Goal: Information Seeking & Learning: Learn about a topic

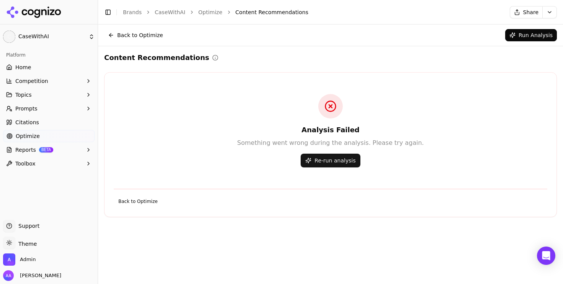
click at [140, 10] on link "Brands" at bounding box center [132, 12] width 19 height 6
click at [336, 21] on html "C CaseWithAI Platform Home Competition Topics Prompts Citations Optimize Report…" at bounding box center [281, 142] width 563 height 284
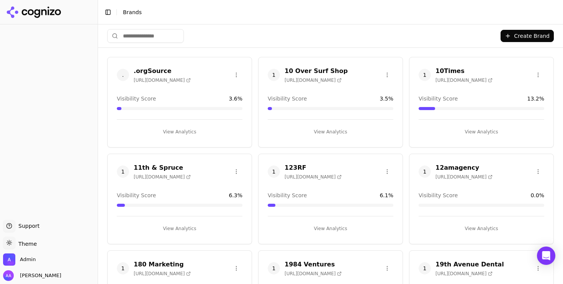
click at [154, 36] on html "Support Support Toggle theme Theme Admin Alp Aysan Toggle Sidebar Brands Create…" at bounding box center [281, 142] width 563 height 284
click at [155, 36] on html "Support Support Toggle theme Theme Admin Alp Aysan Toggle Sidebar Brands Create…" at bounding box center [281, 142] width 563 height 284
click at [157, 36] on html "Support Support Toggle theme Theme Admin Alp Aysan Toggle Sidebar Brands Create…" at bounding box center [281, 142] width 563 height 284
click at [162, 25] on html "Support Support Toggle theme Theme Admin Alp Aysan Toggle Sidebar Brands Create…" at bounding box center [281, 142] width 563 height 284
click at [157, 34] on html "Support Support Toggle theme Theme Admin Alp Aysan Toggle Sidebar Brands Create…" at bounding box center [281, 142] width 563 height 284
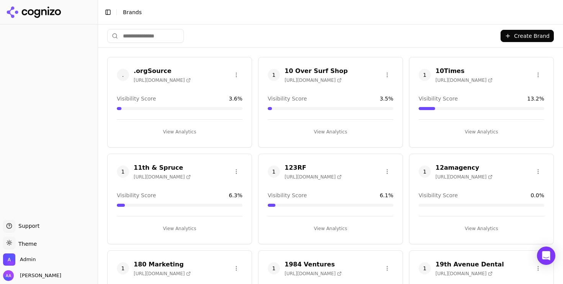
click at [155, 36] on input "search" at bounding box center [145, 36] width 77 height 14
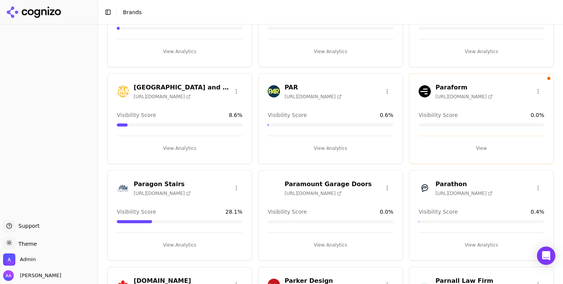
scroll to position [370, 0]
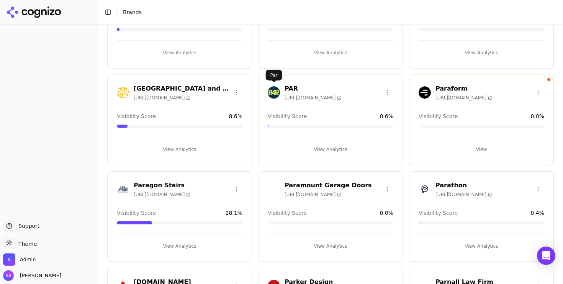
type input "***"
click at [272, 94] on img at bounding box center [274, 92] width 12 height 12
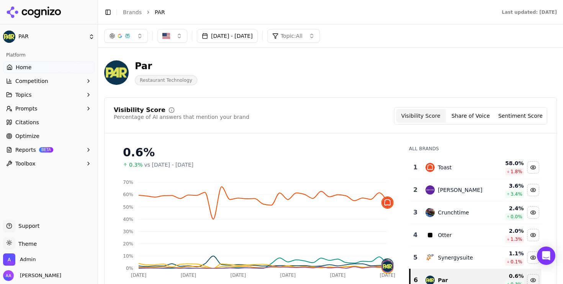
click at [17, 139] on span "Optimize" at bounding box center [27, 136] width 24 height 8
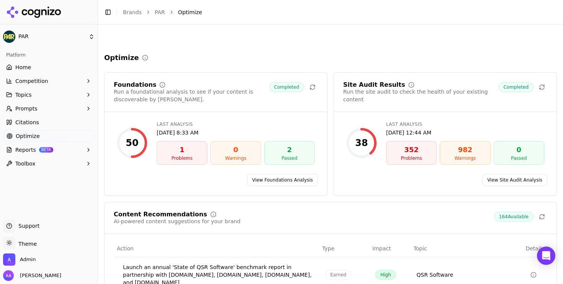
scroll to position [155, 0]
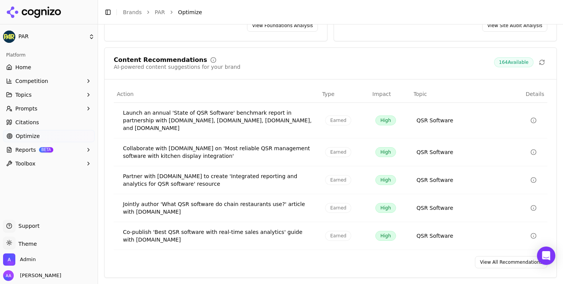
click at [494, 259] on link "View All Recommendations" at bounding box center [511, 262] width 72 height 12
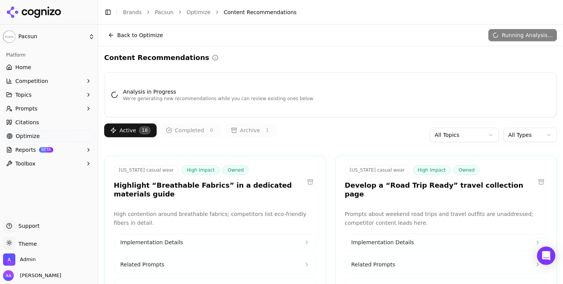
click at [283, 58] on div "Content Recommendations" at bounding box center [330, 57] width 452 height 11
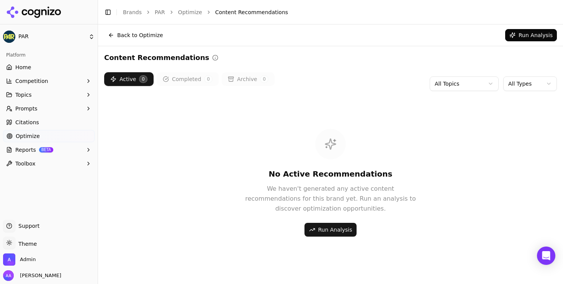
click at [334, 235] on button "Run Analysis" at bounding box center [330, 230] width 52 height 14
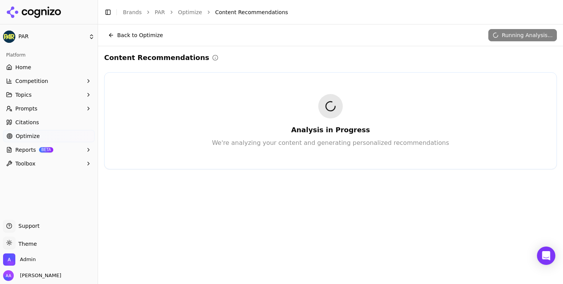
click at [193, 10] on link "Optimize" at bounding box center [190, 12] width 24 height 8
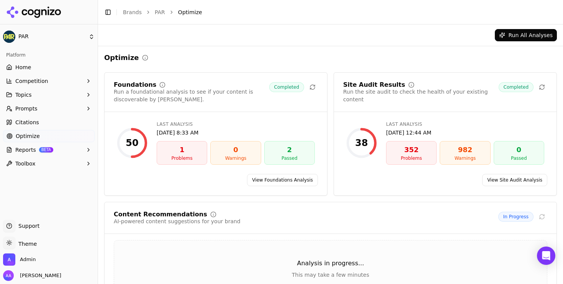
click at [123, 14] on link "Brands" at bounding box center [132, 12] width 19 height 6
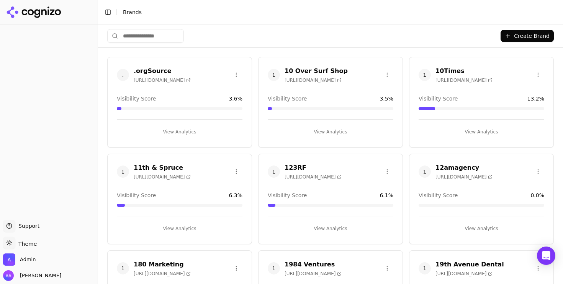
click at [154, 35] on html "Support Support Toggle theme Theme Admin Alp Aysan Toggle Sidebar Brands Create…" at bounding box center [281, 142] width 563 height 284
click at [151, 36] on input "search" at bounding box center [145, 36] width 77 height 14
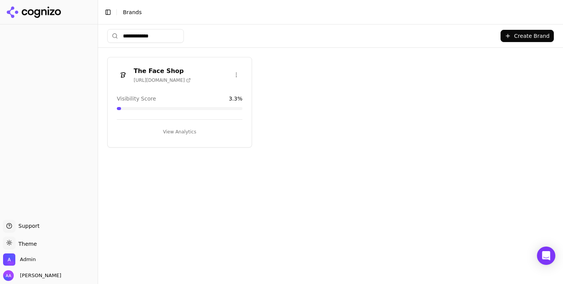
type input "**********"
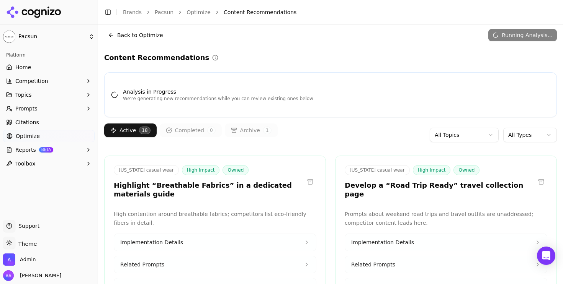
click at [31, 127] on link "Citations" at bounding box center [48, 122] width 91 height 12
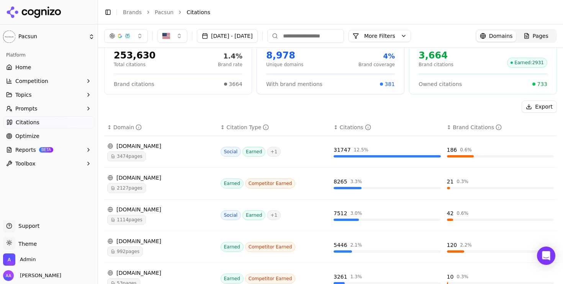
scroll to position [49, 0]
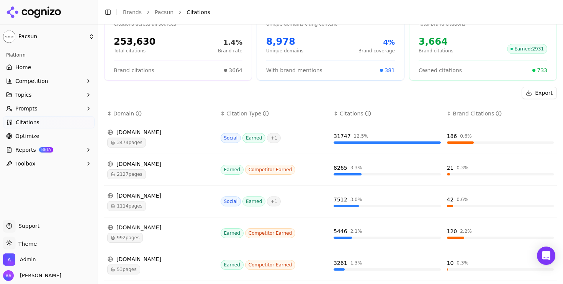
click at [171, 202] on div "1114 pages" at bounding box center [160, 206] width 107 height 10
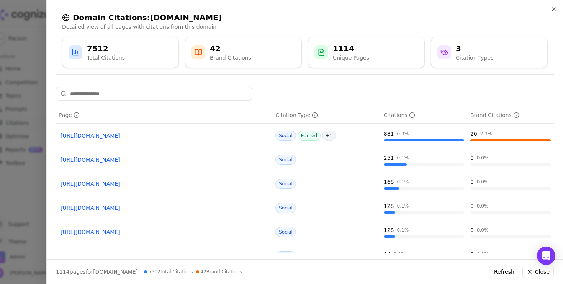
click at [15, 217] on div at bounding box center [281, 142] width 563 height 284
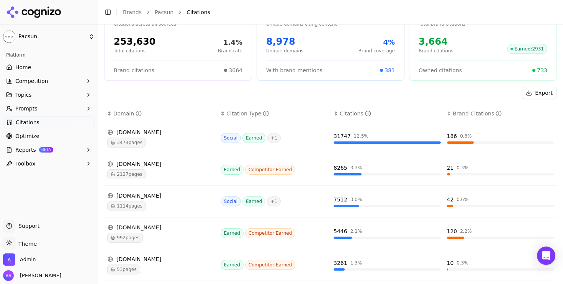
click at [127, 231] on div "lemon8-app.com" at bounding box center [160, 228] width 107 height 8
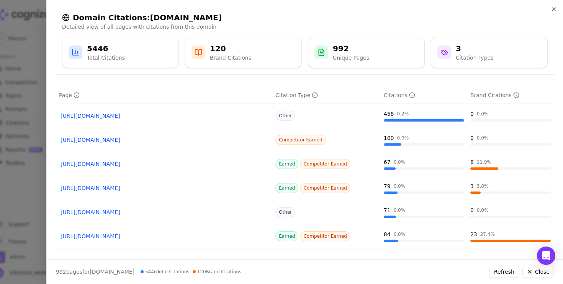
scroll to position [21, 0]
click at [163, 138] on link "https://lemon8-app.com/experience/popular-teenage-clothing-brands" at bounding box center [163, 139] width 207 height 8
click at [34, 182] on div at bounding box center [281, 142] width 563 height 284
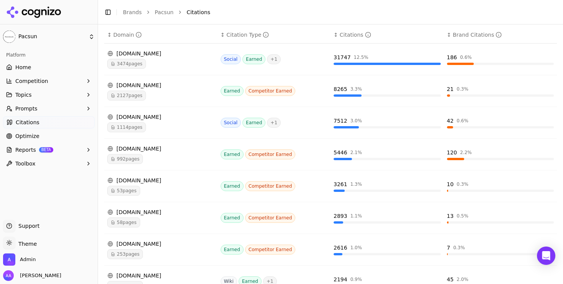
scroll to position [131, 0]
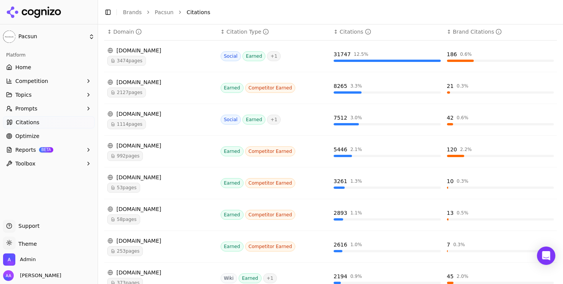
click at [162, 179] on div "gofynd.com" at bounding box center [160, 178] width 107 height 8
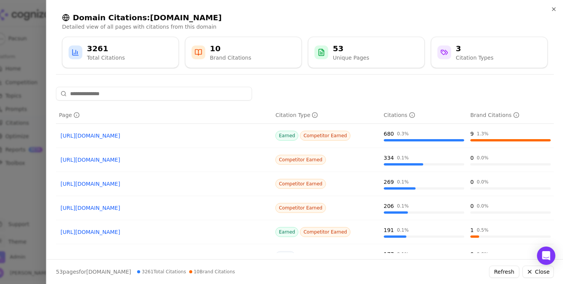
click at [155, 160] on link "https://gofynd.com/thecloset/mens-streetwear-brands" at bounding box center [163, 160] width 207 height 8
click at [19, 150] on div at bounding box center [281, 142] width 563 height 284
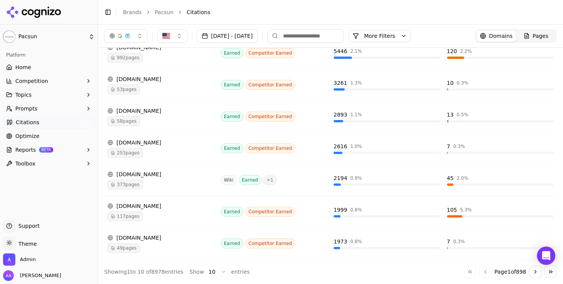
scroll to position [0, 0]
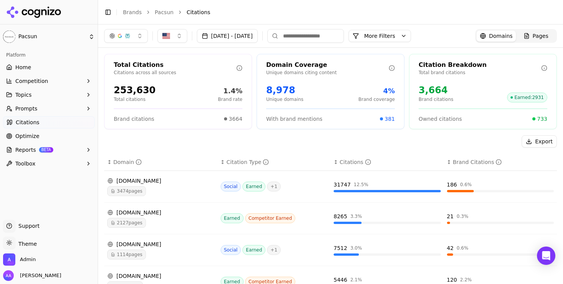
click at [37, 107] on button "Prompts" at bounding box center [48, 109] width 91 height 12
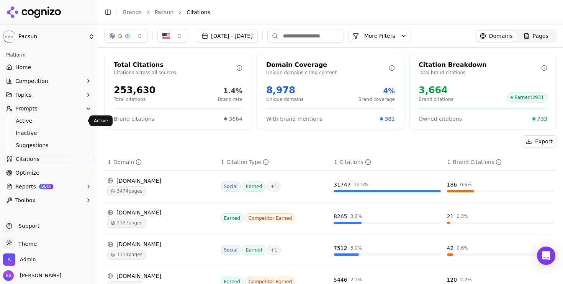
click at [32, 121] on span "Active" at bounding box center [49, 121] width 67 height 8
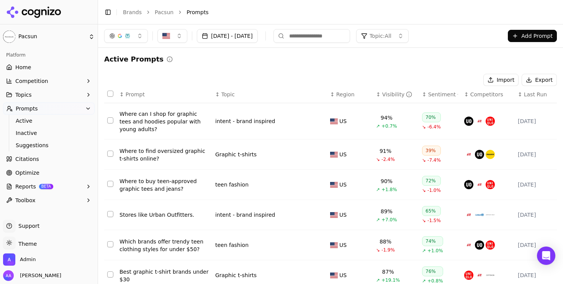
click at [62, 168] on link "Optimize" at bounding box center [48, 173] width 91 height 12
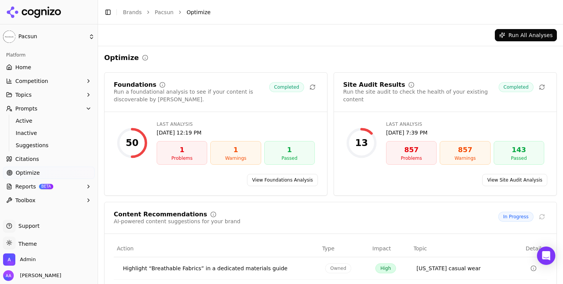
click at [62, 163] on link "Citations" at bounding box center [48, 159] width 91 height 12
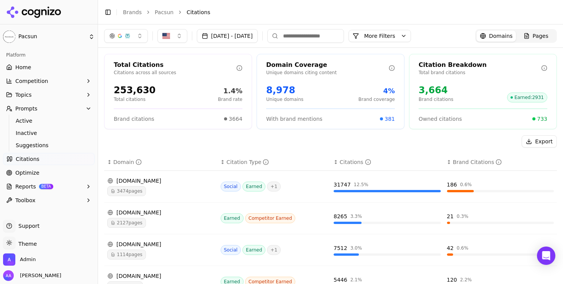
scroll to position [229, 0]
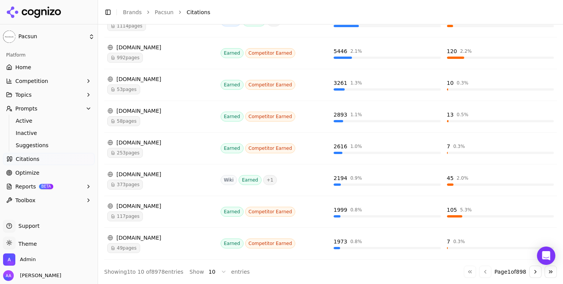
click at [535, 274] on button "Go to next page" at bounding box center [535, 272] width 12 height 12
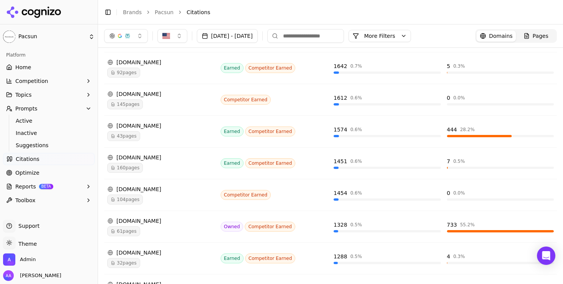
scroll to position [182, 0]
click at [153, 167] on div "160 pages" at bounding box center [160, 168] width 107 height 10
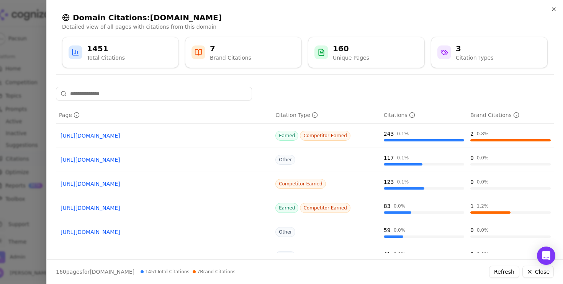
click at [157, 135] on link "https://instyle.com/fashion/clothing/best-online-clothing-stores" at bounding box center [163, 136] width 207 height 8
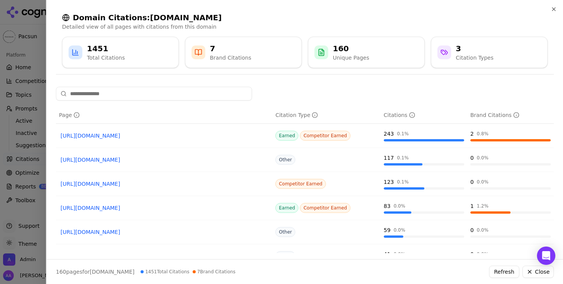
click at [41, 206] on div at bounding box center [281, 142] width 563 height 284
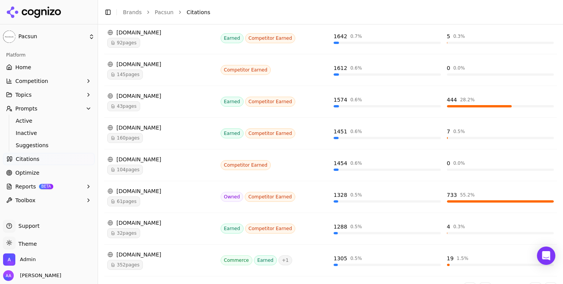
scroll to position [214, 0]
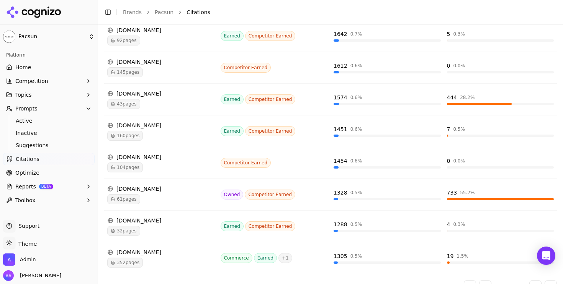
click at [162, 200] on div "61 pages" at bounding box center [160, 199] width 107 height 10
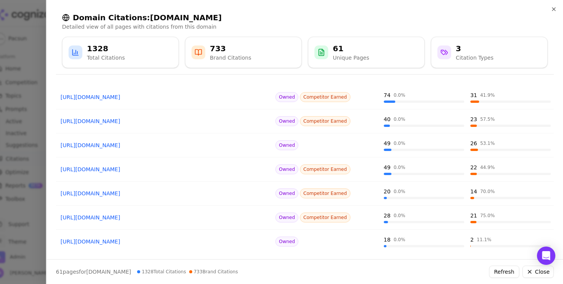
scroll to position [114, 0]
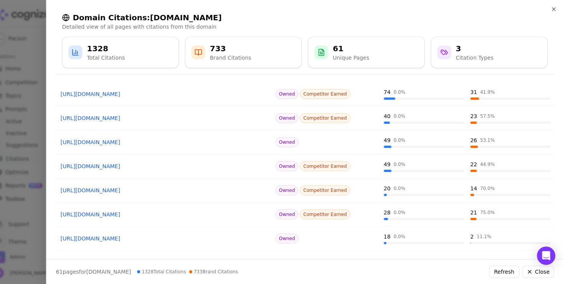
click at [16, 187] on div at bounding box center [281, 142] width 563 height 284
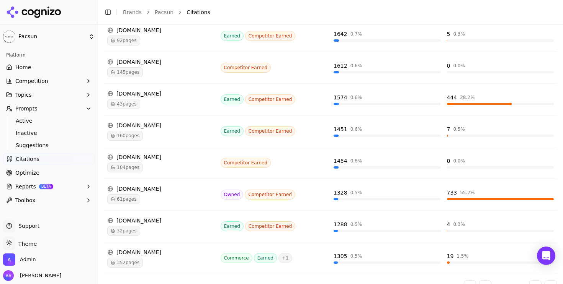
scroll to position [0, 0]
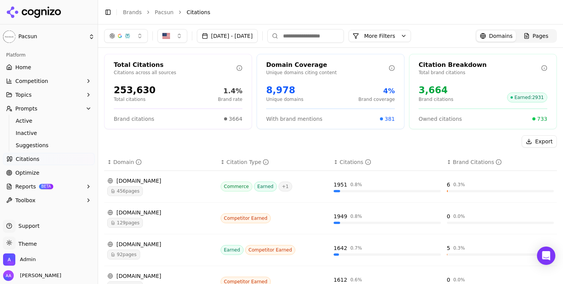
click at [258, 35] on button "Aug 31, 2025 - Sep 30, 2025" at bounding box center [227, 36] width 61 height 14
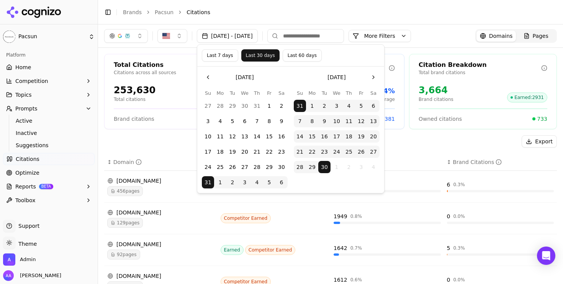
click at [222, 57] on button "Last 7 days" at bounding box center [220, 55] width 36 height 12
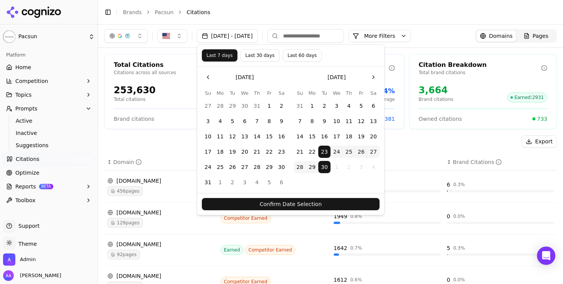
click at [261, 207] on button "Confirm Date Selection" at bounding box center [291, 204] width 178 height 12
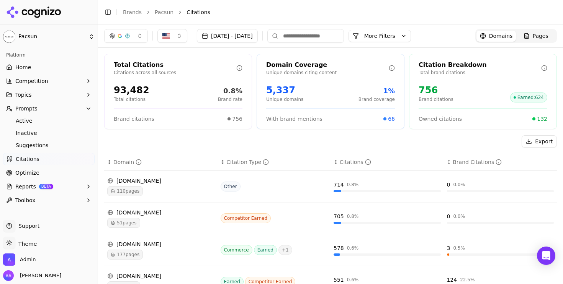
scroll to position [229, 0]
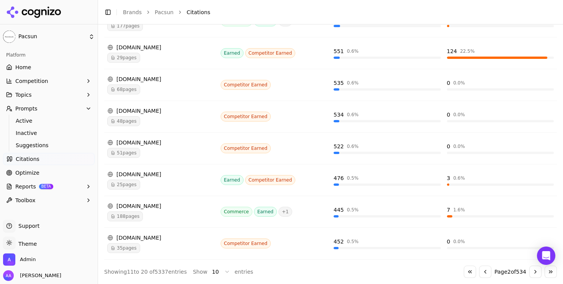
click at [481, 274] on button "Go to previous page" at bounding box center [485, 272] width 12 height 12
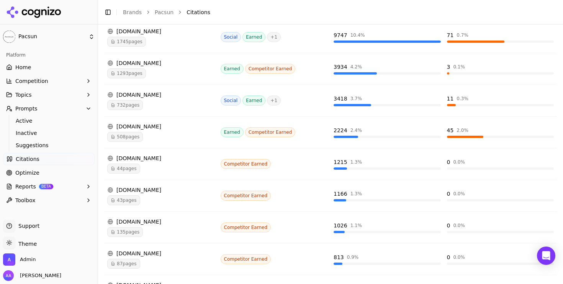
scroll to position [157, 0]
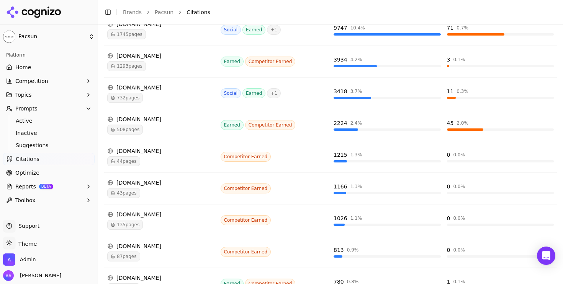
click at [148, 162] on div "44 pages" at bounding box center [160, 162] width 107 height 10
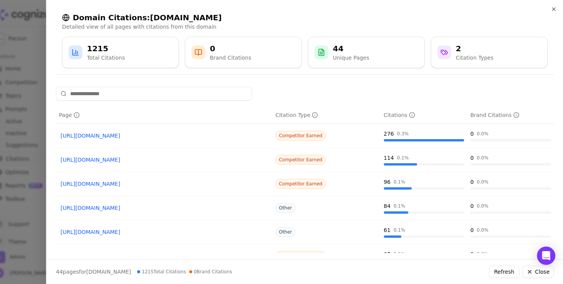
scroll to position [136, 0]
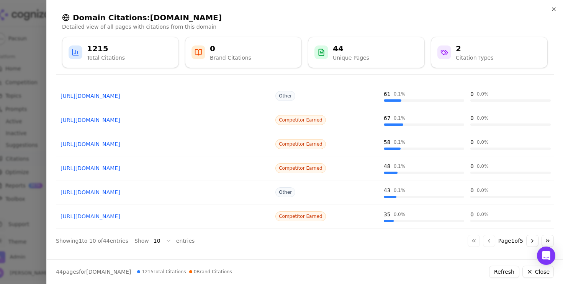
click at [2, 218] on div at bounding box center [281, 142] width 563 height 284
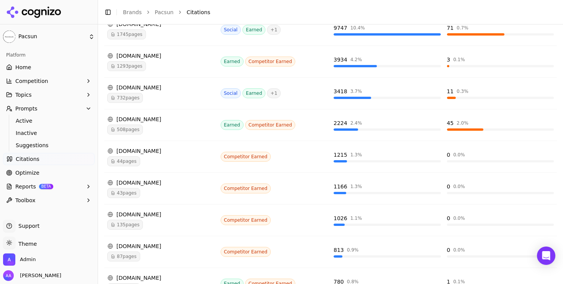
click at [183, 129] on div "508 pages" at bounding box center [160, 130] width 107 height 10
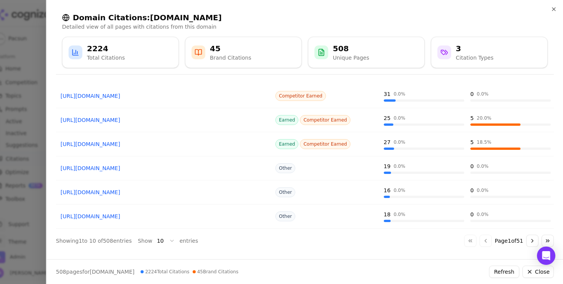
click at [169, 119] on link "https://lemon8-app.com/danarambo/7218379362218312197" at bounding box center [163, 120] width 207 height 8
click at [166, 140] on div "https://lemon8-app.com/experience/teen-fashion-brand" at bounding box center [164, 144] width 210 height 11
click at [166, 143] on link "https://lemon8-app.com/experience/teen-fashion-brand" at bounding box center [163, 144] width 207 height 8
click at [11, 217] on div at bounding box center [281, 142] width 563 height 284
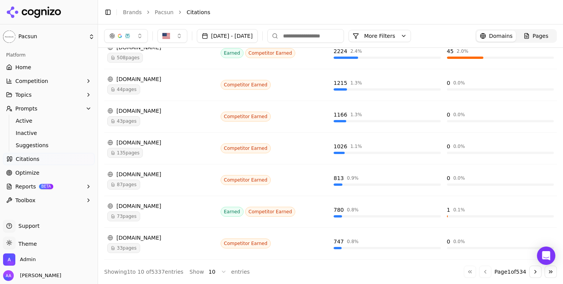
scroll to position [0, 0]
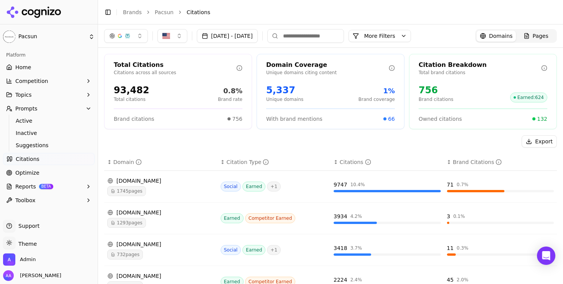
click at [122, 38] on div "button" at bounding box center [120, 36] width 6 height 6
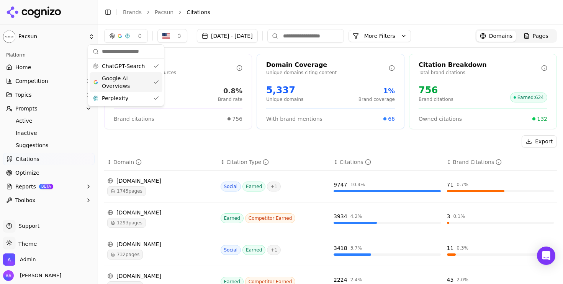
click at [128, 78] on span "Google AI Overviews" at bounding box center [126, 82] width 48 height 15
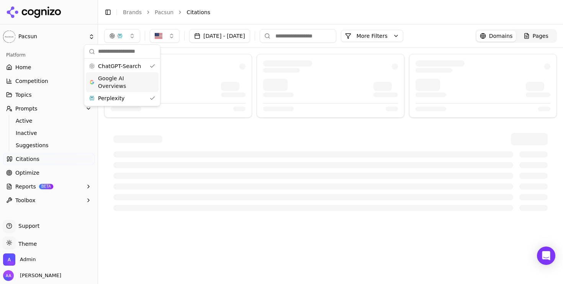
click at [125, 97] on div "Perplexity" at bounding box center [122, 98] width 73 height 12
click at [236, 11] on li "Citations" at bounding box center [363, 12] width 355 height 8
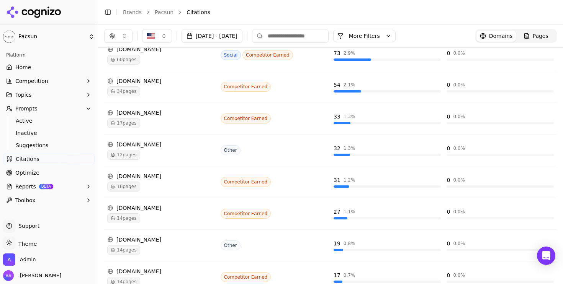
scroll to position [152, 0]
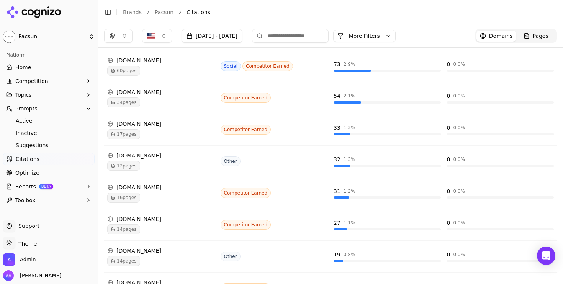
click at [165, 108] on td "whowhatwear.com 34 pages" at bounding box center [160, 98] width 113 height 32
click at [146, 101] on div "34 pages" at bounding box center [160, 103] width 107 height 10
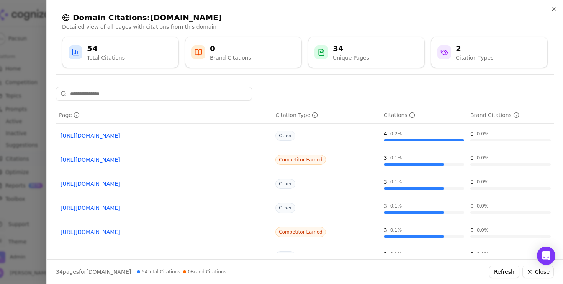
click at [8, 194] on div at bounding box center [281, 142] width 563 height 284
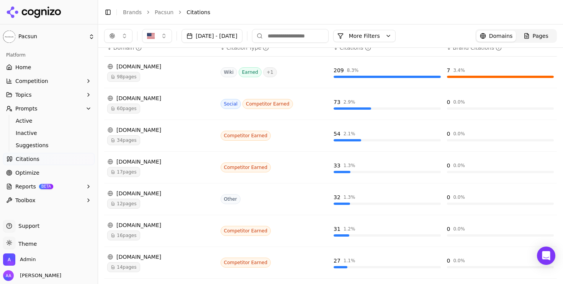
scroll to position [105, 0]
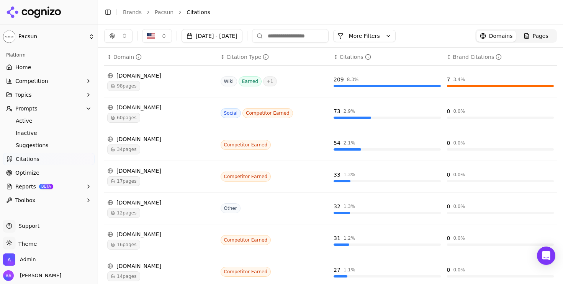
click at [146, 147] on div "34 pages" at bounding box center [160, 150] width 107 height 10
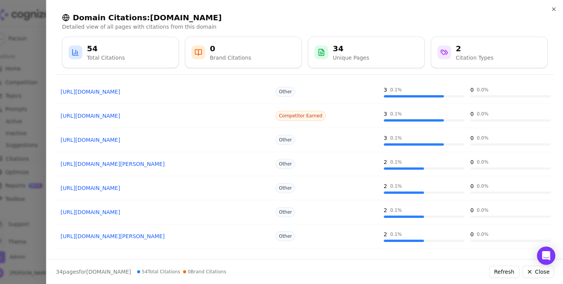
scroll to position [136, 0]
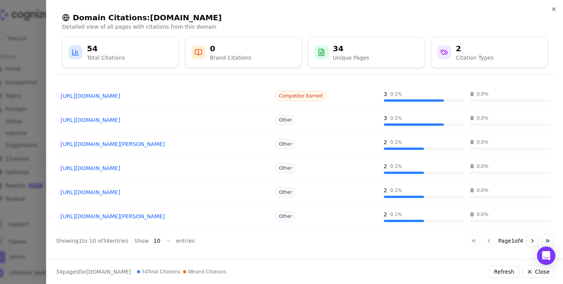
click at [13, 212] on div at bounding box center [281, 142] width 563 height 284
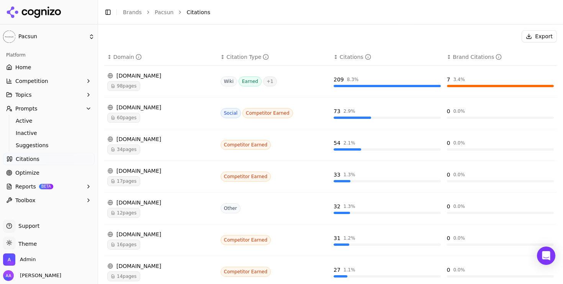
scroll to position [229, 0]
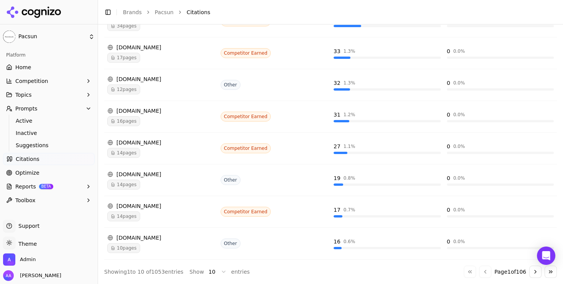
click at [532, 271] on button "Go to next page" at bounding box center [535, 272] width 12 height 12
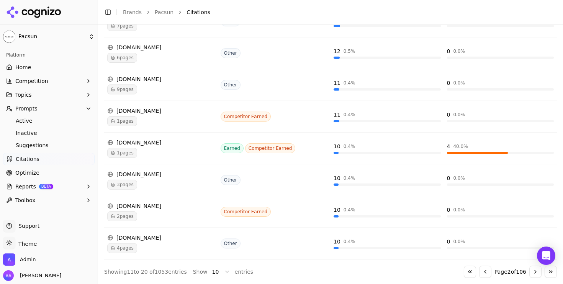
click at [486, 274] on button "Go to previous page" at bounding box center [485, 272] width 12 height 12
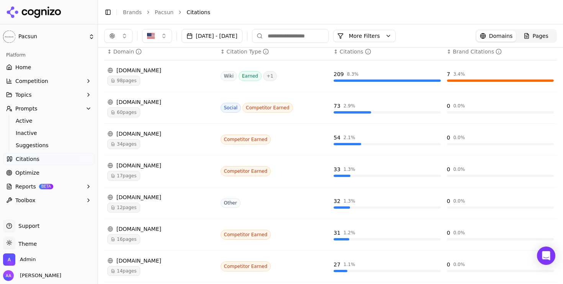
scroll to position [0, 0]
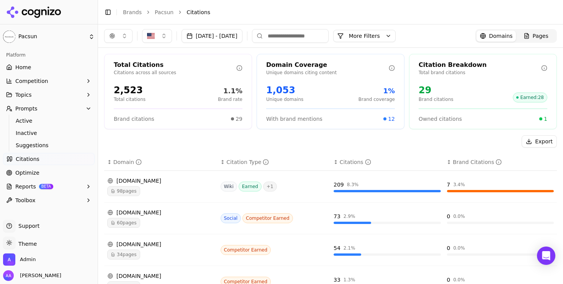
click at [334, 43] on div "Sep 23, 2025 - Sep 30, 2025 More More Filters Domains Pages" at bounding box center [330, 35] width 465 height 23
click at [328, 37] on input at bounding box center [290, 36] width 77 height 14
type input "******"
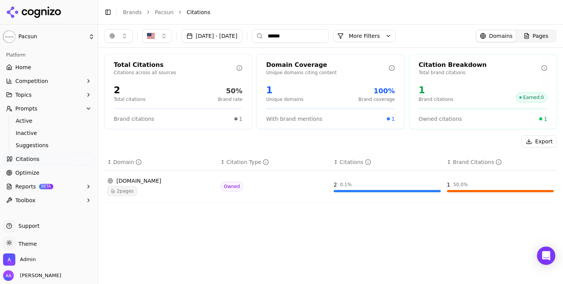
click at [145, 194] on div "2 pages" at bounding box center [160, 191] width 107 height 10
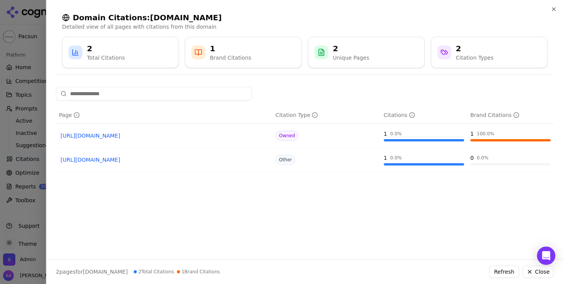
click at [32, 206] on div at bounding box center [281, 142] width 563 height 284
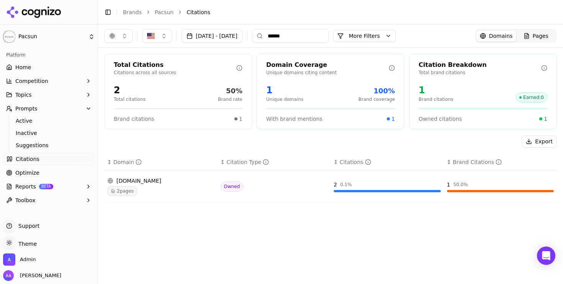
click at [328, 38] on input "******" at bounding box center [290, 36] width 77 height 14
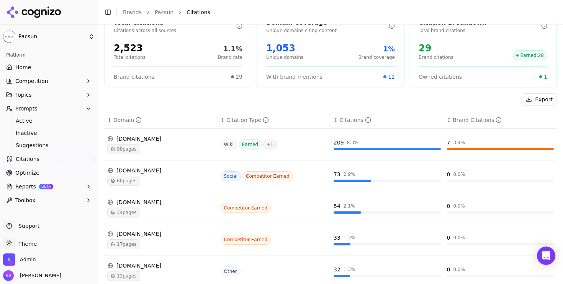
scroll to position [45, 0]
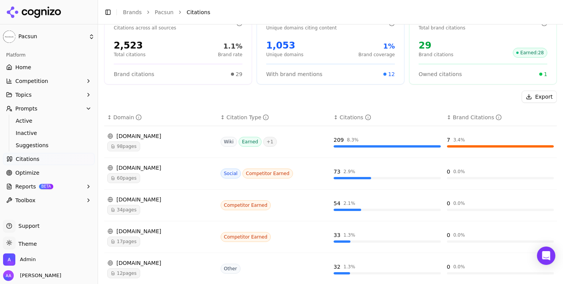
click at [153, 145] on div "98 pages" at bounding box center [160, 147] width 107 height 10
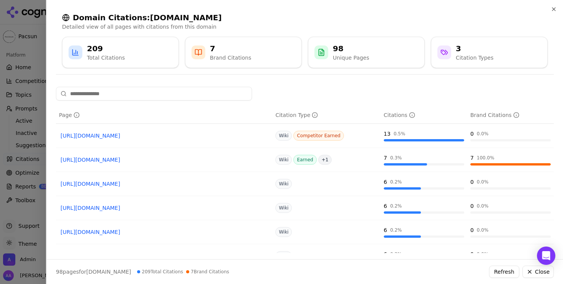
click at [11, 222] on div at bounding box center [281, 142] width 563 height 284
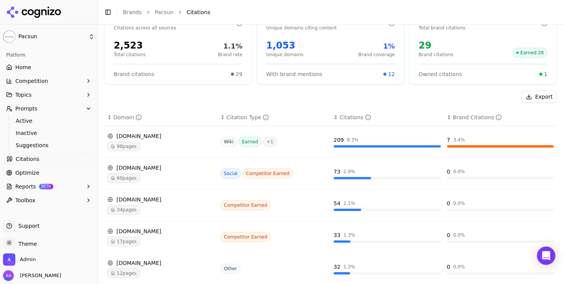
scroll to position [118, 0]
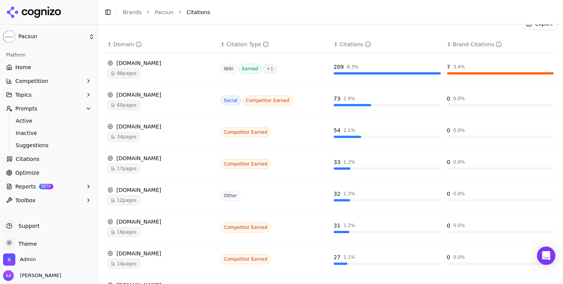
click at [165, 134] on div "34 pages" at bounding box center [160, 137] width 107 height 10
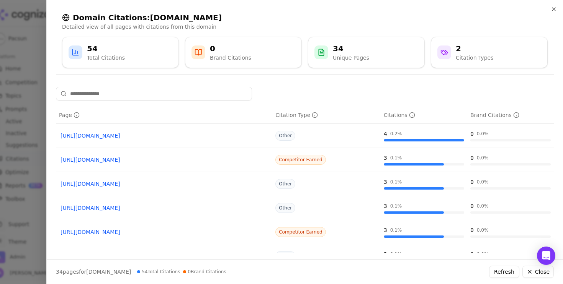
click at [35, 93] on div at bounding box center [281, 142] width 563 height 284
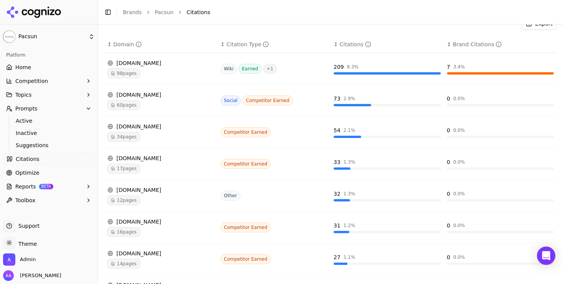
click at [40, 168] on link "Optimize" at bounding box center [48, 173] width 91 height 12
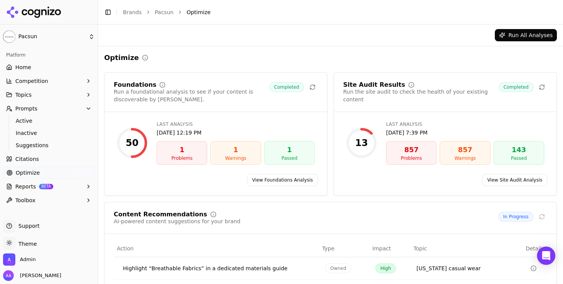
scroll to position [121, 0]
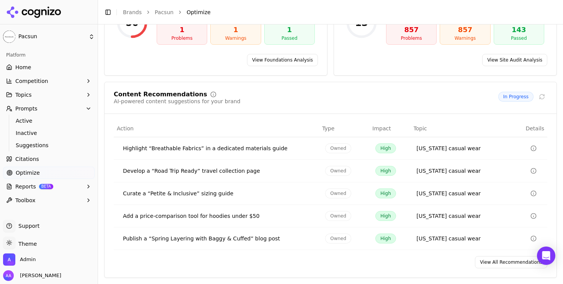
click at [497, 267] on link "View All Recommendations" at bounding box center [511, 262] width 72 height 12
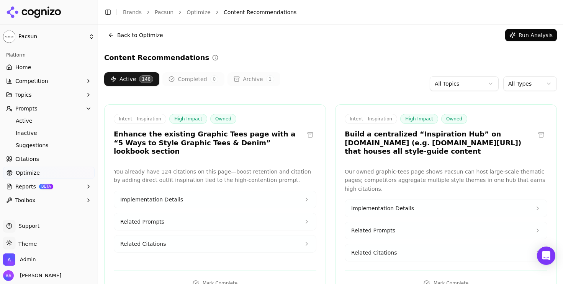
click at [284, 61] on div "Content Recommendations" at bounding box center [330, 57] width 452 height 11
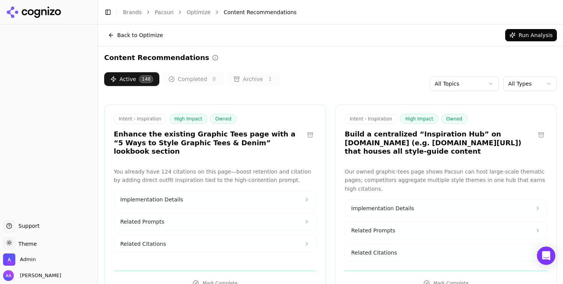
click at [515, 83] on html "Support Support Toggle theme Theme Admin [PERSON_NAME] Toggle Sidebar Brands Pa…" at bounding box center [281, 142] width 563 height 284
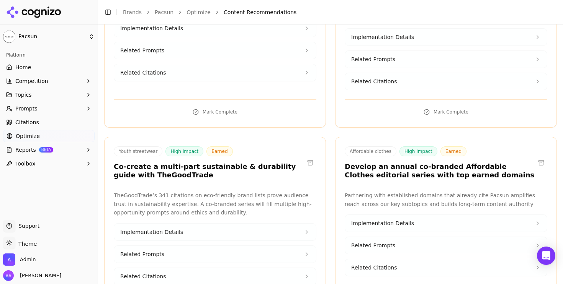
scroll to position [749, 0]
click at [404, 162] on h3 "Develop an annual co-branded Affordable Clothes editorial series with top earne…" at bounding box center [439, 170] width 190 height 17
copy h3 "earned"
click at [377, 169] on div "Affordable clothes High Impact Earned Develop an annual co-branded Affordable C…" at bounding box center [446, 230] width 222 height 186
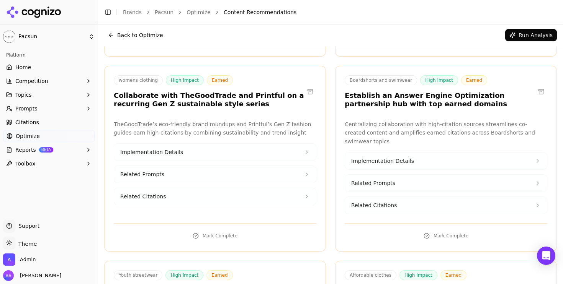
scroll to position [613, 0]
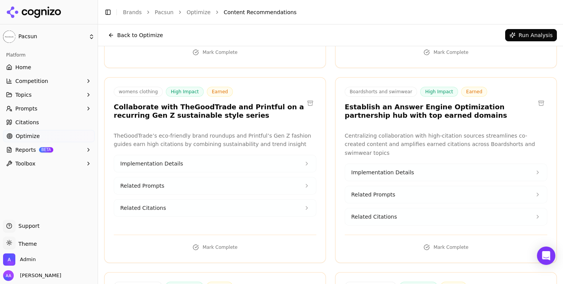
click at [387, 103] on h3 "Establish an Answer Engine Optimization partnership hub with top earned domains" at bounding box center [439, 111] width 190 height 17
click at [385, 106] on h3 "Establish an Answer Engine Optimization partnership hub with top earned domains" at bounding box center [439, 111] width 190 height 17
copy h3 "earned"
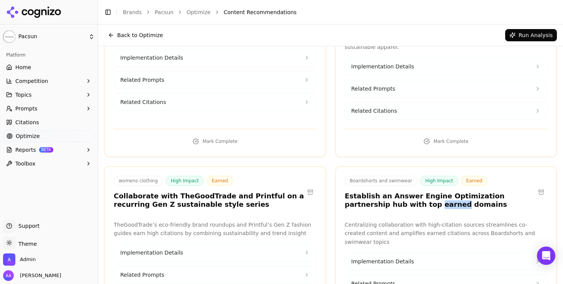
scroll to position [405, 0]
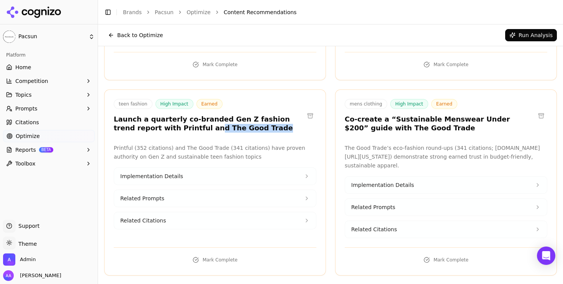
drag, startPoint x: 229, startPoint y: 121, endPoint x: 166, endPoint y: 122, distance: 62.4
click at [165, 122] on h3 "Launch a quarterly co-branded Gen Z fashion trend report with Printful and The …" at bounding box center [209, 123] width 190 height 17
click at [166, 122] on h3 "Launch a quarterly co-branded Gen Z fashion trend report with Printful and The …" at bounding box center [209, 123] width 190 height 17
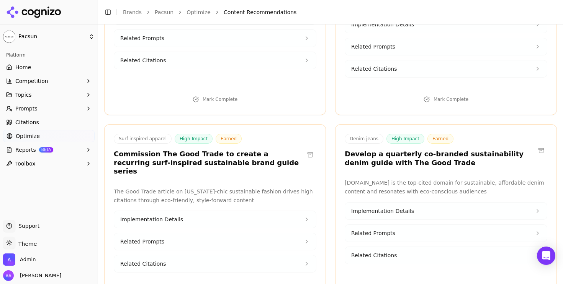
scroll to position [181, 0]
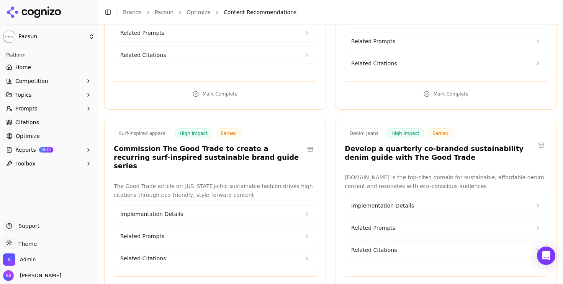
click at [212, 157] on h3 "Commission The Good Trade to create a recurring surf-inspired sustainable brand…" at bounding box center [209, 158] width 190 height 26
click at [233, 158] on h3 "Commission The Good Trade to create a recurring surf-inspired sustainable brand…" at bounding box center [209, 158] width 190 height 26
copy h3 "series"
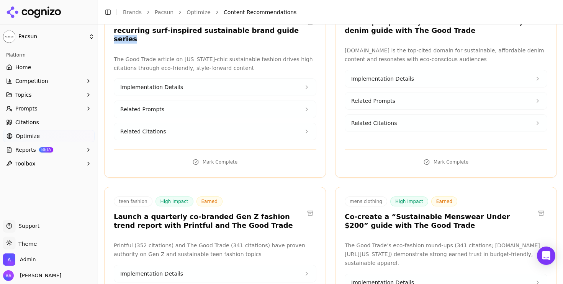
scroll to position [399, 0]
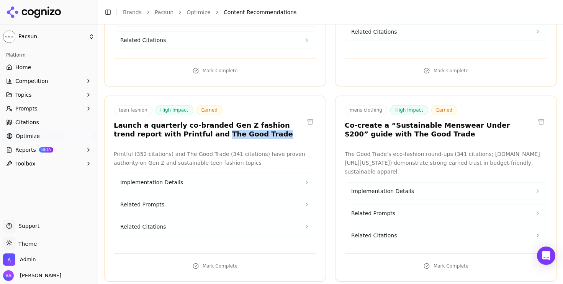
drag, startPoint x: 170, startPoint y: 126, endPoint x: 222, endPoint y: 126, distance: 52.4
click at [222, 126] on h3 "Launch a quarterly co-branded Gen Z fashion trend report with Printful and The …" at bounding box center [209, 129] width 190 height 17
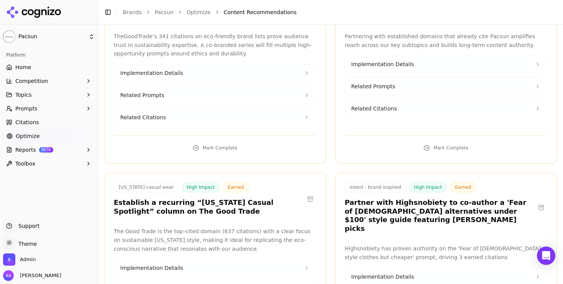
scroll to position [972, 0]
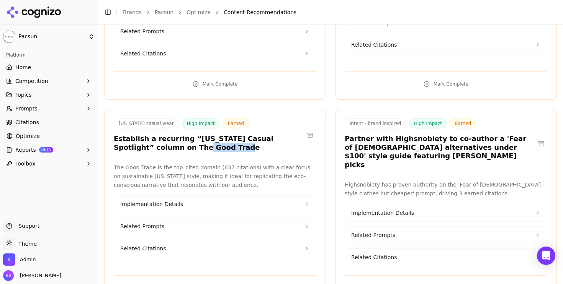
drag, startPoint x: 172, startPoint y: 132, endPoint x: 134, endPoint y: 133, distance: 37.9
click at [134, 135] on h3 "Establish a recurring “[US_STATE] Casual Spotlight” column on The Good Trade" at bounding box center [209, 143] width 190 height 17
drag, startPoint x: 126, startPoint y: 132, endPoint x: 175, endPoint y: 132, distance: 49.8
click at [175, 135] on h3 "Establish a recurring “[US_STATE] Casual Spotlight” column on The Good Trade" at bounding box center [209, 143] width 190 height 17
copy h3 "he Good Trade"
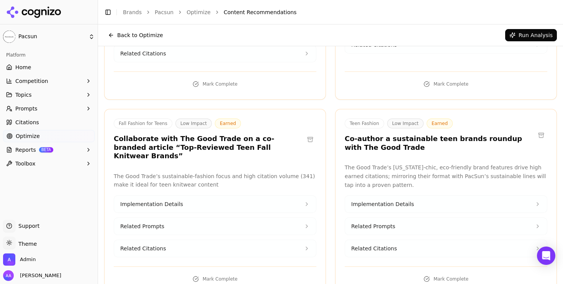
scroll to position [1982, 0]
drag, startPoint x: 219, startPoint y: 103, endPoint x: 169, endPoint y: 104, distance: 49.8
click at [169, 135] on h3 "Collaborate with The Good Trade on a co-branded article “Top-Reviewed Teen Fall…" at bounding box center [209, 148] width 190 height 26
copy h3 "The Good Trade"
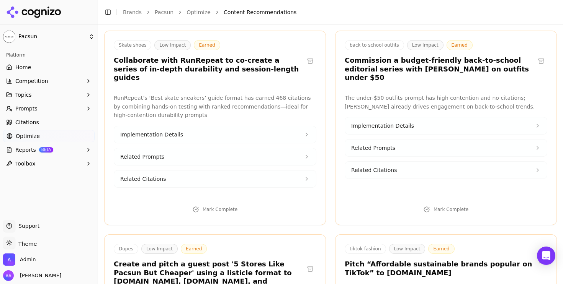
scroll to position [2364, 0]
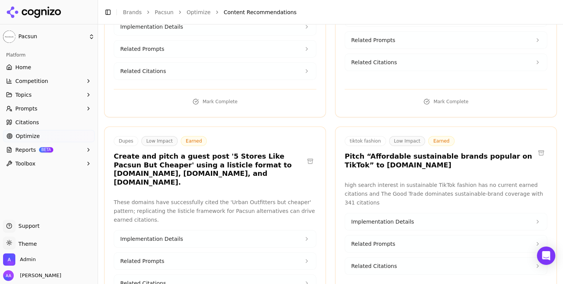
click at [364, 152] on h3 "Pitch “Affordable sustainable brands popular on TikTok” to [DOMAIN_NAME]" at bounding box center [439, 160] width 190 height 17
copy h3 "thegoodtrade"
click at [211, 152] on h3 "Create and pitch a guest post '5 Stores Like Pacsun But Cheaper' using a listic…" at bounding box center [209, 169] width 190 height 34
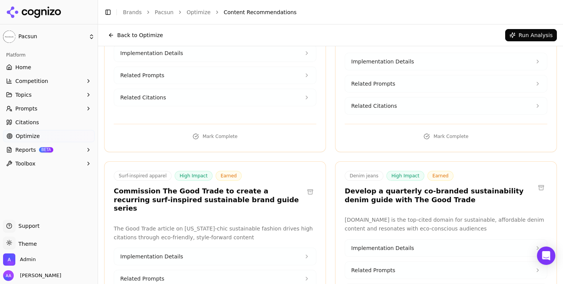
scroll to position [0, 0]
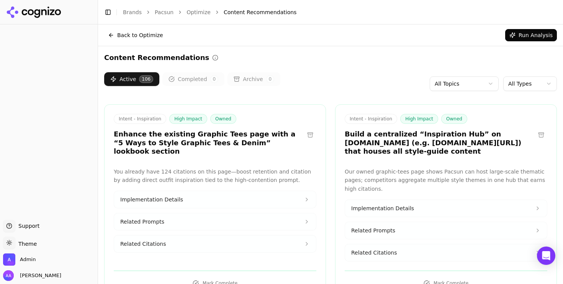
click at [108, 13] on button "Toggle Sidebar" at bounding box center [108, 12] width 11 height 11
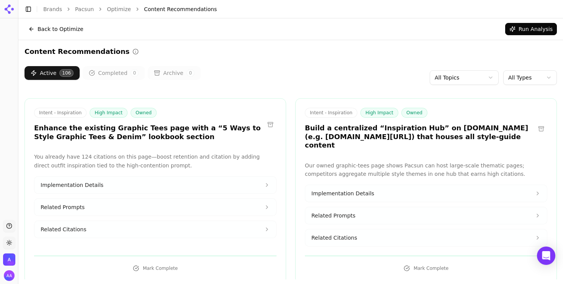
click at [529, 74] on html "Support Toggle theme Admin Toggle Sidebar Brands Pacsun Optimize Content Recomm…" at bounding box center [281, 142] width 563 height 284
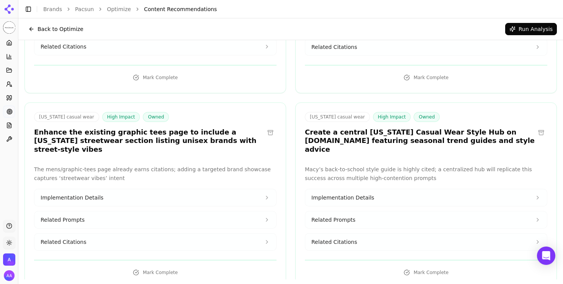
scroll to position [1948, 0]
click at [115, 129] on h3 "Enhance the existing graphic tees page to include a California streetwear secti…" at bounding box center [149, 142] width 230 height 26
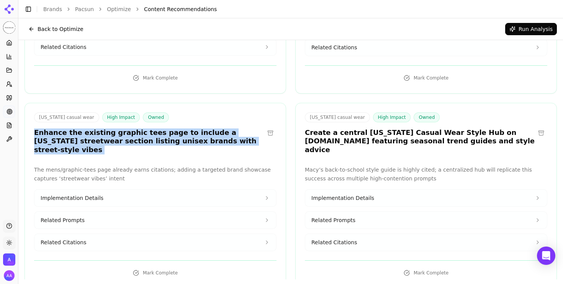
click at [115, 129] on h3 "Enhance the existing graphic tees page to include a California streetwear secti…" at bounding box center [149, 142] width 230 height 26
click at [139, 129] on h3 "Enhance the existing graphic tees page to include a California streetwear secti…" at bounding box center [149, 142] width 230 height 26
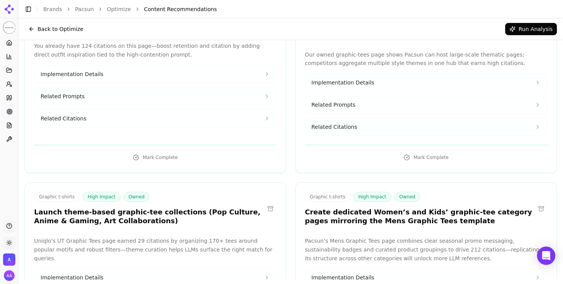
scroll to position [0, 0]
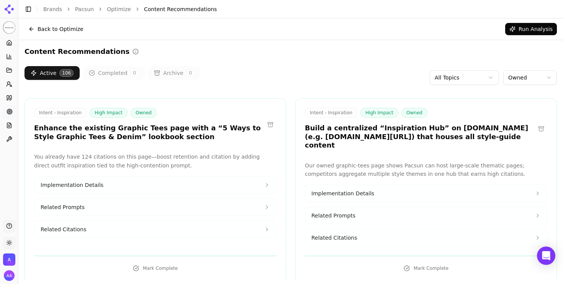
click at [191, 132] on h3 "Enhance the existing Graphic Tees page with a “5 Ways to Style Graphic Tees & D…" at bounding box center [149, 132] width 230 height 17
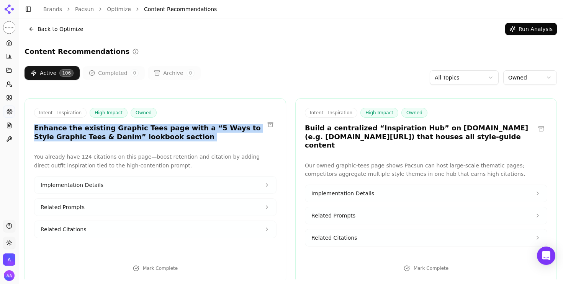
click at [191, 132] on h3 "Enhance the existing Graphic Tees page with a “5 Ways to Style Graphic Tees & D…" at bounding box center [149, 132] width 230 height 17
click at [194, 134] on h3 "Enhance the existing Graphic Tees page with a “5 Ways to Style Graphic Tees & D…" at bounding box center [149, 132] width 230 height 17
drag, startPoint x: 191, startPoint y: 137, endPoint x: 134, endPoint y: 128, distance: 58.1
click at [134, 128] on h3 "Enhance the existing Graphic Tees page with a “5 Ways to Style Graphic Tees & D…" at bounding box center [149, 132] width 230 height 17
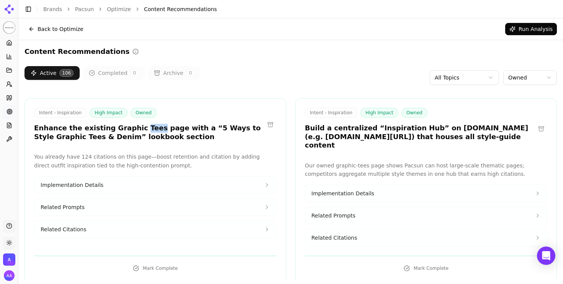
click at [134, 128] on h3 "Enhance the existing Graphic Tees page with a “5 Ways to Style Graphic Tees & D…" at bounding box center [149, 132] width 230 height 17
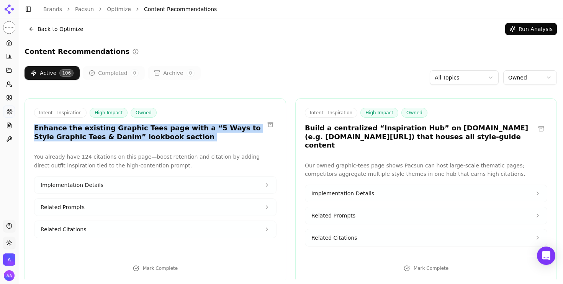
click at [134, 128] on h3 "Enhance the existing Graphic Tees page with a “5 Ways to Style Graphic Tees & D…" at bounding box center [149, 132] width 230 height 17
click at [156, 135] on h3 "Enhance the existing Graphic Tees page with a “5 Ways to Style Graphic Tees & D…" at bounding box center [149, 132] width 230 height 17
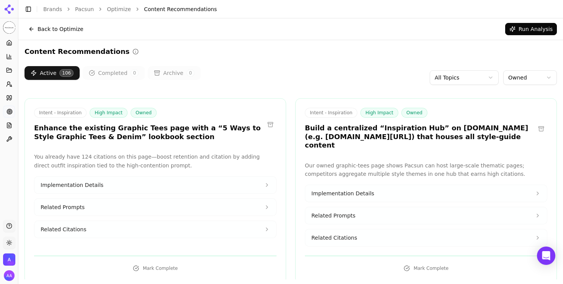
click at [134, 228] on button "Related Citations" at bounding box center [154, 229] width 241 height 17
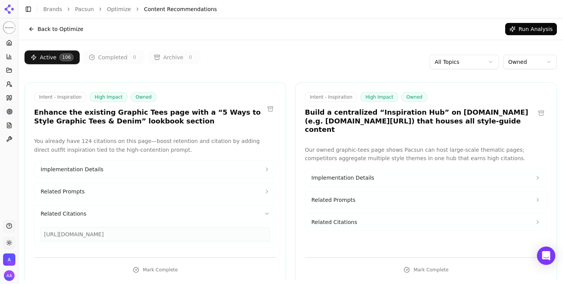
click at [120, 235] on div "https://pacsun.com/mens/graphic-tees" at bounding box center [155, 234] width 229 height 15
copy div "https://pacsun.com/mens/graphic-tees"
click at [154, 121] on h3 "Enhance the existing Graphic Tees page with a “5 Ways to Style Graphic Tees & D…" at bounding box center [149, 116] width 230 height 17
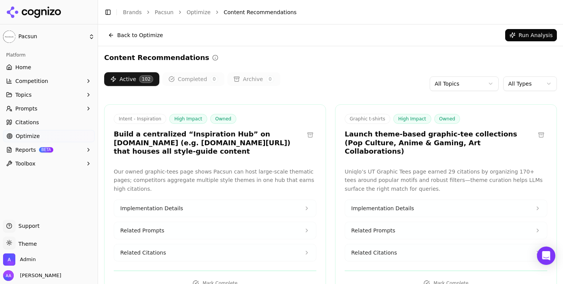
click at [388, 134] on h3 "Launch theme-based graphic-tee collections (Pop Culture, Anime & Gaming, Art Co…" at bounding box center [439, 143] width 190 height 26
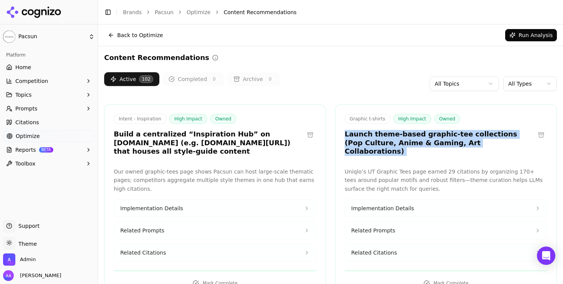
click at [388, 134] on h3 "Launch theme-based graphic-tee collections (Pop Culture, Anime & Gaming, Art Co…" at bounding box center [439, 143] width 190 height 26
click at [411, 142] on h3 "Launch theme-based graphic-tee collections (Pop Culture, Anime & Gaming, Art Co…" at bounding box center [439, 143] width 190 height 26
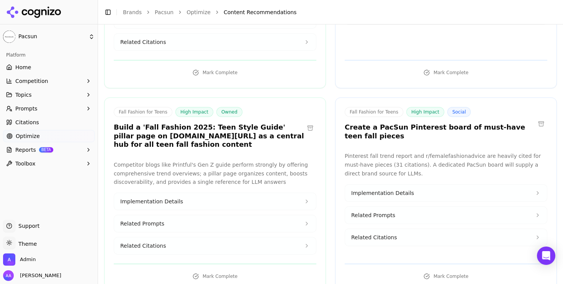
scroll to position [423, 0]
click at [415, 124] on h3 "Create a PacSun Pinterest board of must-have teen fall pieces" at bounding box center [439, 132] width 190 height 17
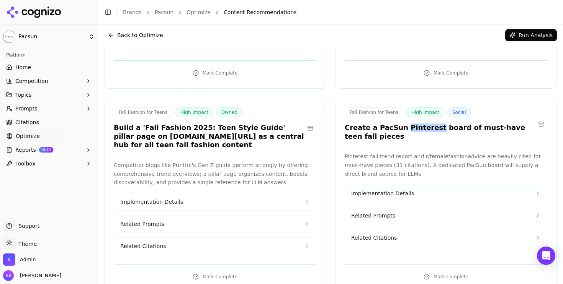
click at [415, 124] on h3 "Create a PacSun Pinterest board of must-have teen fall pieces" at bounding box center [439, 132] width 190 height 17
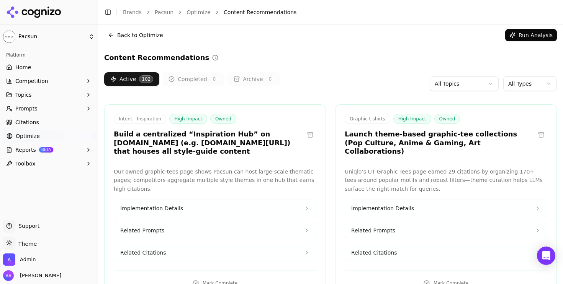
click at [517, 83] on html "Pacsun Platform Home Competition Topics Prompts Citations Optimize Reports BETA…" at bounding box center [281, 142] width 563 height 284
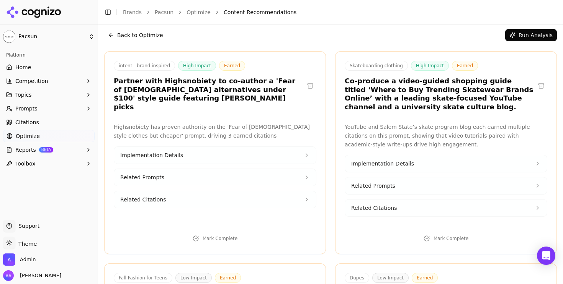
scroll to position [38, 0]
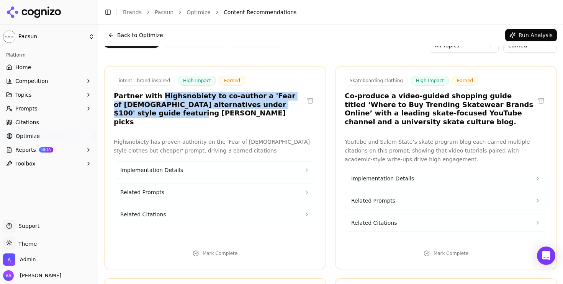
drag, startPoint x: 254, startPoint y: 114, endPoint x: 166, endPoint y: 98, distance: 89.4
click at [155, 98] on h3 "Partner with Highsnobiety to co-author a 'Fear of [DEMOGRAPHIC_DATA] alternativ…" at bounding box center [209, 109] width 190 height 34
click at [195, 101] on h3 "Partner with Highsnobiety to co-author a 'Fear of [DEMOGRAPHIC_DATA] alternativ…" at bounding box center [209, 109] width 190 height 34
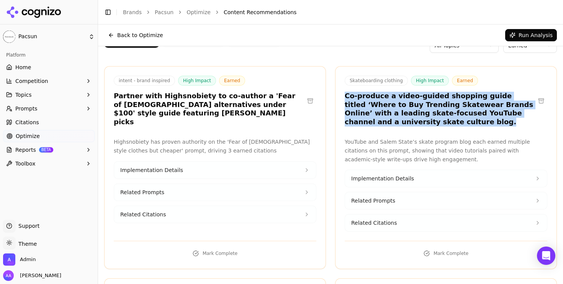
drag, startPoint x: 395, startPoint y: 125, endPoint x: 346, endPoint y: 98, distance: 56.2
click at [346, 98] on h3 "Co-produce a video-guided shopping guide titled ‘Where to Buy Trending Skatewea…" at bounding box center [439, 109] width 190 height 34
click at [366, 107] on h3 "Co-produce a video-guided shopping guide titled ‘Where to Buy Trending Skatewea…" at bounding box center [439, 109] width 190 height 34
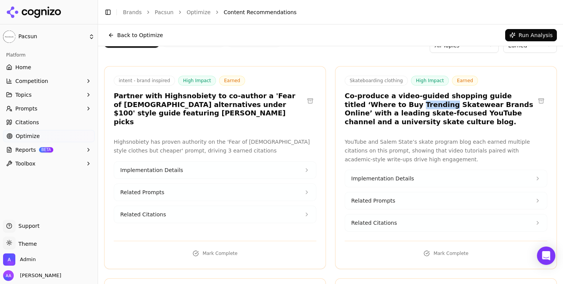
click at [366, 107] on h3 "Co-produce a video-guided shopping guide titled ‘Where to Buy Trending Skatewea…" at bounding box center [439, 109] width 190 height 34
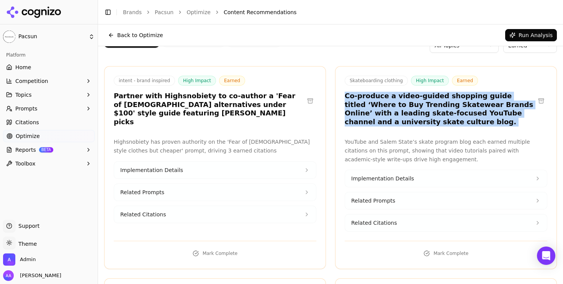
click at [366, 107] on h3 "Co-produce a video-guided shopping guide titled ‘Where to Buy Trending Skatewea…" at bounding box center [439, 109] width 190 height 34
click at [390, 110] on h3 "Co-produce a video-guided shopping guide titled ‘Where to Buy Trending Skatewea…" at bounding box center [439, 109] width 190 height 34
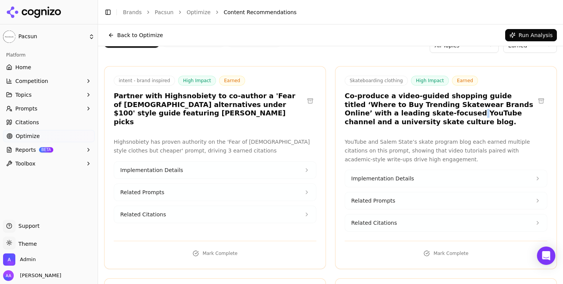
click at [390, 110] on h3 "Co-produce a video-guided shopping guide titled ‘Where to Buy Trending Skatewea…" at bounding box center [439, 109] width 190 height 34
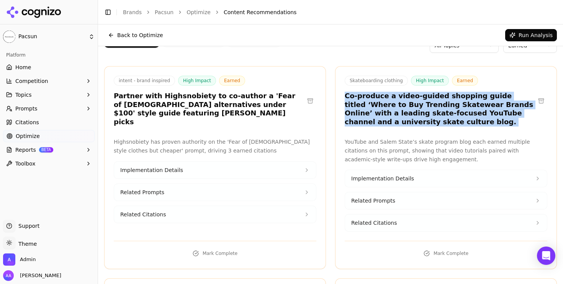
click at [390, 110] on h3 "Co-produce a video-guided shopping guide titled ‘Where to Buy Trending Skatewea…" at bounding box center [439, 109] width 190 height 34
click at [400, 115] on h3 "Co-produce a video-guided shopping guide titled ‘Where to Buy Trending Skatewea…" at bounding box center [439, 109] width 190 height 34
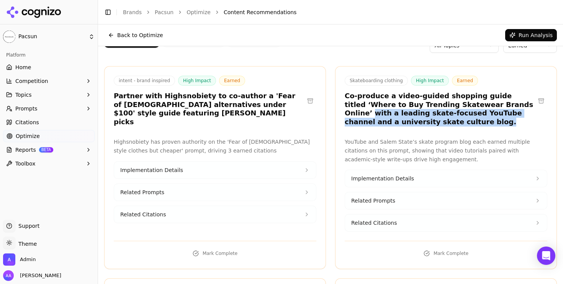
drag, startPoint x: 482, startPoint y: 105, endPoint x: 496, endPoint y: 118, distance: 19.5
click at [496, 118] on h3 "Co-produce a video-guided shopping guide titled ‘Where to Buy Trending Skatewea…" at bounding box center [439, 109] width 190 height 34
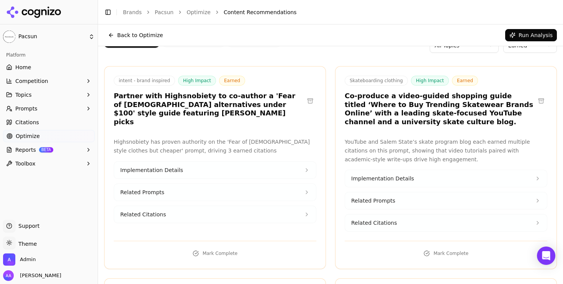
scroll to position [0, 0]
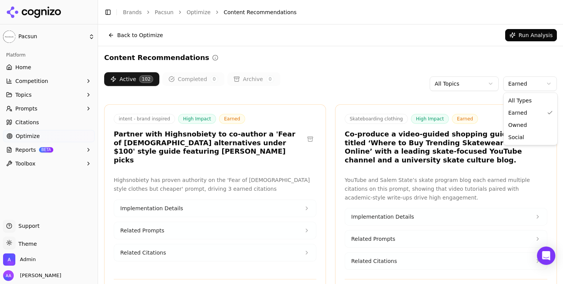
click at [527, 83] on html "Pacsun Platform Home Competition Topics Prompts Citations Optimize Reports BETA…" at bounding box center [281, 142] width 563 height 284
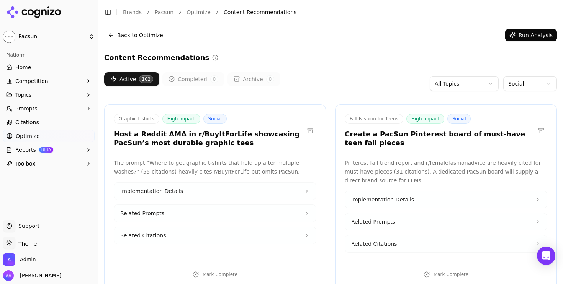
click at [509, 85] on html "Pacsun Platform Home Competition Topics Prompts Citations Optimize Reports BETA…" at bounding box center [281, 142] width 563 height 284
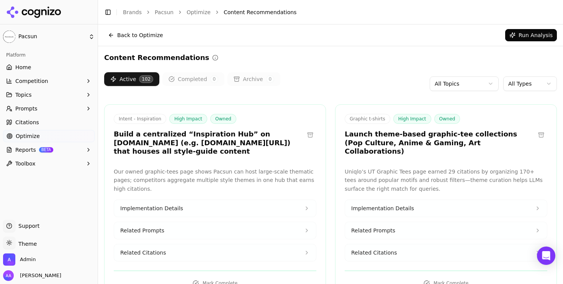
click at [520, 83] on html "Pacsun Platform Home Competition Topics Prompts Citations Optimize Reports BETA…" at bounding box center [281, 142] width 563 height 284
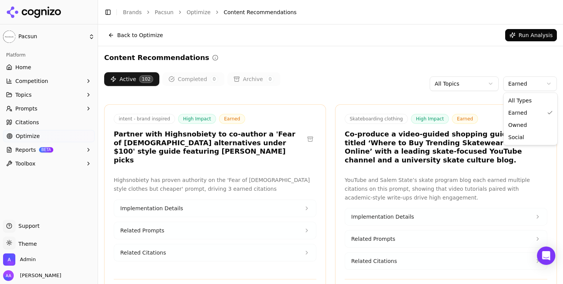
click at [521, 86] on html "Pacsun Platform Home Competition Topics Prompts Citations Optimize Reports BETA…" at bounding box center [281, 142] width 563 height 284
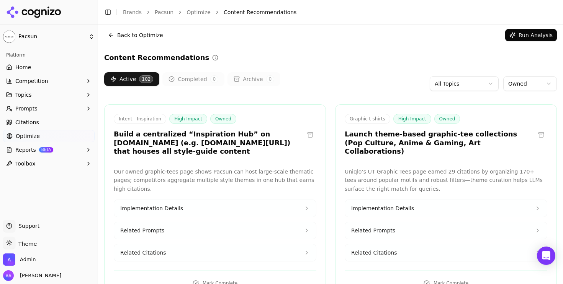
click at [328, 93] on div "Active 102 Completed 0 Archive 0 All Topics Owned" at bounding box center [330, 83] width 452 height 23
click at [54, 122] on link "Citations" at bounding box center [48, 122] width 91 height 12
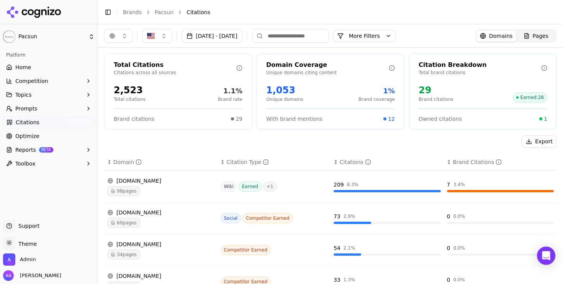
click at [380, 39] on button "More Filters" at bounding box center [364, 36] width 62 height 12
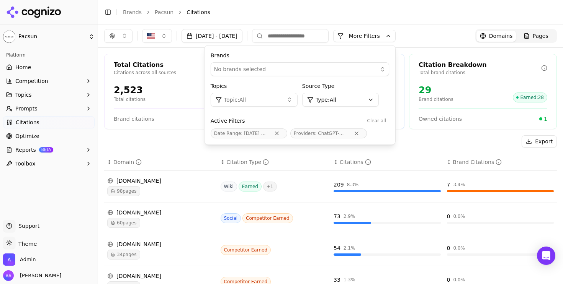
click at [380, 39] on button "More Filters" at bounding box center [364, 36] width 62 height 12
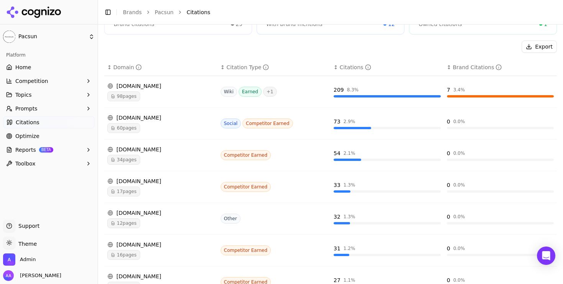
scroll to position [96, 0]
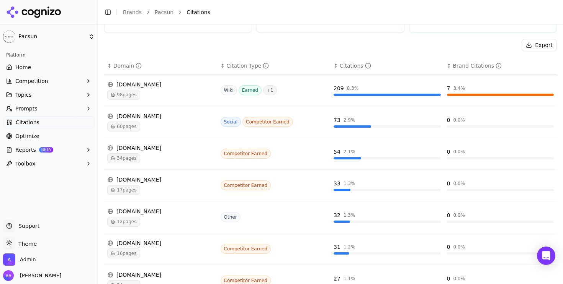
click at [53, 132] on link "Optimize" at bounding box center [48, 136] width 91 height 12
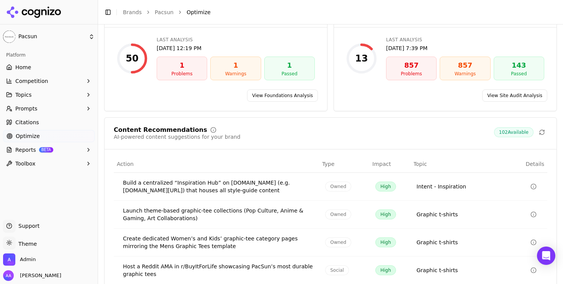
scroll to position [147, 0]
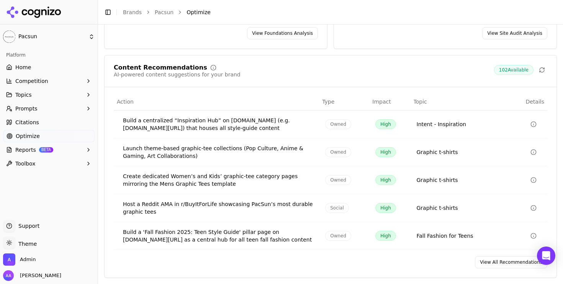
click at [504, 262] on link "View All Recommendations" at bounding box center [511, 262] width 72 height 12
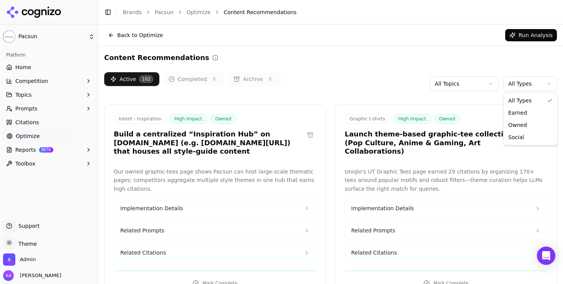
click at [523, 85] on html "Pacsun Platform Home Competition Topics Prompts Citations Optimize Reports BETA…" at bounding box center [281, 142] width 563 height 284
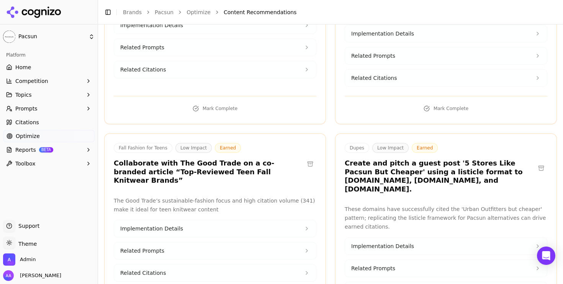
scroll to position [233, 0]
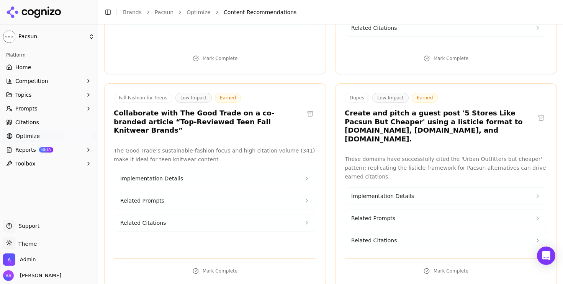
click at [39, 126] on link "Citations" at bounding box center [48, 122] width 91 height 12
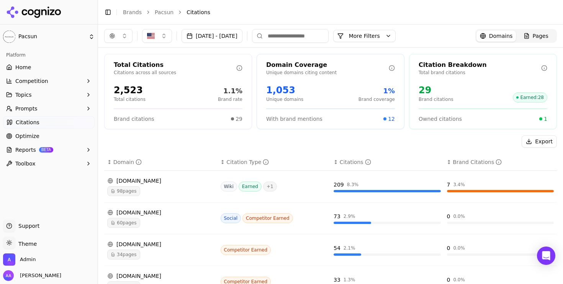
click at [151, 243] on div "[DOMAIN_NAME]" at bounding box center [160, 245] width 107 height 8
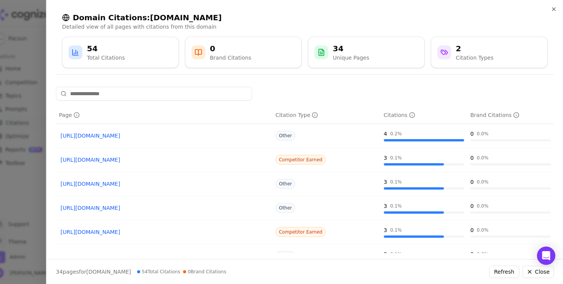
click at [13, 195] on div at bounding box center [281, 142] width 563 height 284
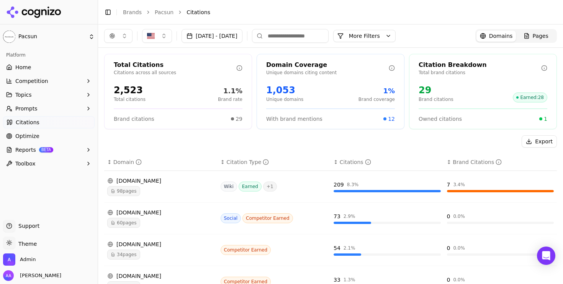
click at [54, 96] on button "Topics" at bounding box center [48, 95] width 91 height 12
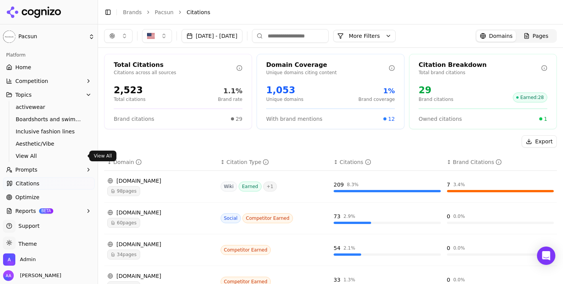
click at [41, 156] on span "View All" at bounding box center [49, 156] width 67 height 8
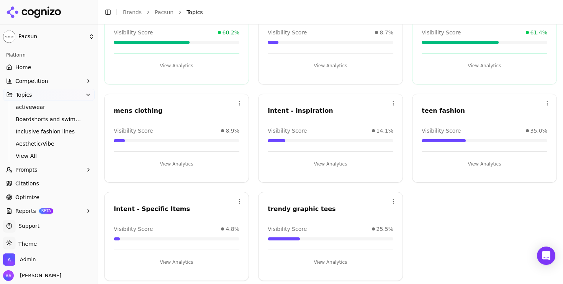
scroll to position [672, 0]
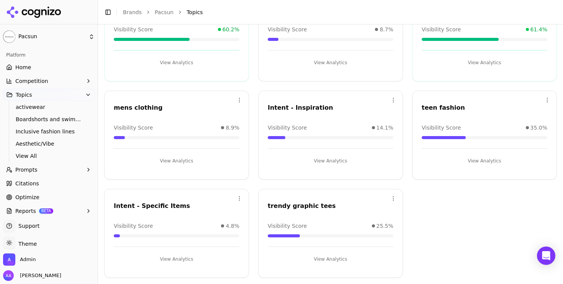
click at [46, 195] on link "Optimize" at bounding box center [48, 197] width 91 height 12
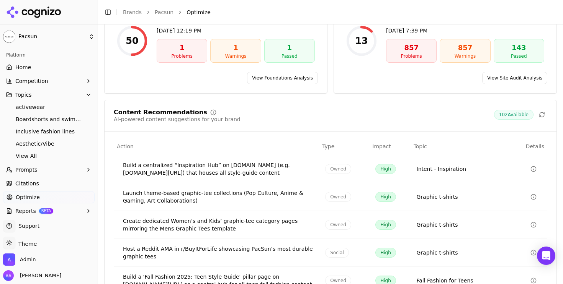
scroll to position [147, 0]
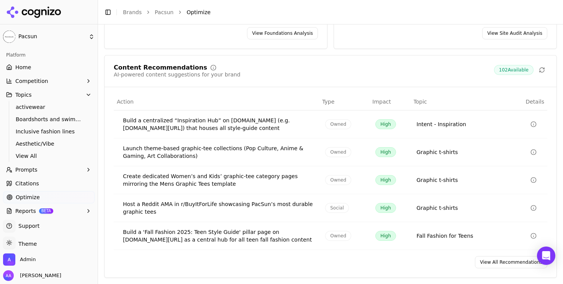
click at [516, 265] on link "View All Recommendations" at bounding box center [511, 262] width 72 height 12
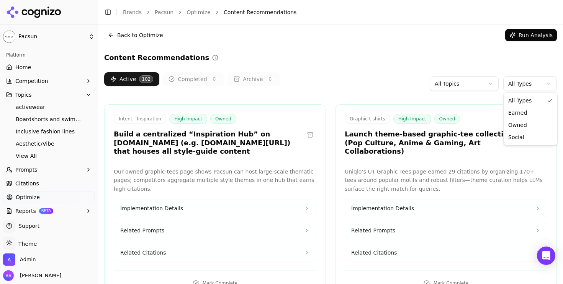
click at [520, 87] on html "Pacsun Platform Home Competition Topics activewear Boardshorts and swimwear Inc…" at bounding box center [281, 142] width 563 height 284
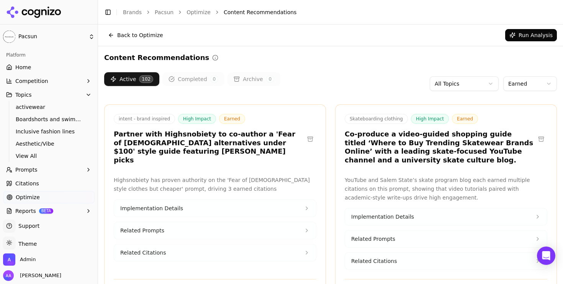
click at [234, 126] on div "intent - brand inspired High Impact Earned Partner with Highsnobiety to co-auth…" at bounding box center [209, 139] width 190 height 51
click at [232, 131] on h3 "Partner with Highsnobiety to co-author a 'Fear of [DEMOGRAPHIC_DATA] alternativ…" at bounding box center [209, 147] width 190 height 34
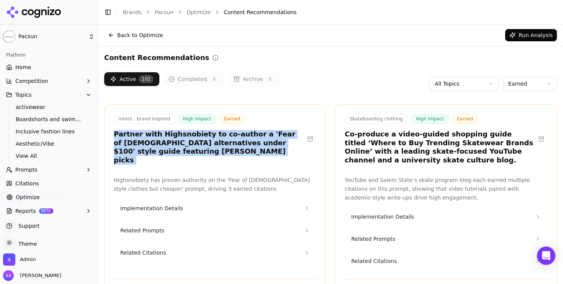
click at [232, 131] on h3 "Partner with Highsnobiety to co-author a 'Fear of [DEMOGRAPHIC_DATA] alternativ…" at bounding box center [209, 147] width 190 height 34
copy div "Partner with Highsnobiety to co-author a 'Fear of [DEMOGRAPHIC_DATA] alternativ…"
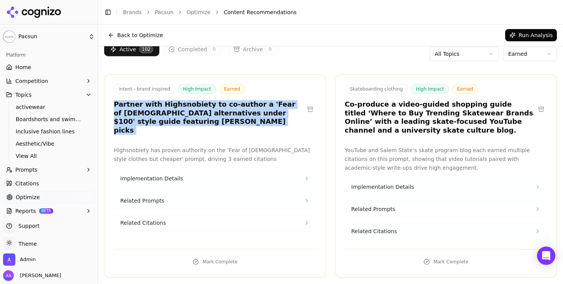
scroll to position [39, 0]
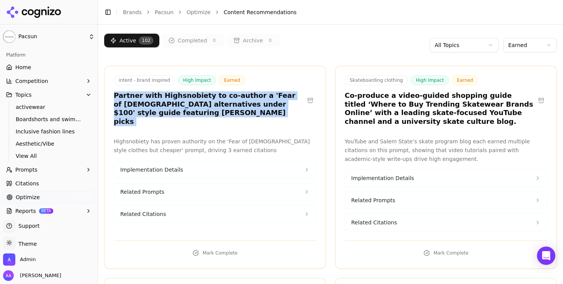
click at [196, 163] on button "Implementation Details" at bounding box center [215, 170] width 202 height 17
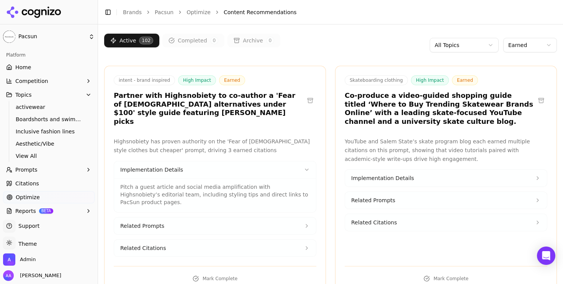
click at [163, 184] on p "Pitch a guest article and social media amplification with Highsnobiety’s editor…" at bounding box center [214, 194] width 189 height 23
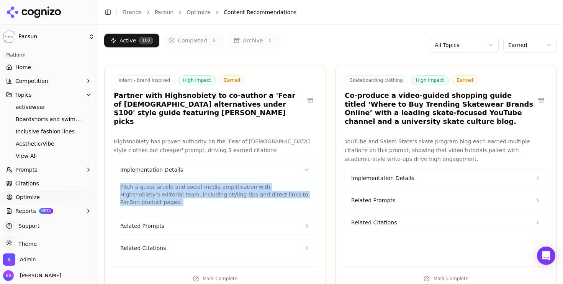
click at [163, 184] on p "Pitch a guest article and social media amplification with Highsnobiety’s editor…" at bounding box center [214, 194] width 189 height 23
copy p "Pitch a guest article and social media amplification with Highsnobiety’s editor…"
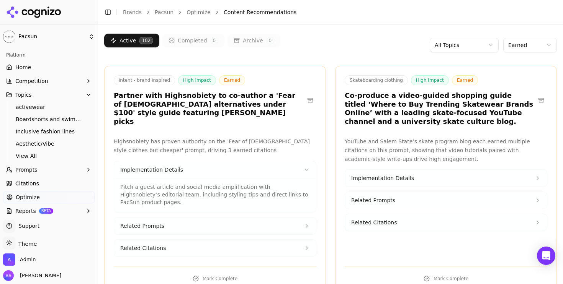
click at [190, 137] on p "Highsnobiety has proven authority on the 'Fear of [DEMOGRAPHIC_DATA] style clot…" at bounding box center [215, 146] width 202 height 18
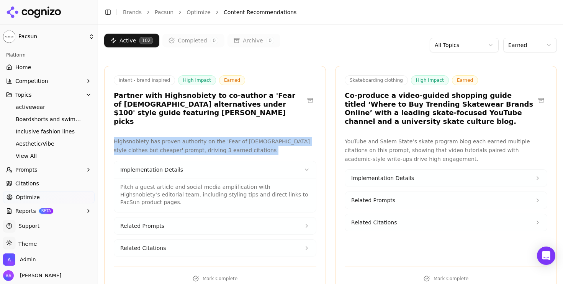
click at [190, 137] on p "Highsnobiety has proven authority on the 'Fear of [DEMOGRAPHIC_DATA] style clot…" at bounding box center [215, 146] width 202 height 18
copy p "Highsnobiety has proven authority on the 'Fear of [DEMOGRAPHIC_DATA] style clot…"
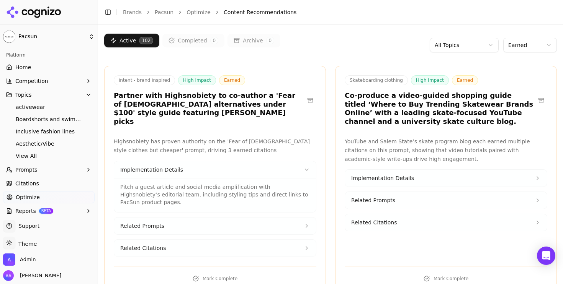
click at [181, 97] on h3 "Partner with Highsnobiety to co-author a 'Fear of [DEMOGRAPHIC_DATA] alternativ…" at bounding box center [209, 108] width 190 height 34
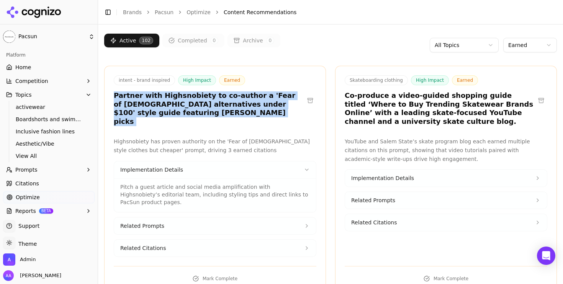
click at [181, 97] on h3 "Partner with Highsnobiety to co-author a 'Fear of [DEMOGRAPHIC_DATA] alternativ…" at bounding box center [209, 108] width 190 height 34
copy div "Partner with Highsnobiety to co-author a 'Fear of [DEMOGRAPHIC_DATA] alternativ…"
click at [52, 186] on link "Citations" at bounding box center [48, 184] width 91 height 12
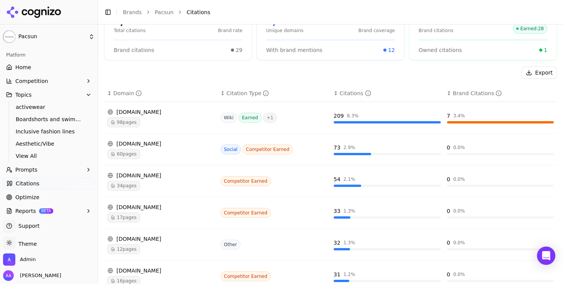
scroll to position [70, 0]
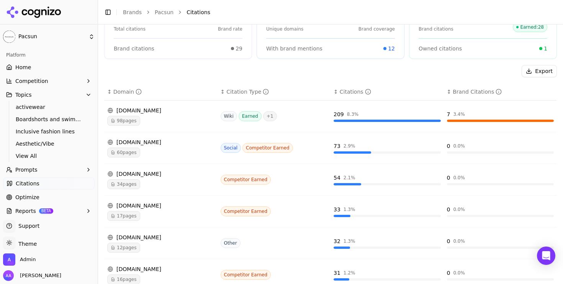
click at [157, 188] on div "34 pages" at bounding box center [160, 184] width 107 height 10
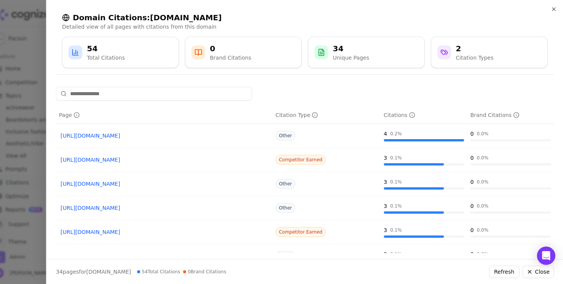
click at [8, 165] on div at bounding box center [281, 142] width 563 height 284
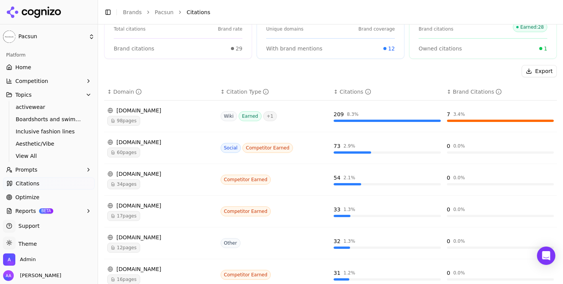
click at [41, 196] on link "Optimize" at bounding box center [48, 197] width 91 height 12
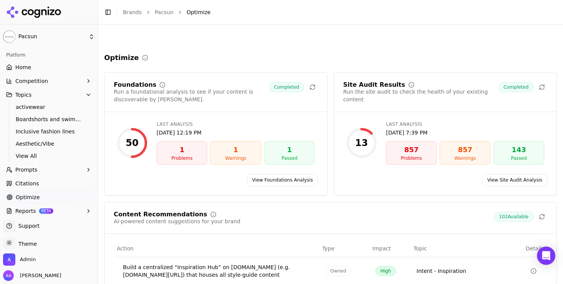
scroll to position [147, 0]
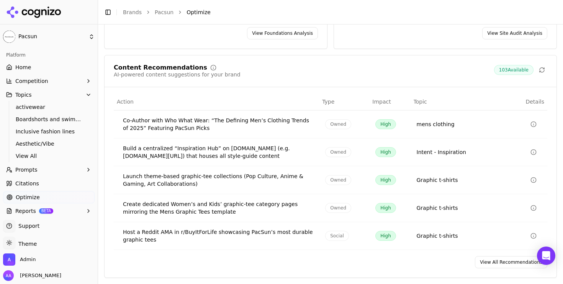
click at [520, 265] on link "View All Recommendations" at bounding box center [511, 262] width 72 height 12
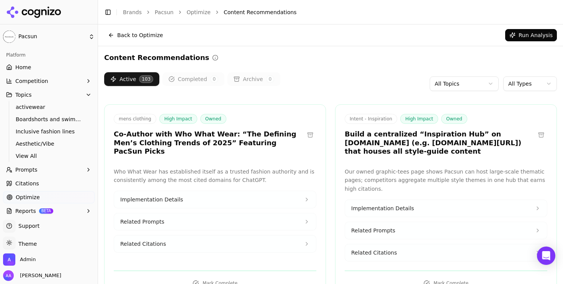
click at [536, 93] on div "Active 103 Completed 0 Archive 0 All Topics All Types" at bounding box center [330, 83] width 452 height 23
click at [535, 84] on html "Pacsun Platform Home Competition Topics activewear Boardshorts and swimwear Inc…" at bounding box center [281, 142] width 563 height 284
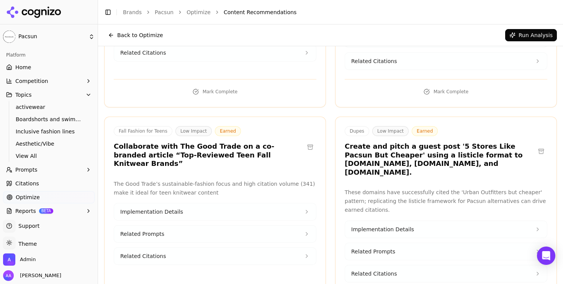
scroll to position [196, 0]
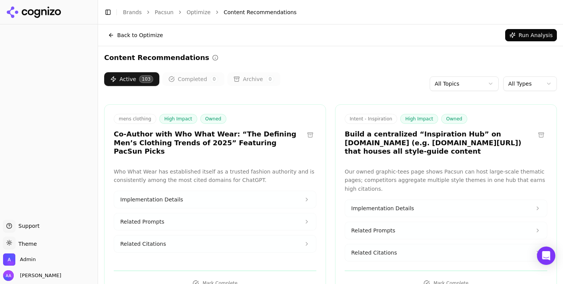
click at [527, 90] on body "Support Support Toggle theme Theme Admin Alp Aysan Toggle Sidebar Brands Pacsun…" at bounding box center [281, 142] width 563 height 284
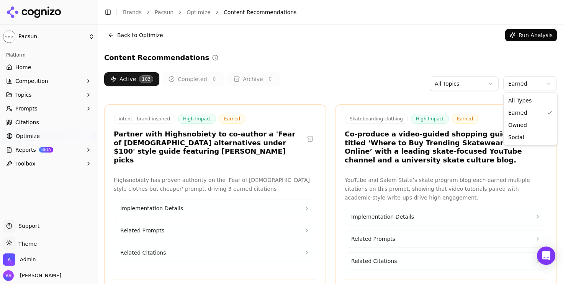
click at [514, 86] on html "Pacsun Platform Home Competition Topics Prompts Citations Optimize Reports BETA…" at bounding box center [281, 142] width 563 height 284
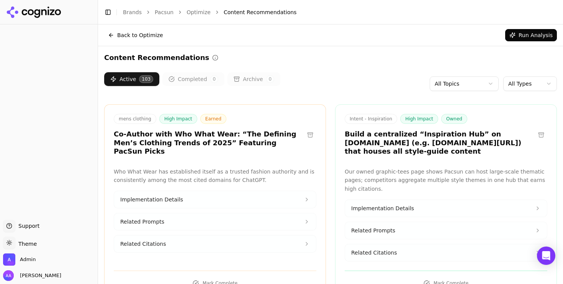
scroll to position [21, 0]
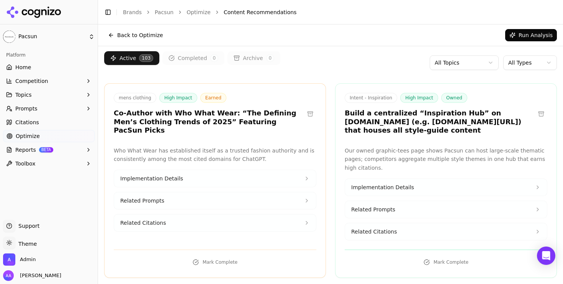
click at [42, 140] on link "Optimize" at bounding box center [48, 136] width 91 height 12
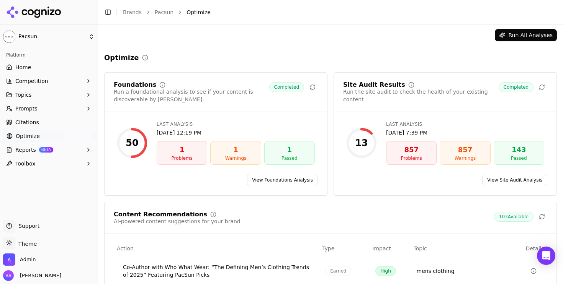
click at [57, 121] on link "Citations" at bounding box center [48, 122] width 91 height 12
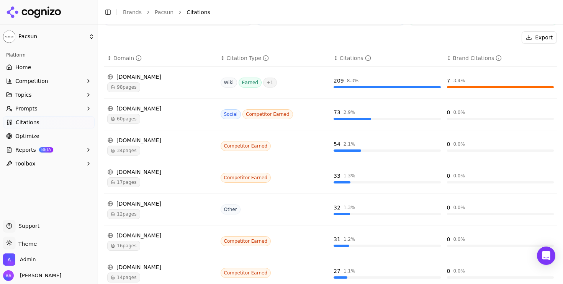
scroll to position [114, 0]
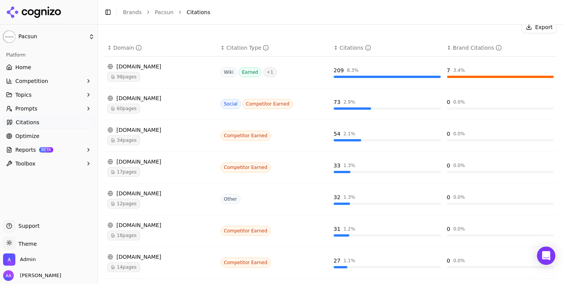
click at [172, 167] on div "17 pages" at bounding box center [160, 172] width 107 height 10
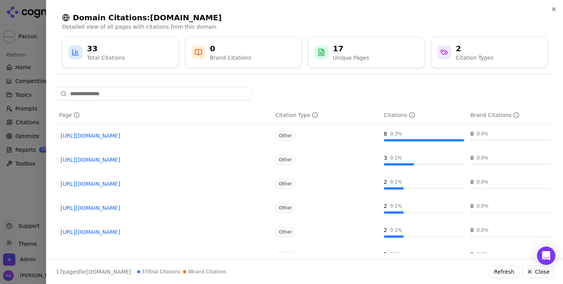
click at [19, 213] on div at bounding box center [281, 142] width 563 height 284
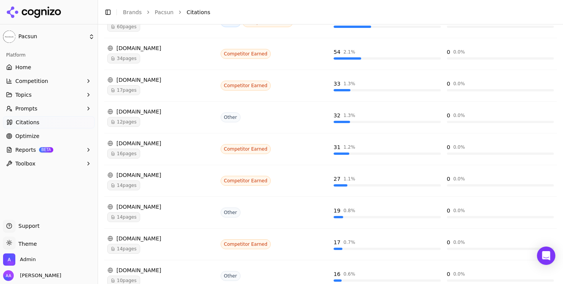
scroll to position [200, 0]
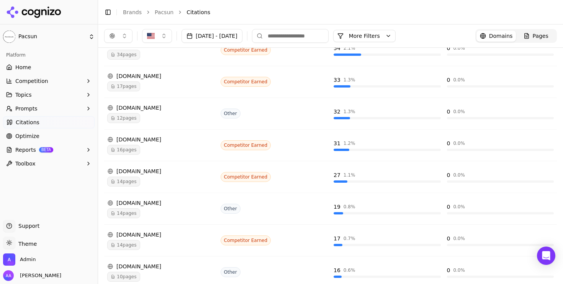
click at [148, 184] on div "14 pages" at bounding box center [160, 182] width 107 height 10
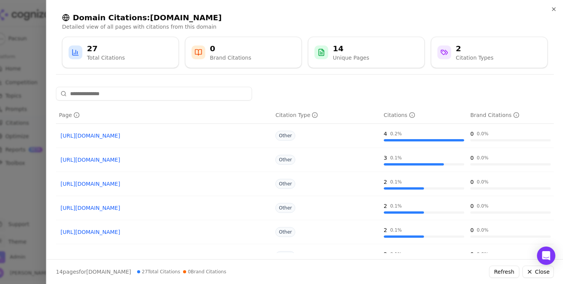
click at [7, 187] on div at bounding box center [281, 142] width 563 height 284
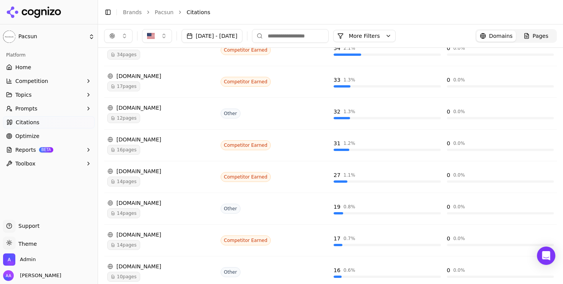
click at [72, 124] on link "Citations" at bounding box center [48, 122] width 91 height 12
click at [325, 33] on input at bounding box center [290, 36] width 77 height 14
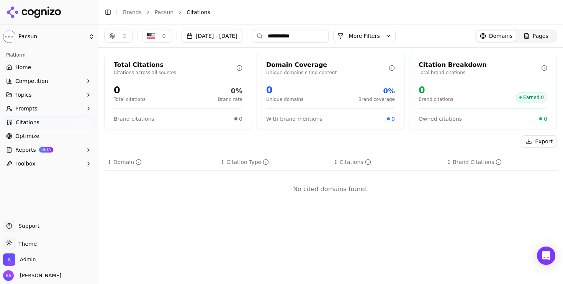
scroll to position [0, 0]
click at [395, 39] on button "More Filters" at bounding box center [364, 36] width 62 height 12
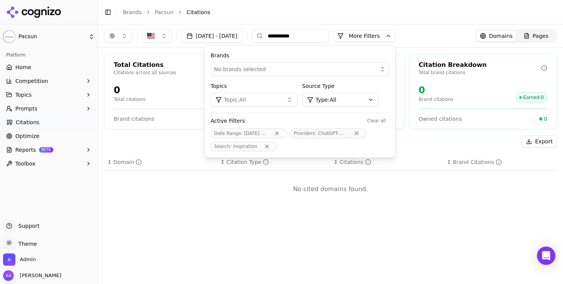
click at [532, 33] on div "Pages" at bounding box center [535, 36] width 25 height 8
click at [328, 32] on input "**********" at bounding box center [290, 36] width 77 height 14
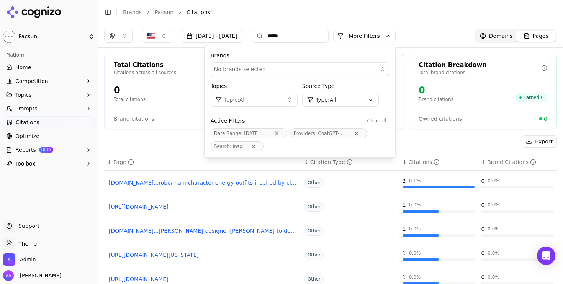
click at [119, 36] on button "button" at bounding box center [118, 36] width 28 height 14
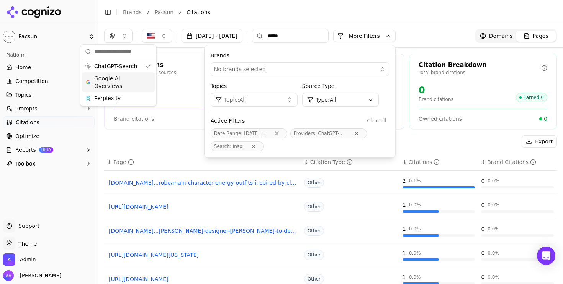
click at [128, 82] on span "Google AI Overviews" at bounding box center [118, 82] width 48 height 15
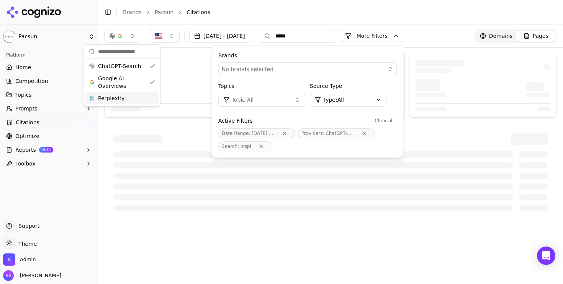
click at [128, 98] on div "Perplexity" at bounding box center [122, 98] width 73 height 12
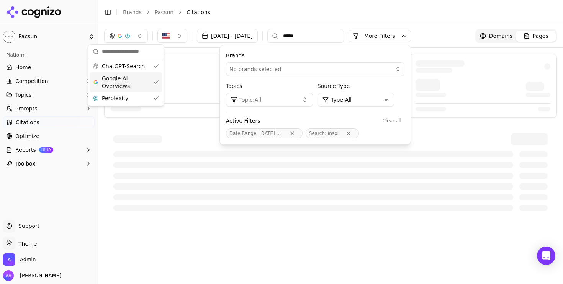
click at [303, 26] on div "Sep 23, 2025 - Sep 30, 2025 ***** More More Filters Brands No brands selected T…" at bounding box center [330, 35] width 465 height 23
click at [344, 41] on input "*****" at bounding box center [305, 36] width 77 height 14
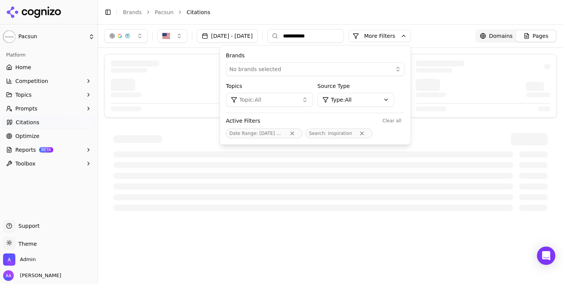
click at [344, 35] on input "**********" at bounding box center [305, 36] width 77 height 14
type input "********"
click at [375, 12] on li "Citations" at bounding box center [363, 12] width 355 height 8
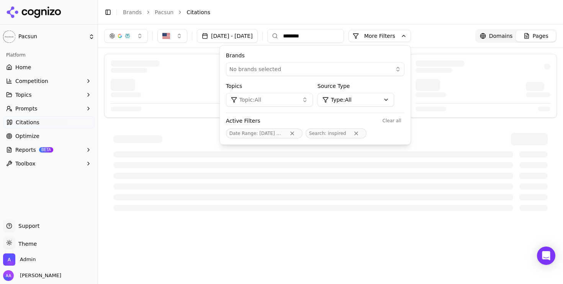
click at [411, 34] on button "More Filters" at bounding box center [379, 36] width 62 height 12
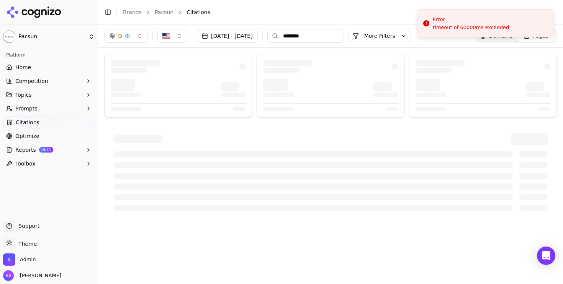
click at [352, 74] on div at bounding box center [330, 86] width 148 height 64
click at [342, 38] on input "********" at bounding box center [305, 36] width 77 height 14
click at [338, 17] on div "Toggle Sidebar Brands Pacsun Citations" at bounding box center [322, 12] width 449 height 11
click at [261, 25] on div "Sep 23, 2025 - Sep 30, 2025 More More Filters Domains Pages" at bounding box center [330, 35] width 465 height 23
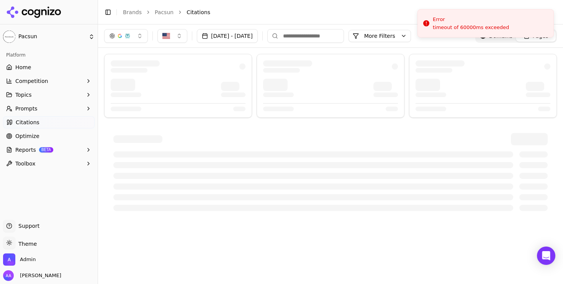
click at [253, 35] on button "[DATE] - [DATE]" at bounding box center [227, 36] width 61 height 14
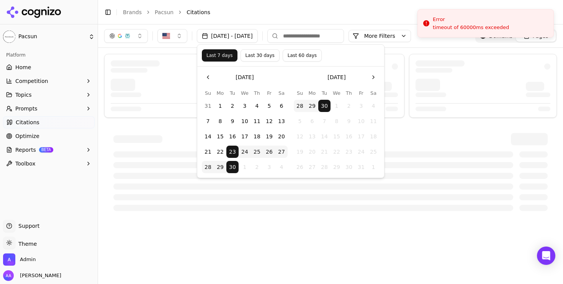
click at [228, 58] on button "Last 7 days" at bounding box center [220, 55] width 36 height 12
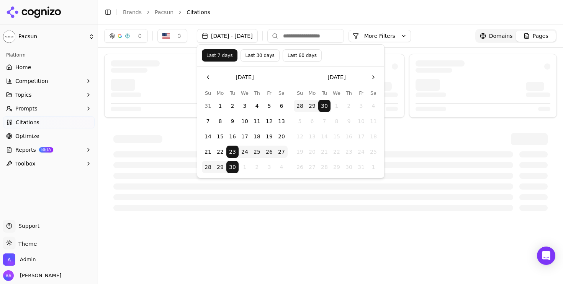
click at [272, 12] on li "Citations" at bounding box center [363, 12] width 355 height 8
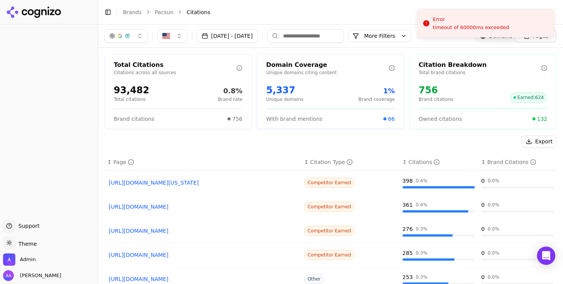
click at [335, 37] on input at bounding box center [305, 36] width 77 height 14
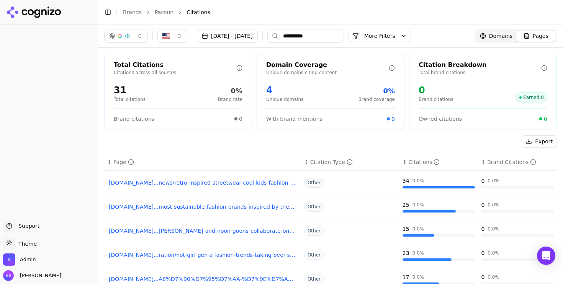
type input "**********"
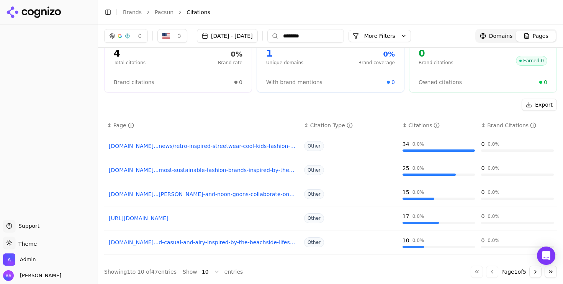
scroll to position [42, 0]
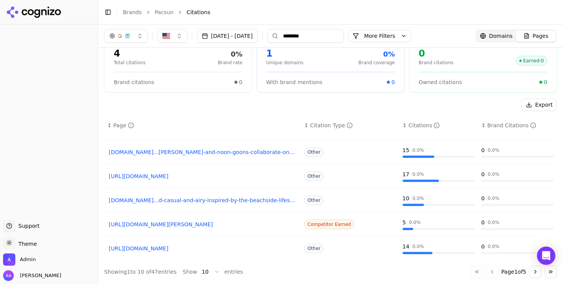
type input "********"
click at [203, 272] on html "Support Support Toggle theme Theme Admin [PERSON_NAME] Toggle Sidebar Brands Pa…" at bounding box center [281, 142] width 563 height 284
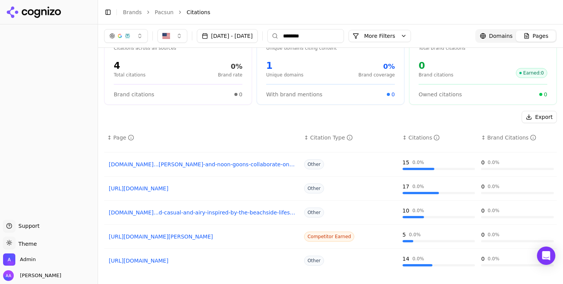
scroll to position [0, 0]
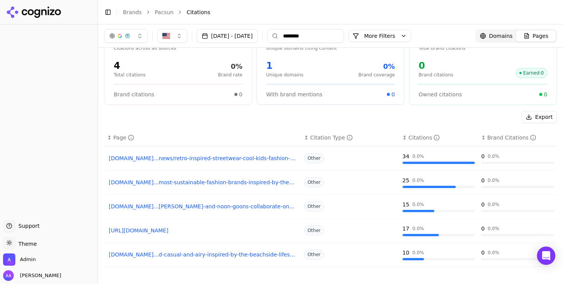
click at [338, 36] on input "********" at bounding box center [305, 36] width 77 height 14
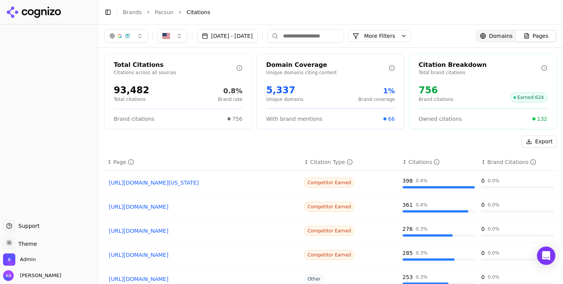
click at [533, 145] on button "Export" at bounding box center [538, 141] width 35 height 12
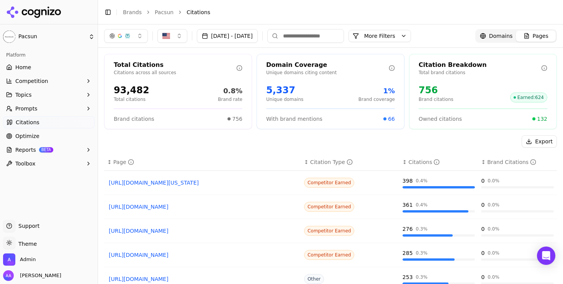
click at [32, 134] on span "Optimize" at bounding box center [27, 136] width 24 height 8
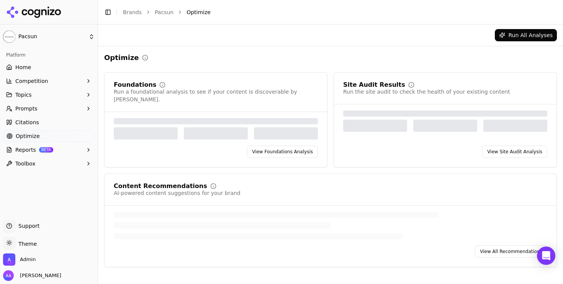
click at [499, 246] on link "View All Recommendations" at bounding box center [511, 252] width 72 height 12
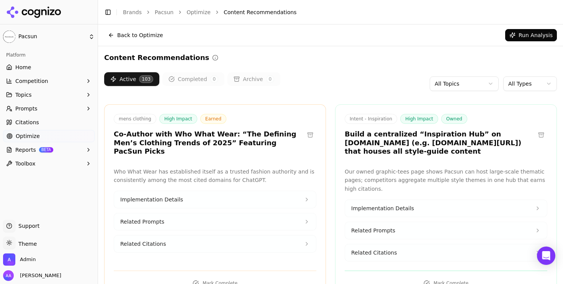
click at [346, 92] on div "Active 103 Completed 0 Archive 0 All Topics All Types" at bounding box center [330, 83] width 452 height 23
drag, startPoint x: 343, startPoint y: 132, endPoint x: 330, endPoint y: 127, distance: 13.9
click at [367, 145] on h3 "Build a centralized “Inspiration Hub” on [DOMAIN_NAME] (e.g. [DOMAIN_NAME][URL]…" at bounding box center [439, 143] width 190 height 26
drag, startPoint x: 385, startPoint y: 148, endPoint x: 346, endPoint y: 132, distance: 42.8
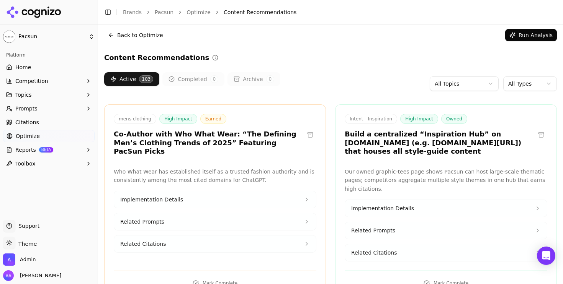
click at [346, 132] on h3 "Build a centralized “Inspiration Hub” on [DOMAIN_NAME] (e.g. [DOMAIN_NAME][URL]…" at bounding box center [439, 143] width 190 height 26
click at [302, 61] on div "Content Recommendations" at bounding box center [330, 57] width 452 height 11
click at [358, 83] on div "Active 103 Completed 0 Archive 0 All Topics All Types" at bounding box center [330, 83] width 452 height 23
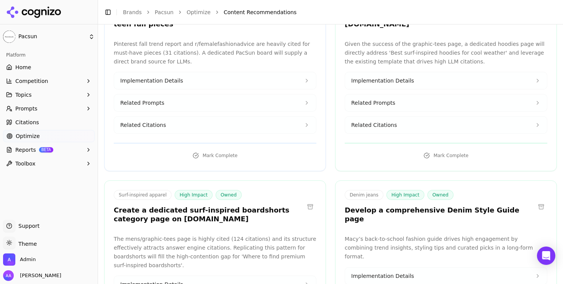
scroll to position [364, 0]
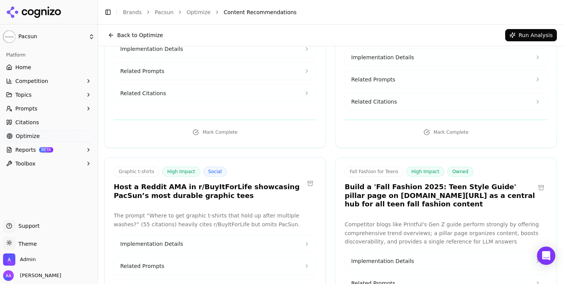
click at [362, 183] on h3 "Build a 'Fall Fashion 2025: Teen Style Guide' pillar page on [DOMAIN_NAME][URL]…" at bounding box center [439, 196] width 190 height 26
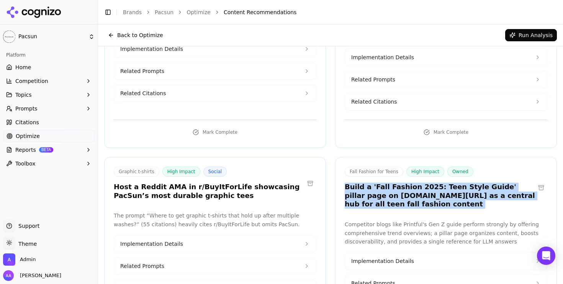
click at [362, 183] on h3 "Build a 'Fall Fashion 2025: Teen Style Guide' pillar page on pacsun.com/blog as…" at bounding box center [439, 196] width 190 height 26
copy div "Build a 'Fall Fashion 2025: Teen Style Guide' pillar page on pacsun.com/blog as…"
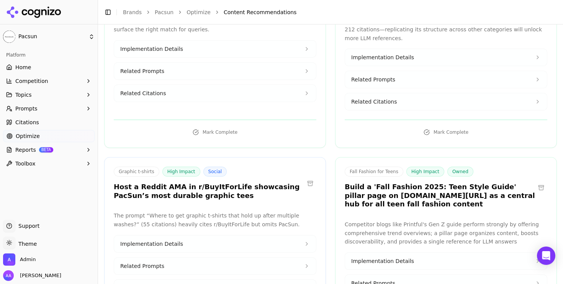
scroll to position [5538, 0]
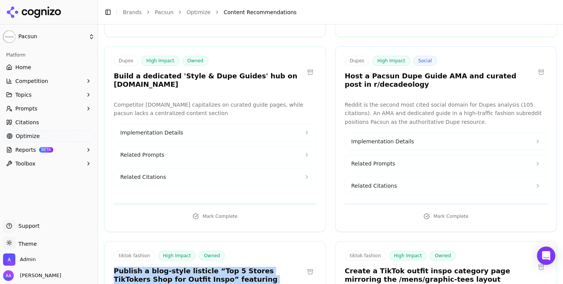
drag, startPoint x: 225, startPoint y: 157, endPoint x: 114, endPoint y: 150, distance: 112.0
click at [114, 267] on h3 "Publish a blog-style listicle “Top 5 Stores TikTokers Shop for Outfit Inspo” fe…" at bounding box center [209, 280] width 190 height 26
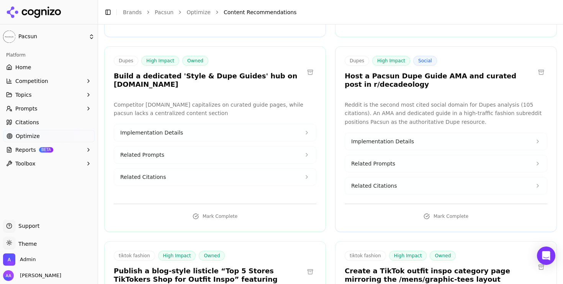
scroll to position [184, 0]
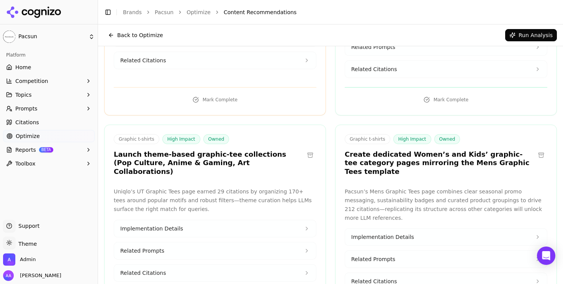
click at [349, 152] on h3 "Create dedicated Women’s and Kids’ graphic-tee category pages mirroring the Men…" at bounding box center [439, 163] width 190 height 26
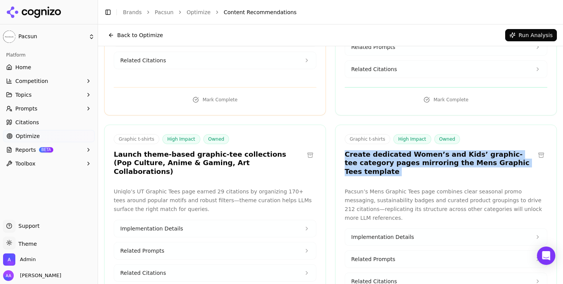
copy div "Create dedicated Women’s and Kids’ graphic-tee category pages mirroring the Men…"
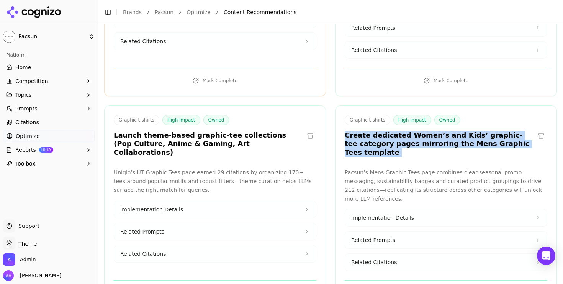
scroll to position [215, 0]
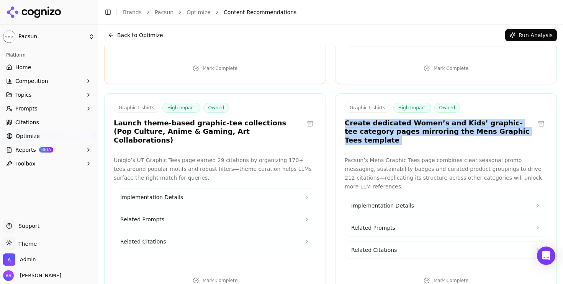
click at [424, 242] on button "Related Citations" at bounding box center [446, 250] width 202 height 17
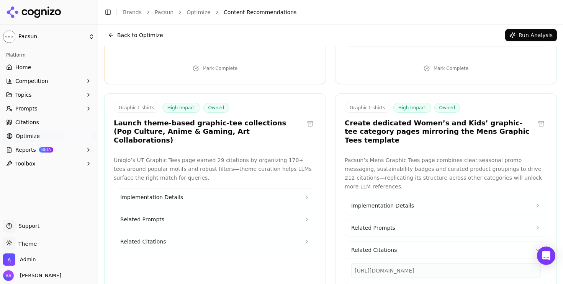
click at [427, 264] on div "https://pacsun.com/mens/graphic-tees" at bounding box center [445, 271] width 189 height 15
copy div "https://pacsun.com/mens/graphic-tees"
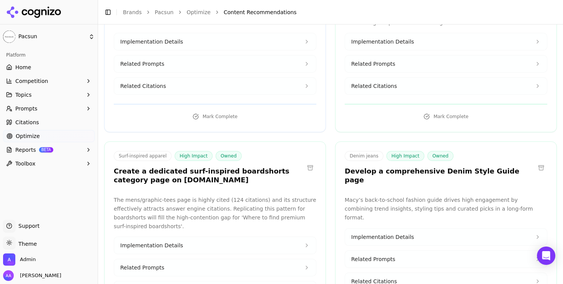
click at [371, 167] on h3 "Develop a comprehensive Denim Style Guide page" at bounding box center [439, 175] width 190 height 17
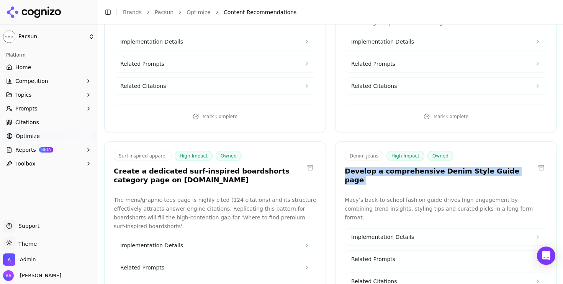
click at [371, 167] on h3 "Develop a comprehensive Denim Style Guide page" at bounding box center [439, 175] width 190 height 17
copy div "Develop a comprehensive Denim Style Guide page"
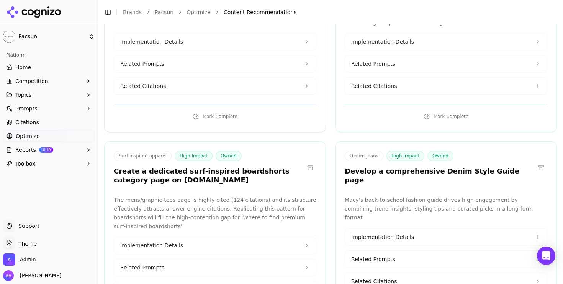
scroll to position [3385, 0]
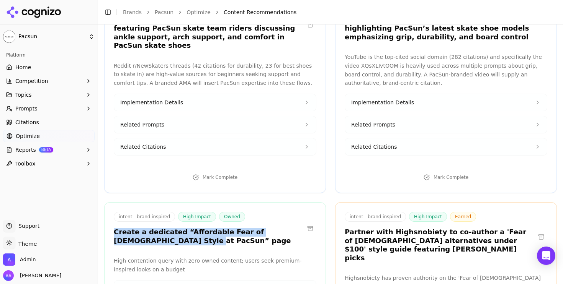
drag, startPoint x: 132, startPoint y: 157, endPoint x: 105, endPoint y: 152, distance: 27.2
click at [105, 212] on div "intent - brand inspired High Impact Owned Create a dedicated “Affordable Fear o…" at bounding box center [214, 230] width 221 height 36
copy h3 "Create a dedicated “Affordable Fear of God Style at PacSun” page"
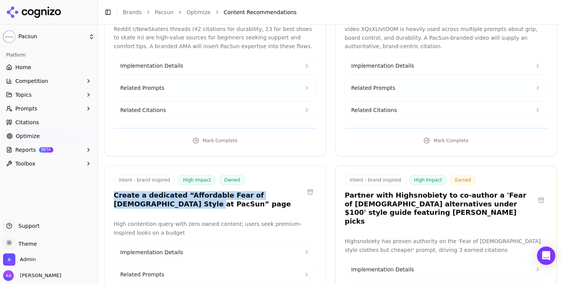
scroll to position [3425, 0]
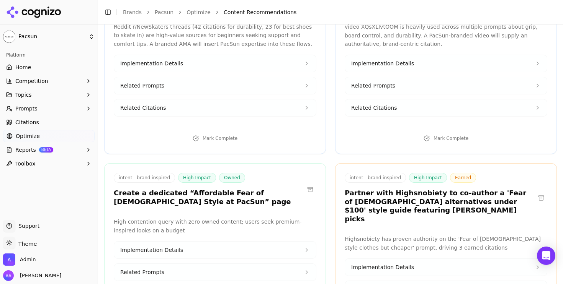
copy div "https://pacsun.com/mens/graphic-tees"
click at [177, 246] on span "Implementation Details" at bounding box center [151, 250] width 63 height 8
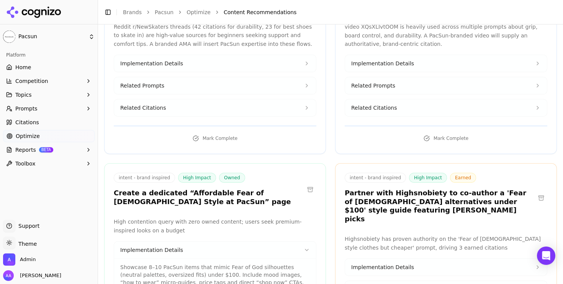
click at [57, 107] on button "Prompts" at bounding box center [48, 109] width 91 height 12
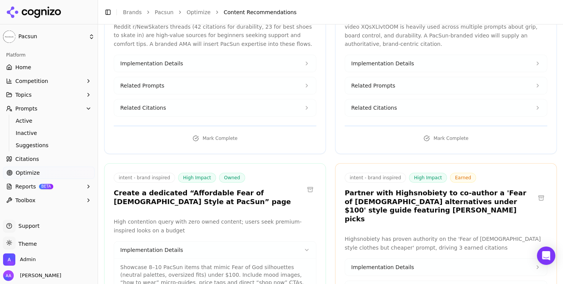
click at [55, 124] on span "Active" at bounding box center [49, 121] width 67 height 8
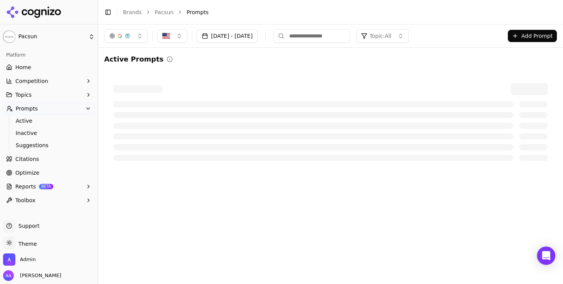
click at [343, 35] on input at bounding box center [311, 36] width 77 height 14
type input "**********"
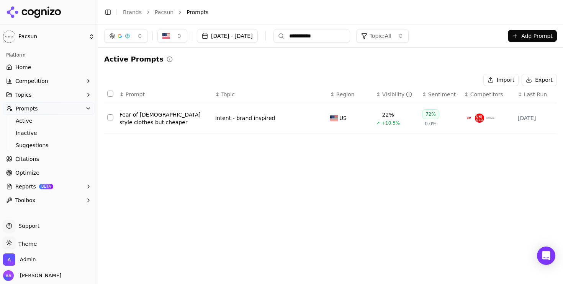
click at [43, 173] on link "Optimize" at bounding box center [48, 173] width 91 height 12
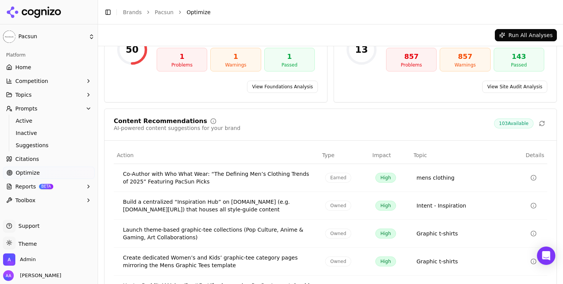
scroll to position [147, 0]
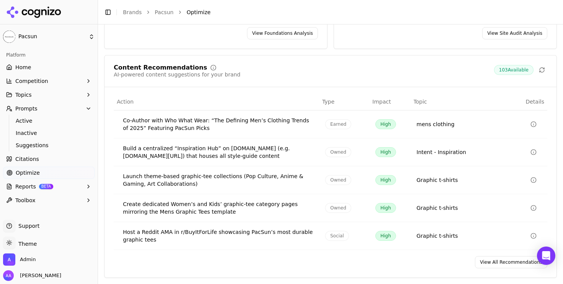
click at [503, 262] on link "View All Recommendations" at bounding box center [511, 262] width 72 height 12
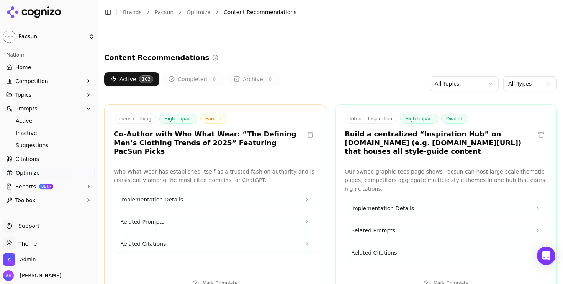
scroll to position [3360, 0]
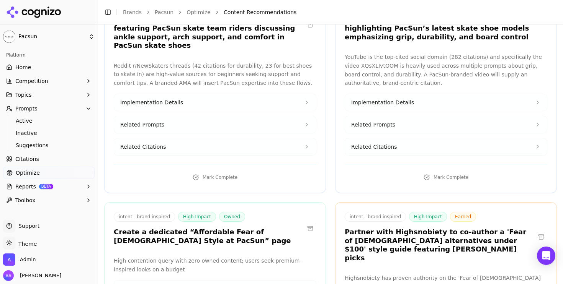
click at [198, 228] on h3 "Create a dedicated “Affordable Fear of God Style at PacSun” page" at bounding box center [209, 236] width 190 height 17
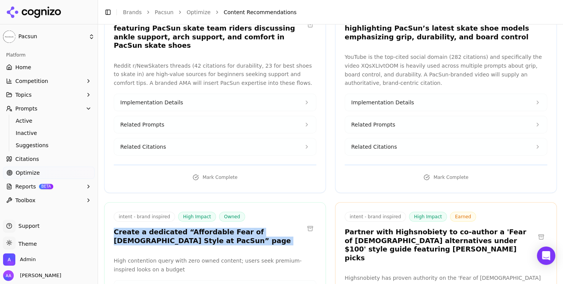
click at [198, 228] on h3 "Create a dedicated “Affordable Fear of God Style at PacSun” page" at bounding box center [209, 236] width 190 height 17
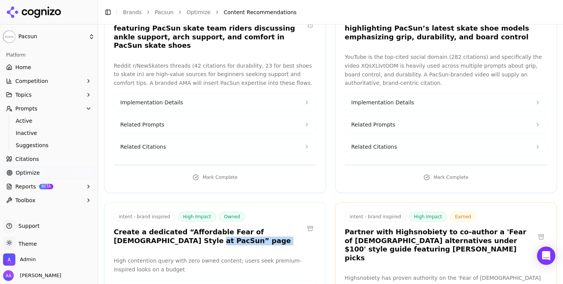
click at [198, 228] on h3 "Create a dedicated “Affordable Fear of God Style at PacSun” page" at bounding box center [209, 236] width 190 height 17
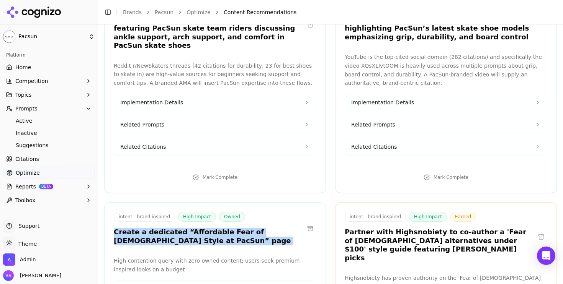
click at [198, 228] on h3 "Create a dedicated “Affordable Fear of God Style at PacSun” page" at bounding box center [209, 236] width 190 height 17
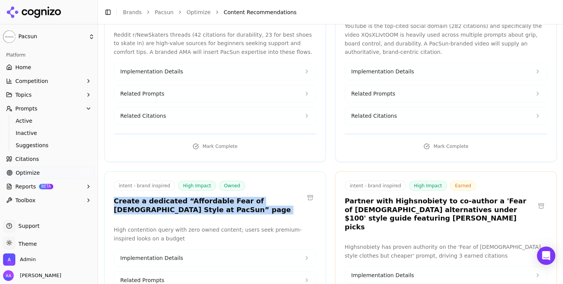
scroll to position [3391, 0]
click at [34, 124] on span "Active" at bounding box center [49, 121] width 67 height 8
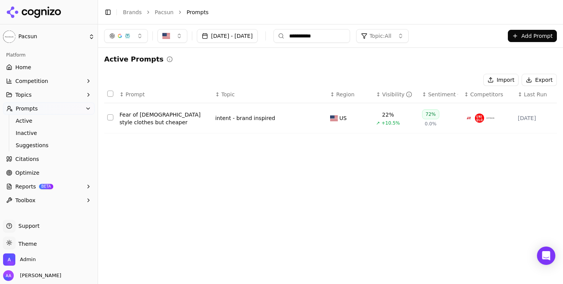
click at [150, 121] on div "Fear of god style clothes but cheaper" at bounding box center [164, 118] width 90 height 15
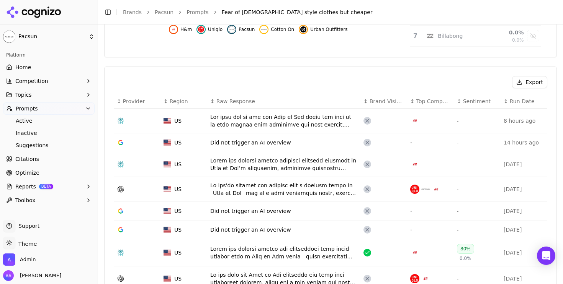
scroll to position [257, 0]
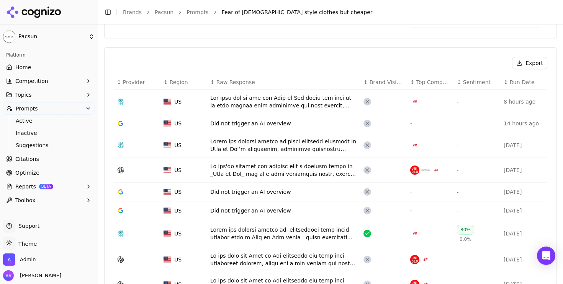
click at [266, 167] on div "Data table" at bounding box center [283, 170] width 147 height 15
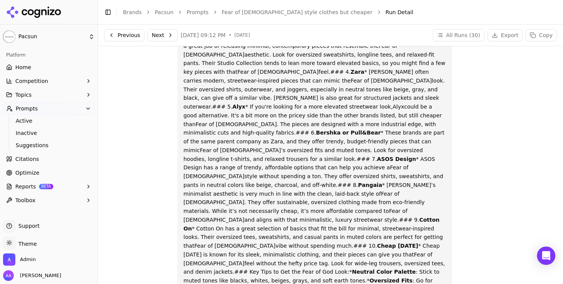
scroll to position [158, 0]
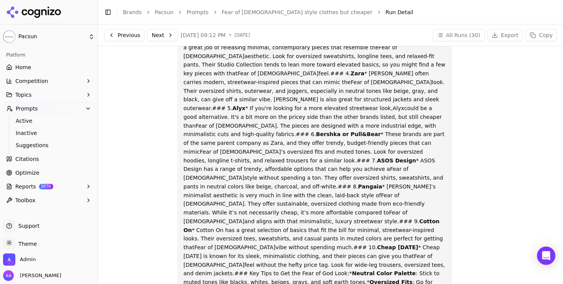
click at [161, 39] on button "Next" at bounding box center [162, 35] width 30 height 12
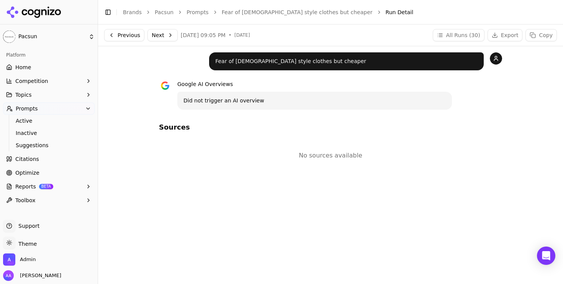
click at [161, 39] on button "Next" at bounding box center [162, 35] width 30 height 12
click at [162, 37] on button "Next" at bounding box center [162, 35] width 30 height 12
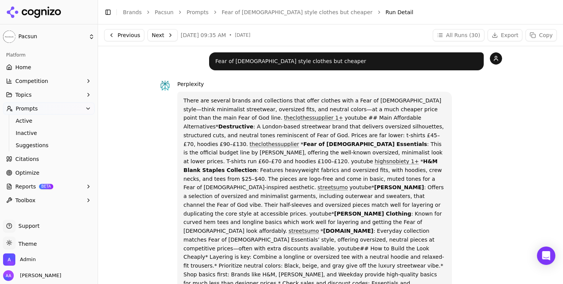
click at [286, 126] on p "There are several brands and collections that offer clothes with a Fear of God …" at bounding box center [314, 231] width 262 height 270
click at [49, 172] on link "Optimize" at bounding box center [48, 173] width 91 height 12
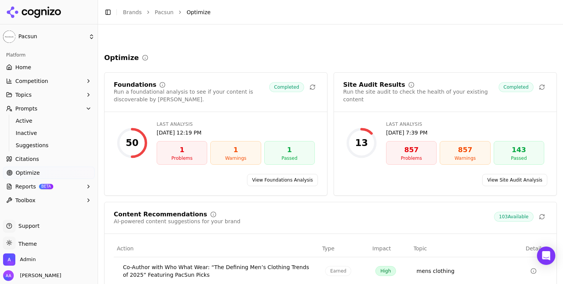
scroll to position [147, 0]
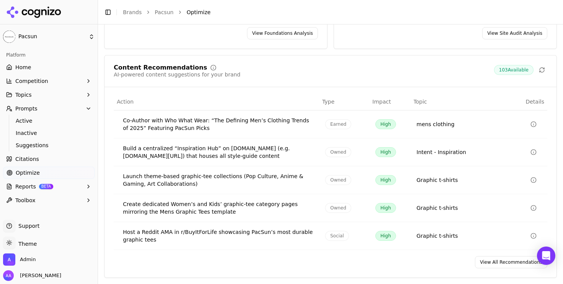
click at [499, 261] on link "View All Recommendations" at bounding box center [511, 262] width 72 height 12
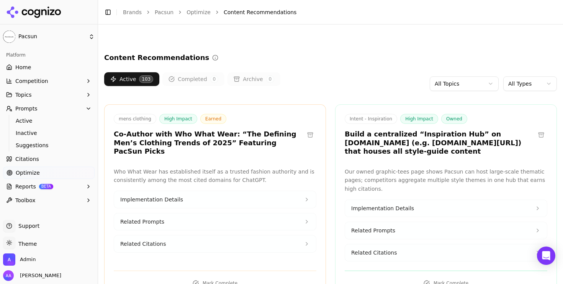
scroll to position [3360, 0]
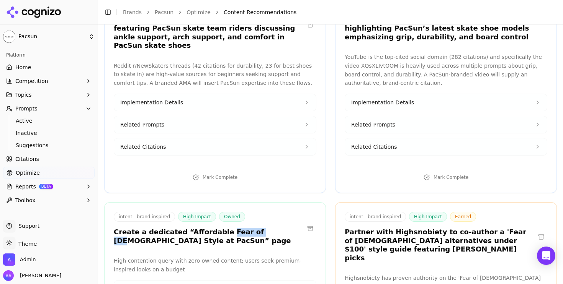
click at [214, 228] on h3 "Create a dedicated “Affordable Fear of God Style at PacSun” page" at bounding box center [209, 236] width 190 height 17
click at [227, 228] on h3 "Create a dedicated “Affordable Fear of God Style at PacSun” page" at bounding box center [209, 236] width 190 height 17
click at [191, 257] on p "High contention query with zero owned content; users seek premium-inspired look…" at bounding box center [215, 266] width 202 height 18
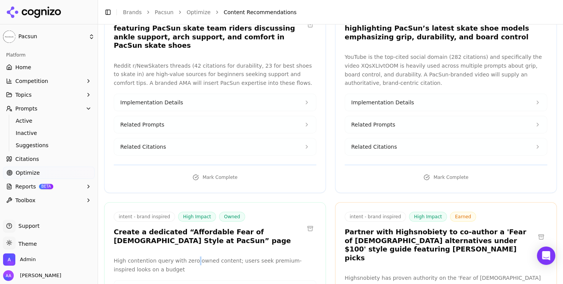
click at [180, 281] on button "Implementation Details" at bounding box center [215, 289] width 202 height 17
drag, startPoint x: 186, startPoint y: 212, endPoint x: 211, endPoint y: 174, distance: 45.6
drag, startPoint x: 175, startPoint y: 235, endPoint x: 204, endPoint y: 224, distance: 31.5
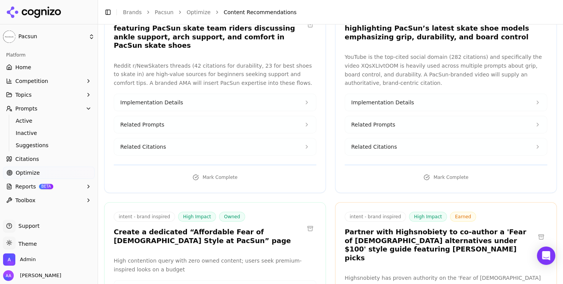
click at [225, 228] on h3 "Create a dedicated “Affordable Fear of God Style at PacSun” page" at bounding box center [209, 236] width 190 height 17
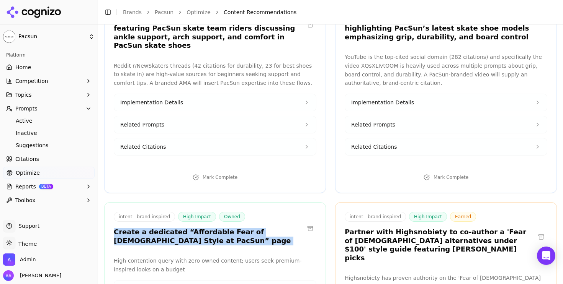
click at [225, 228] on h3 "Create a dedicated “Affordable Fear of God Style at PacSun” page" at bounding box center [209, 236] width 190 height 17
copy div "Create a dedicated “Affordable Fear of God Style at PacSun” page"
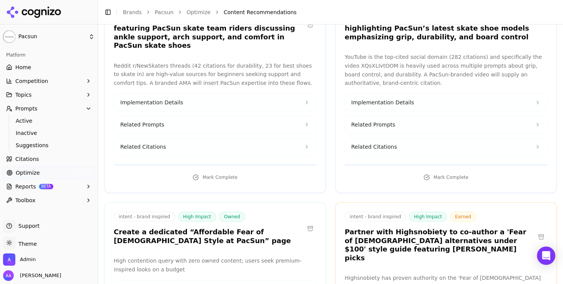
click at [294, 115] on div "Skate shoes High Impact Social Launch an AMA thread on r/NewSkaters featuring P…" at bounding box center [215, 92] width 222 height 204
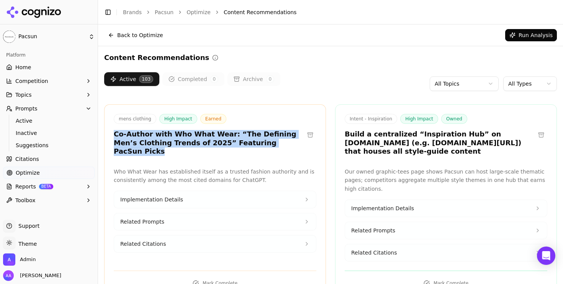
drag, startPoint x: 278, startPoint y: 142, endPoint x: 106, endPoint y: 132, distance: 172.1
click at [106, 132] on div "mens clothing High Impact Earned Co-Author with Who What Wear: “The Defining Me…" at bounding box center [214, 136] width 221 height 44
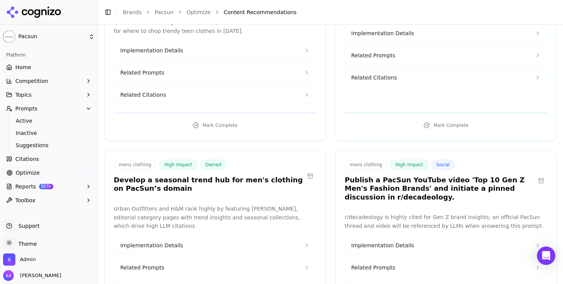
scroll to position [2366, 0]
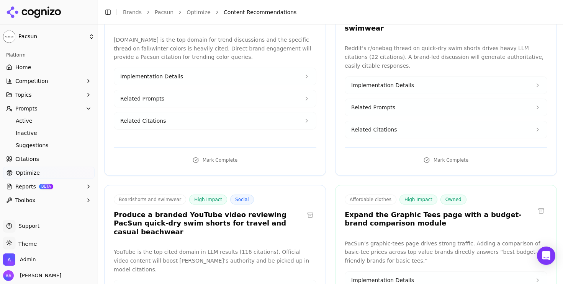
click at [224, 211] on h3 "Produce a branded YouTube video reviewing PacSun quick-dry swim shorts for trav…" at bounding box center [209, 224] width 190 height 26
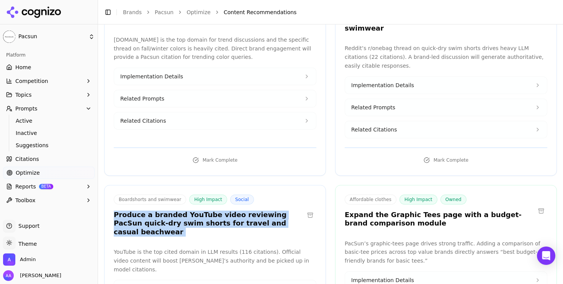
click at [224, 211] on h3 "Produce a branded YouTube video reviewing PacSun quick-dry swim shorts for trav…" at bounding box center [209, 224] width 190 height 26
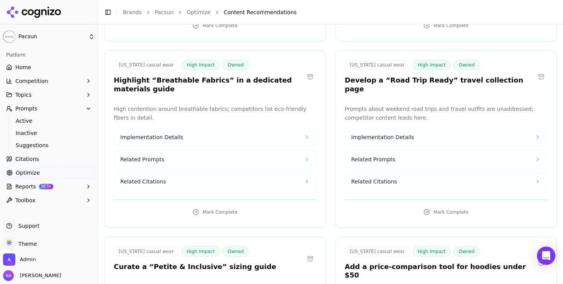
scroll to position [8801, 0]
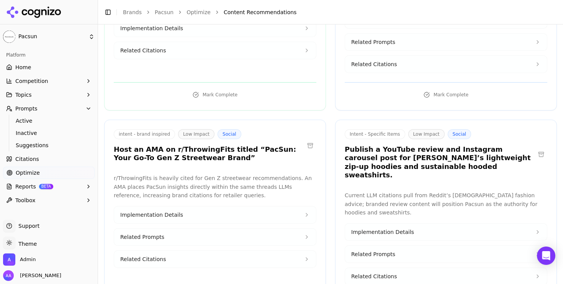
drag, startPoint x: 118, startPoint y: 143, endPoint x: 245, endPoint y: 156, distance: 128.1
copy h3 "Create Instagram Reels and TikTok videos showcasing Pacsun’s affordable crop to…"
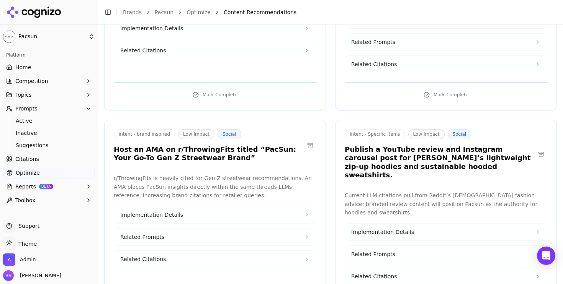
copy div "Host an AMA and follow-up post on Reddit’s r/decadeology featuring PacSun as a …"
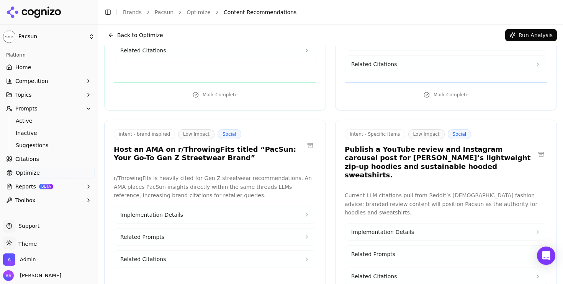
scroll to position [763, 0]
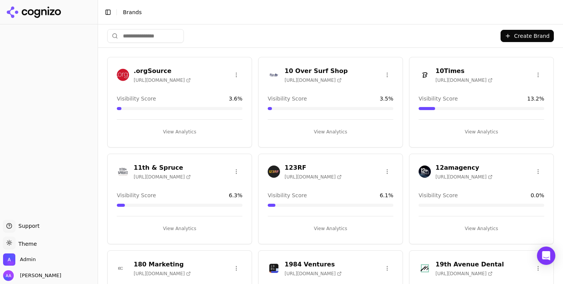
click at [147, 37] on input "search" at bounding box center [145, 36] width 77 height 14
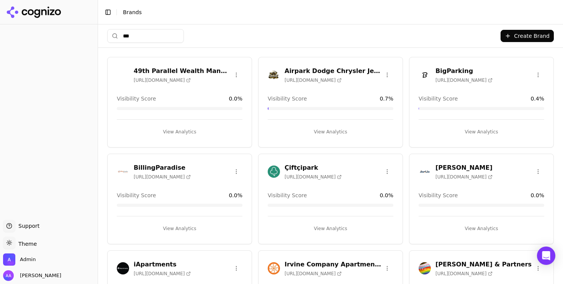
type input "***"
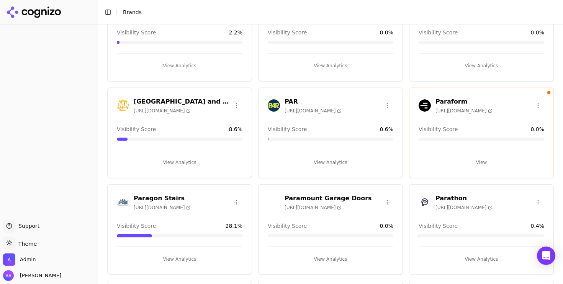
scroll to position [356, 0]
click at [275, 104] on img at bounding box center [274, 106] width 12 height 12
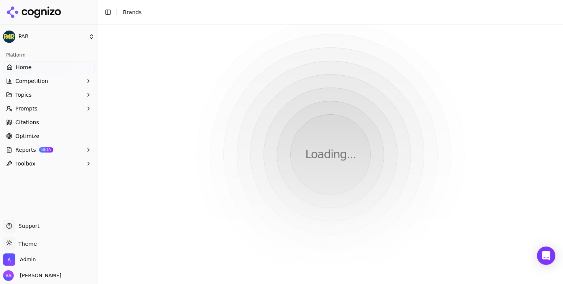
click at [51, 135] on link "Optimize" at bounding box center [48, 136] width 91 height 12
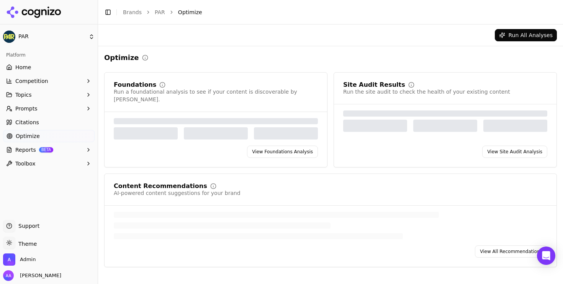
click at [66, 135] on link "Optimize" at bounding box center [48, 136] width 91 height 12
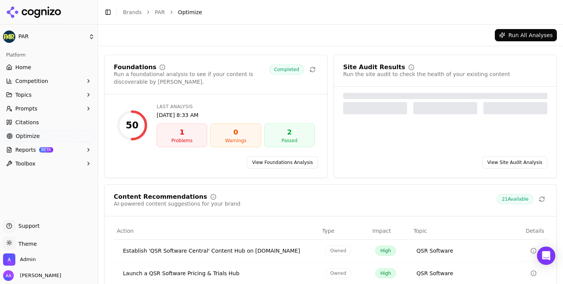
scroll to position [121, 0]
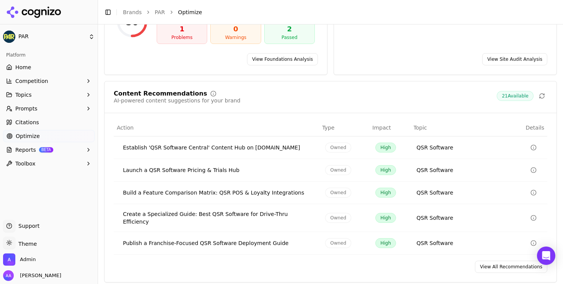
click at [503, 265] on link "View All Recommendations" at bounding box center [511, 267] width 72 height 12
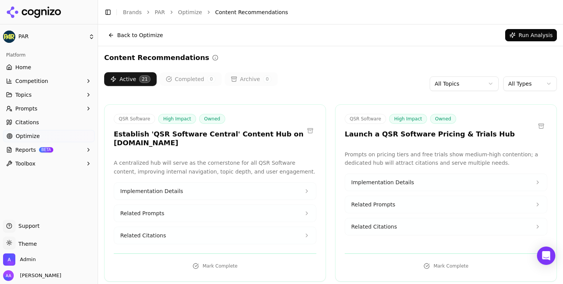
click at [522, 84] on html "PAR Platform Home Competition Topics Prompts Citations Optimize Reports BETA To…" at bounding box center [281, 142] width 563 height 284
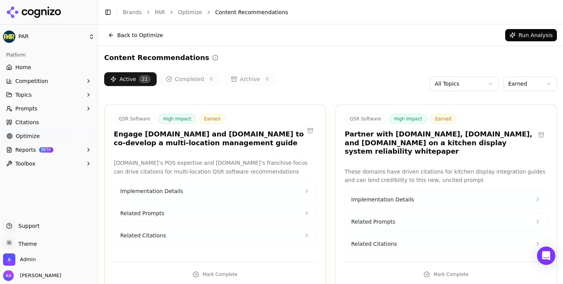
click at [522, 89] on html "PAR Platform Home Competition Topics Prompts Citations Optimize Reports BETA To…" at bounding box center [281, 142] width 563 height 284
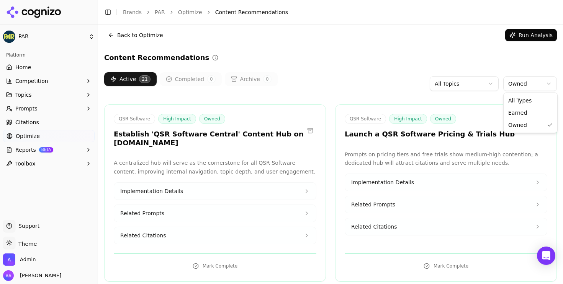
click at [519, 87] on html "PAR Platform Home Competition Topics Prompts Citations Optimize Reports BETA To…" at bounding box center [281, 142] width 563 height 284
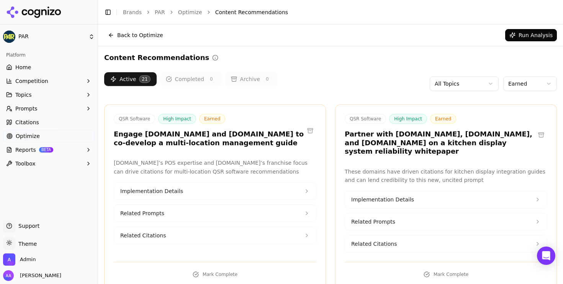
click at [74, 108] on button "Prompts" at bounding box center [48, 109] width 91 height 12
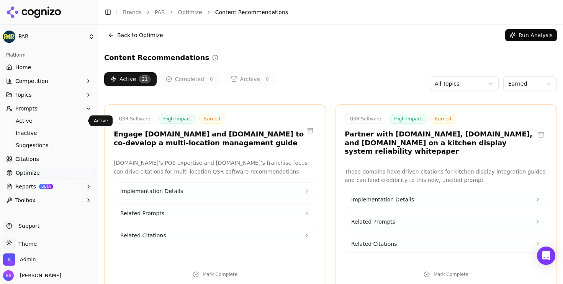
click at [60, 122] on span "Active" at bounding box center [49, 121] width 67 height 8
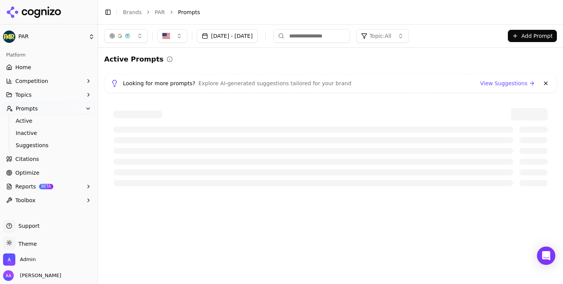
click at [547, 84] on button at bounding box center [545, 83] width 9 height 9
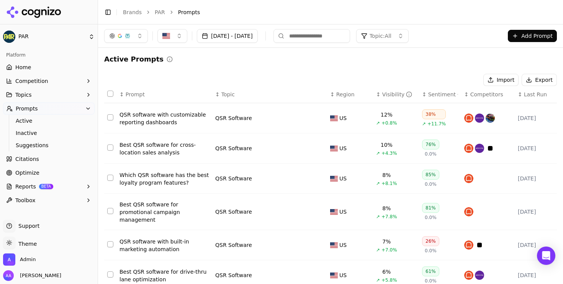
scroll to position [154, 0]
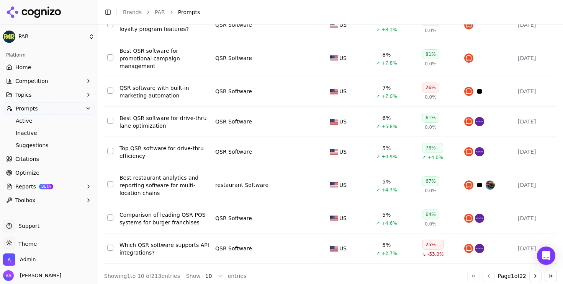
click at [52, 172] on link "Optimize" at bounding box center [48, 173] width 91 height 12
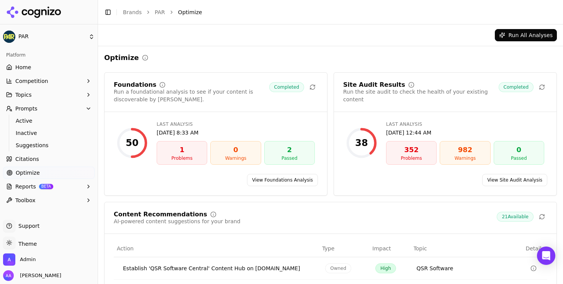
scroll to position [121, 0]
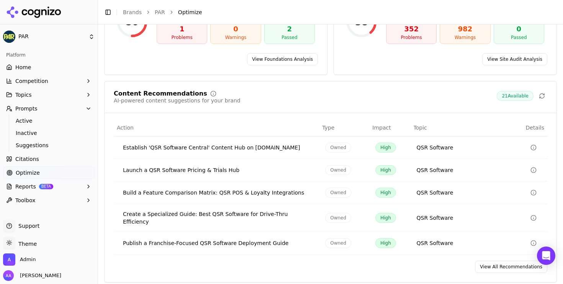
click at [509, 263] on link "View All Recommendations" at bounding box center [511, 267] width 72 height 12
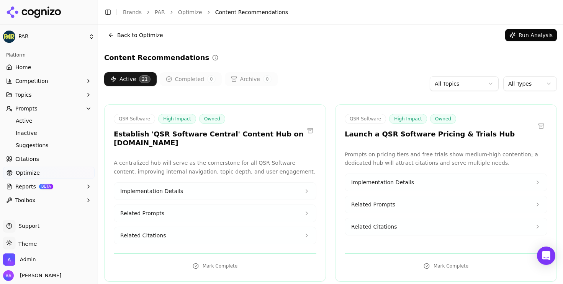
click at [511, 81] on html "PAR Platform Home Competition Topics Prompts Active Inactive Suggestions Citati…" at bounding box center [281, 142] width 563 height 284
click at [464, 86] on html "PAR Platform Home Competition Topics Prompts Active Inactive Suggestions Citati…" at bounding box center [281, 142] width 563 height 284
click at [531, 85] on html "PAR Platform Home Competition Topics Prompts Active Inactive Suggestions Citati…" at bounding box center [281, 142] width 563 height 284
click at [527, 90] on html "PAR Platform Home Competition Topics Prompts Active Inactive Suggestions Citati…" at bounding box center [281, 142] width 563 height 284
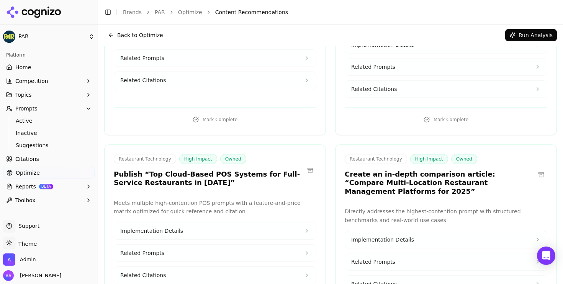
scroll to position [918, 0]
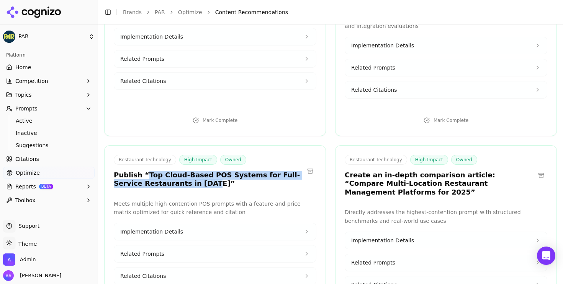
drag, startPoint x: 142, startPoint y: 148, endPoint x: 178, endPoint y: 159, distance: 38.0
click at [178, 171] on h3 "Publish “Top Cloud-Based POS Systems for Full-Service Restaurants in 2025”" at bounding box center [209, 179] width 190 height 17
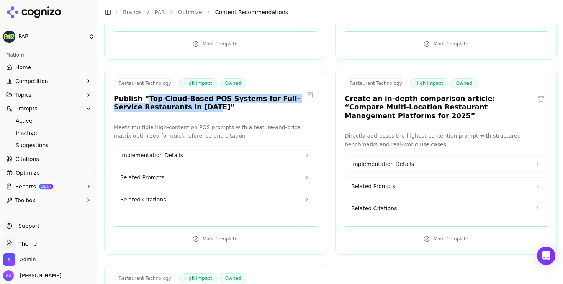
scroll to position [1009, 0]
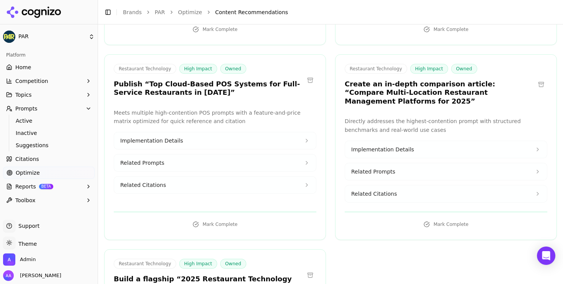
click at [403, 80] on h3 "Create an in-depth comparison article: “Compare Multi-Location Restaurant Manag…" at bounding box center [439, 93] width 190 height 26
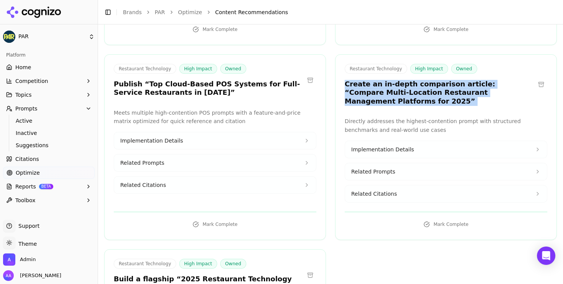
click at [403, 80] on h3 "Create an in-depth comparison article: “Compare Multi-Location Restaurant Manag…" at bounding box center [439, 93] width 190 height 26
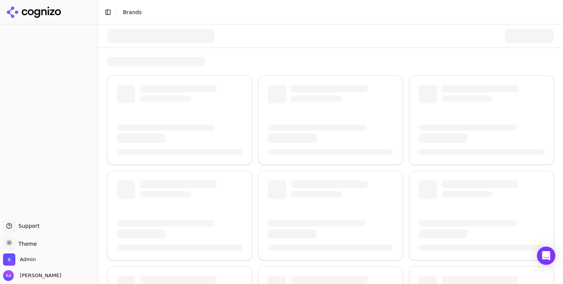
click at [166, 22] on header "Toggle Sidebar Brands" at bounding box center [330, 12] width 465 height 24
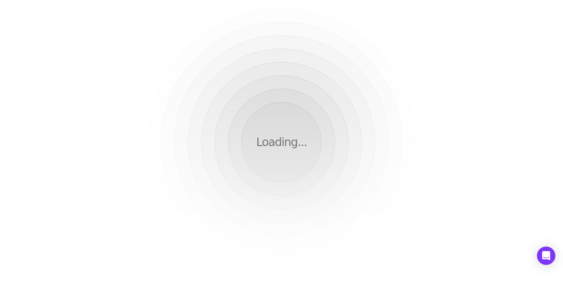
click at [134, 39] on html "Loading..." at bounding box center [281, 142] width 563 height 284
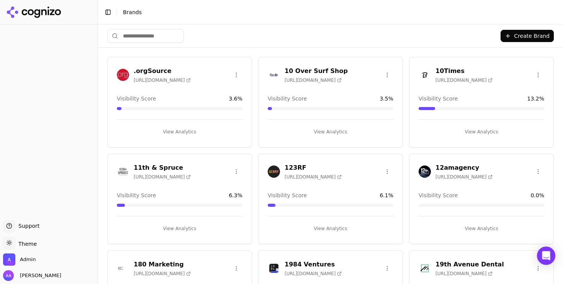
click at [173, 37] on input "search" at bounding box center [145, 36] width 77 height 14
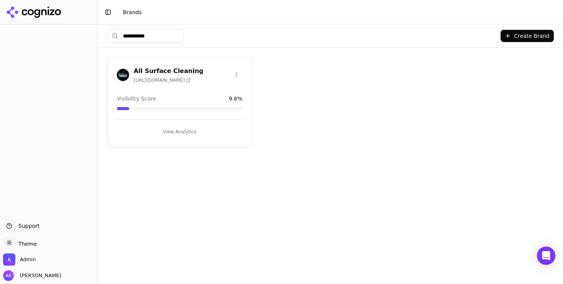
type input "**********"
click at [112, 72] on div "All Surface Cleaning [URL][DOMAIN_NAME]" at bounding box center [180, 76] width 144 height 19
click at [118, 72] on img at bounding box center [123, 75] width 12 height 12
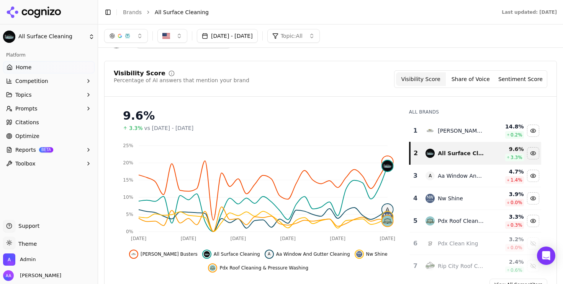
click at [258, 29] on button "[DATE] - [DATE]" at bounding box center [227, 36] width 61 height 14
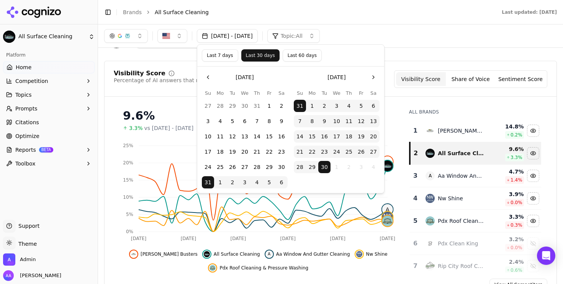
click at [226, 54] on button "Last 7 days" at bounding box center [220, 55] width 36 height 12
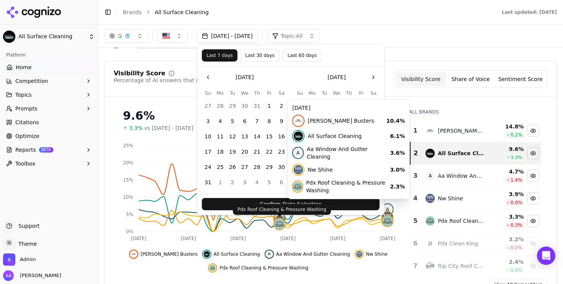
click at [283, 204] on div "Pdx Roof Cleaning & Pressure Washing Pdx Roof Cleaning & Pressure Washing" at bounding box center [282, 209] width 98 height 11
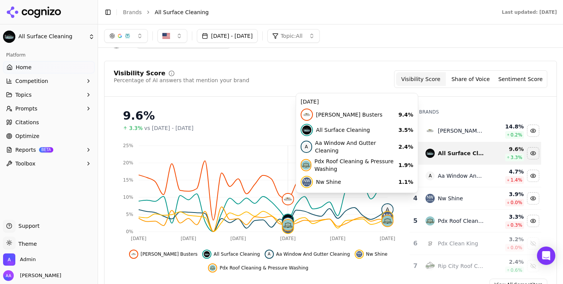
click at [234, 35] on button "[DATE] - [DATE]" at bounding box center [227, 36] width 61 height 14
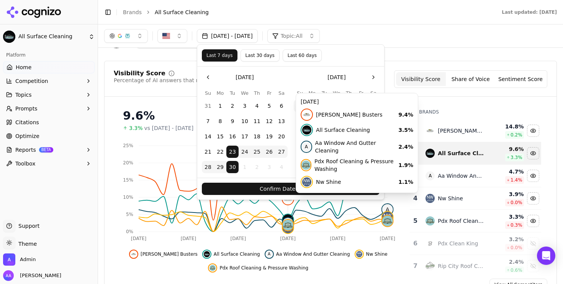
click at [257, 187] on button "Confirm Date Selection" at bounding box center [291, 189] width 178 height 12
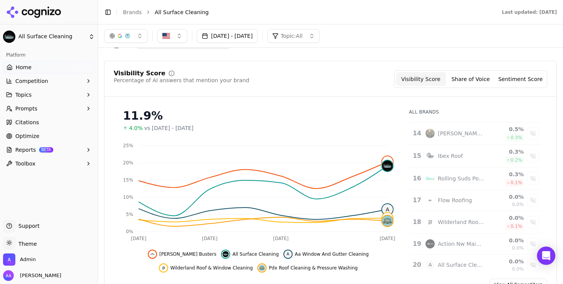
scroll to position [315, 0]
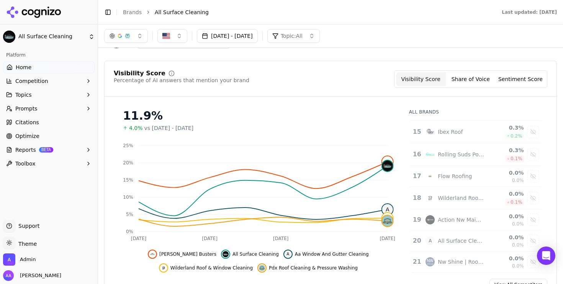
click at [227, 38] on button "[DATE] - [DATE]" at bounding box center [227, 36] width 61 height 14
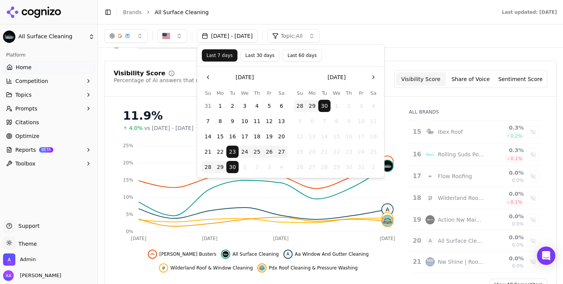
click at [277, 61] on div "Last 7 days Last 30 days Last 60 days" at bounding box center [291, 55] width 178 height 12
click at [271, 59] on button "Last 30 days" at bounding box center [259, 55] width 39 height 12
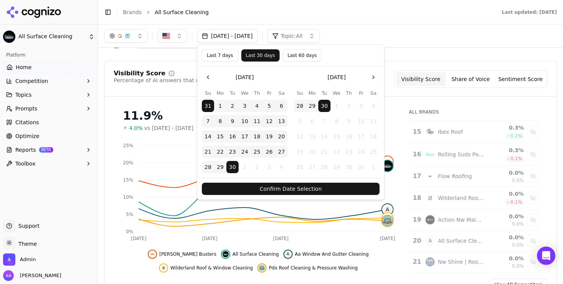
click at [294, 191] on button "Confirm Date Selection" at bounding box center [291, 189] width 178 height 12
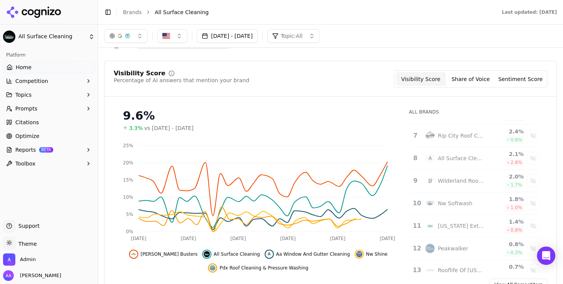
scroll to position [0, 0]
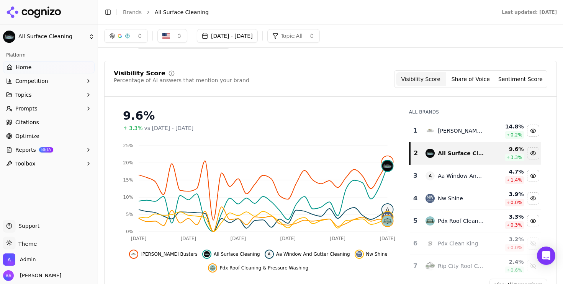
click at [118, 36] on div "button" at bounding box center [120, 36] width 6 height 6
click at [121, 90] on div "Google AI Overviews" at bounding box center [126, 82] width 73 height 20
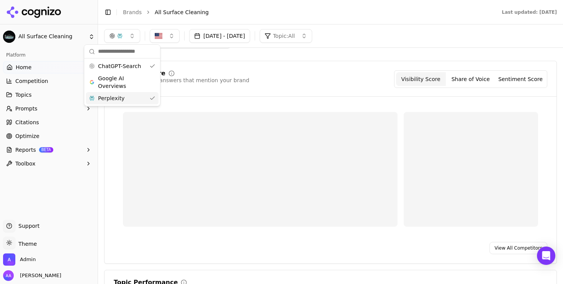
click at [122, 99] on span "Perplexity" at bounding box center [111, 99] width 26 height 8
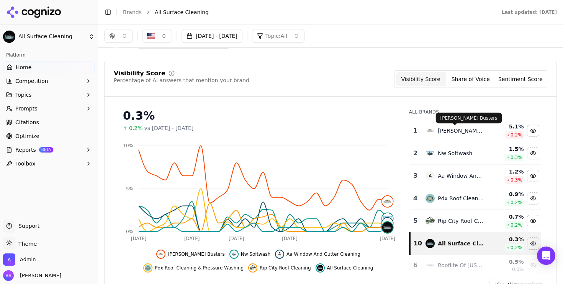
click at [445, 131] on div "[PERSON_NAME] Busters" at bounding box center [460, 131] width 47 height 8
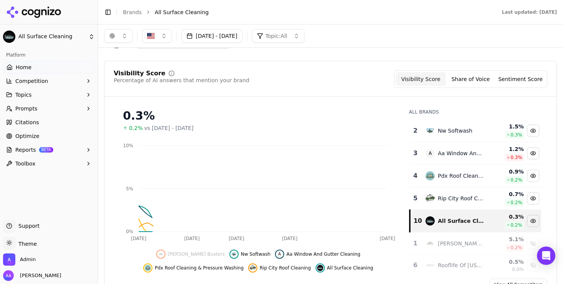
click at [445, 131] on div "Nw Softwash" at bounding box center [454, 131] width 34 height 8
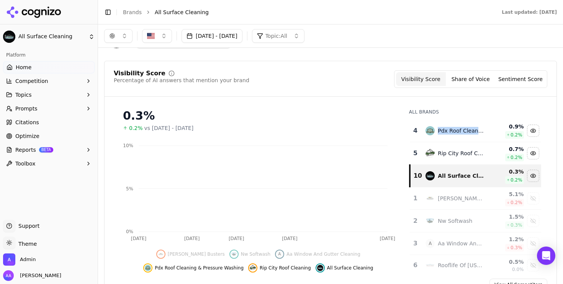
click at [445, 131] on div "Pdx Roof Cleaning & Pressure Washing" at bounding box center [460, 131] width 47 height 8
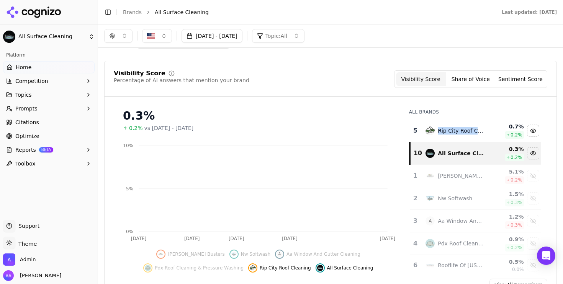
click at [445, 131] on div "Rip City Roof Cleaning" at bounding box center [460, 131] width 47 height 8
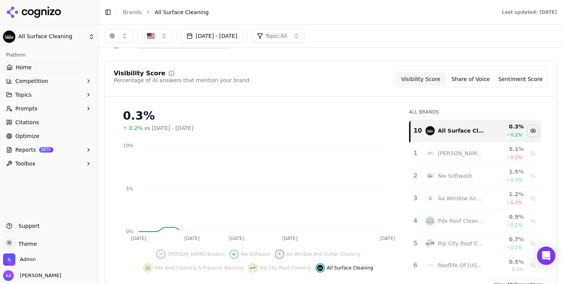
click at [355, 104] on div "0.3% 0.2% vs [DATE] - [DATE]" at bounding box center [258, 117] width 289 height 29
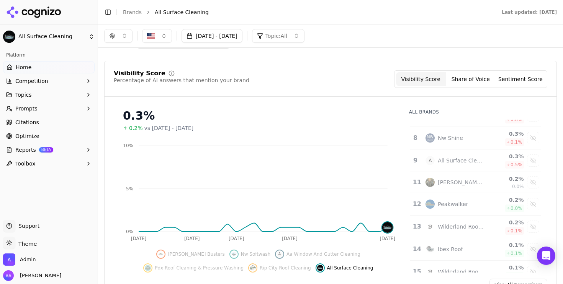
scroll to position [154, 0]
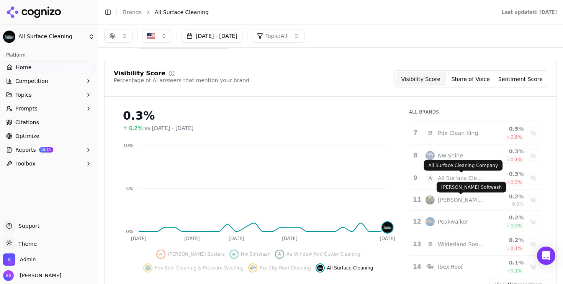
click at [462, 177] on div "All Surface Cleaning Company" at bounding box center [460, 179] width 47 height 8
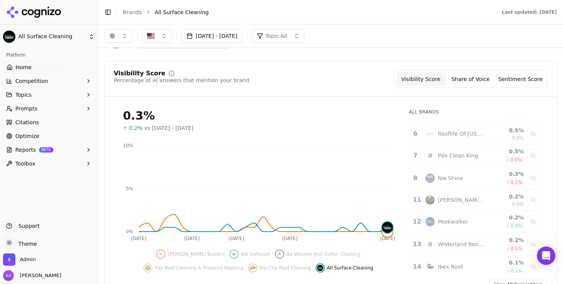
click at [64, 135] on link "Optimize" at bounding box center [48, 136] width 91 height 12
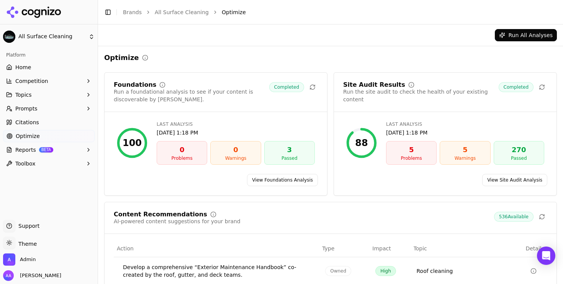
click at [59, 127] on link "Citations" at bounding box center [48, 122] width 91 height 12
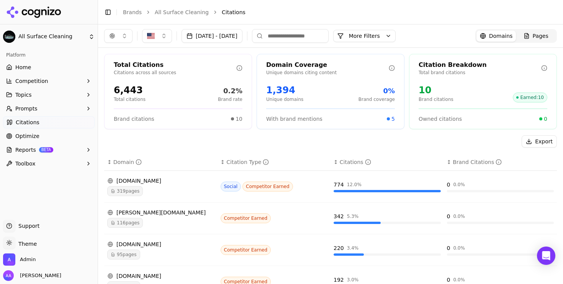
click at [395, 32] on button "More Filters" at bounding box center [364, 36] width 62 height 12
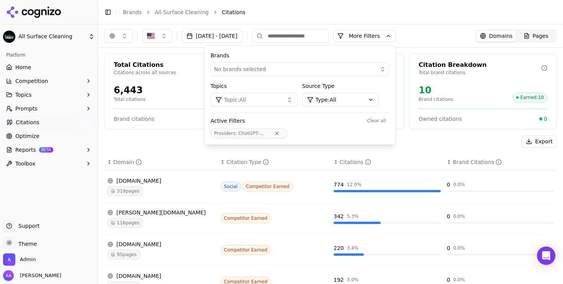
click at [395, 32] on button "More Filters" at bounding box center [364, 36] width 62 height 12
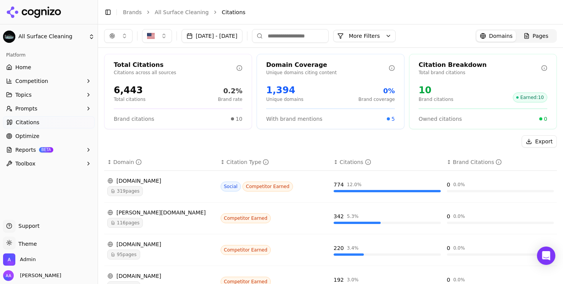
click at [182, 186] on div "319 pages" at bounding box center [160, 191] width 107 height 10
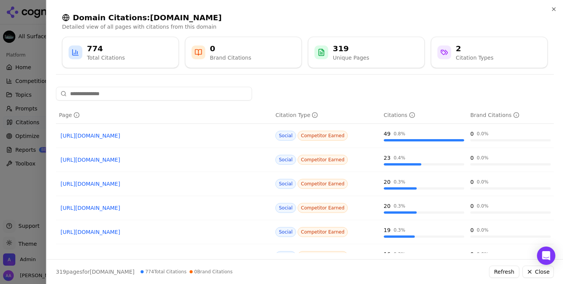
click at [18, 193] on div at bounding box center [281, 142] width 563 height 284
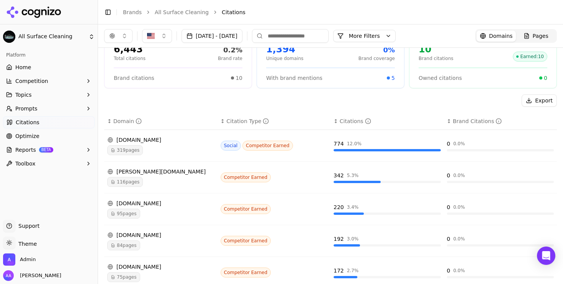
scroll to position [42, 0]
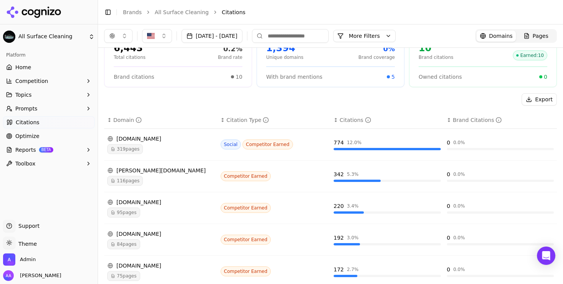
click at [162, 179] on div "116 pages" at bounding box center [160, 181] width 107 height 10
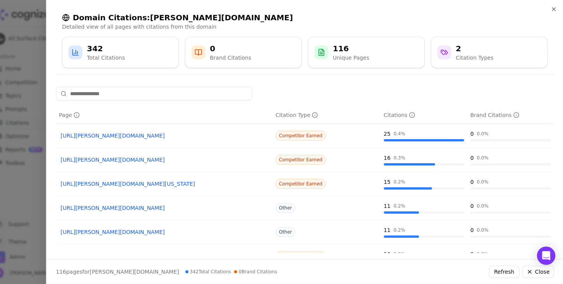
click at [157, 136] on link "[URL][PERSON_NAME][DOMAIN_NAME]" at bounding box center [163, 136] width 207 height 8
click at [179, 161] on link "[URL][PERSON_NAME][DOMAIN_NAME]" at bounding box center [163, 160] width 207 height 8
click at [21, 178] on div at bounding box center [281, 142] width 563 height 284
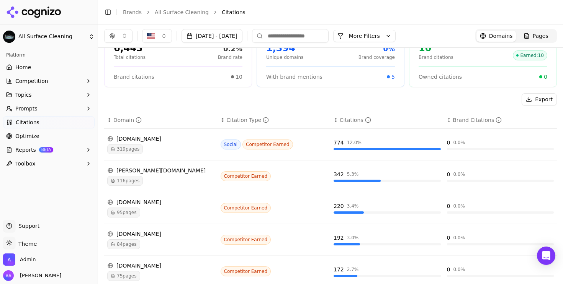
click at [141, 209] on div "95 pages" at bounding box center [160, 213] width 107 height 10
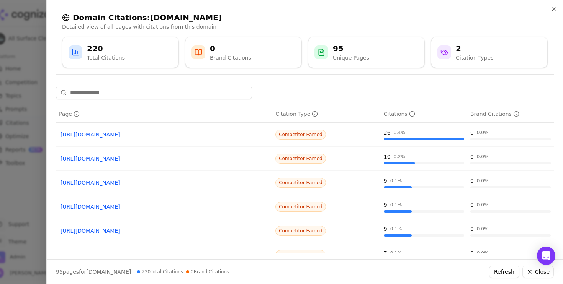
scroll to position [0, 0]
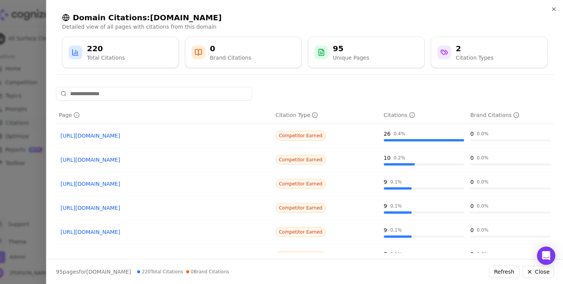
click at [163, 132] on link "[URL][DOMAIN_NAME]" at bounding box center [163, 136] width 207 height 8
click at [37, 196] on div at bounding box center [281, 142] width 563 height 284
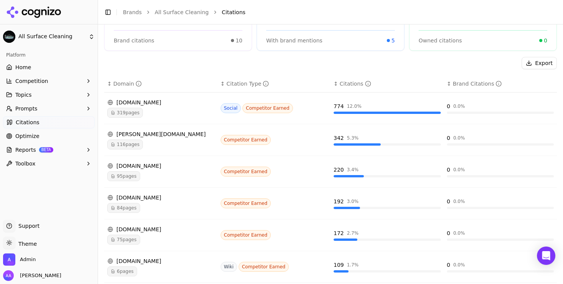
scroll to position [88, 0]
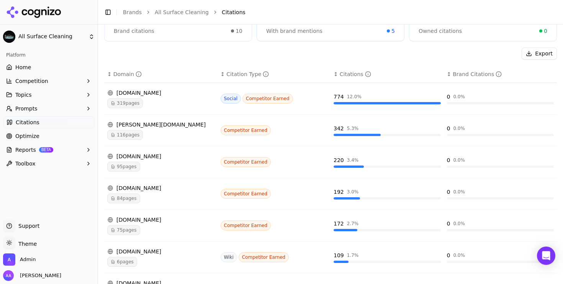
click at [161, 197] on div "84 pages" at bounding box center [160, 199] width 107 height 10
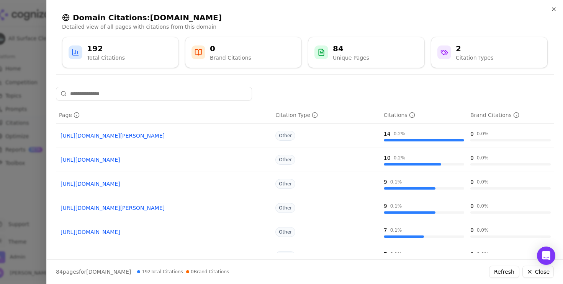
click at [137, 138] on link "[URL][DOMAIN_NAME][PERSON_NAME]" at bounding box center [163, 136] width 207 height 8
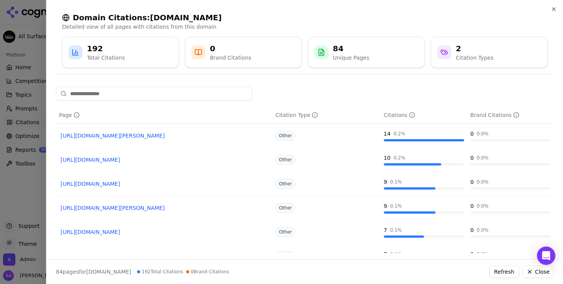
click at [5, 179] on div at bounding box center [281, 142] width 563 height 284
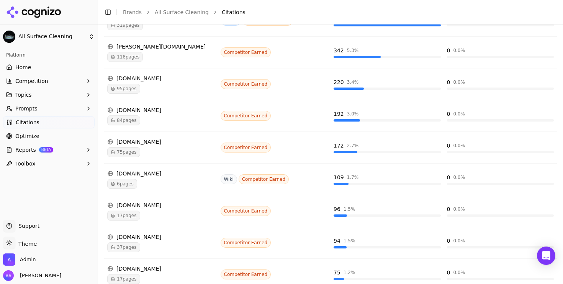
scroll to position [170, 0]
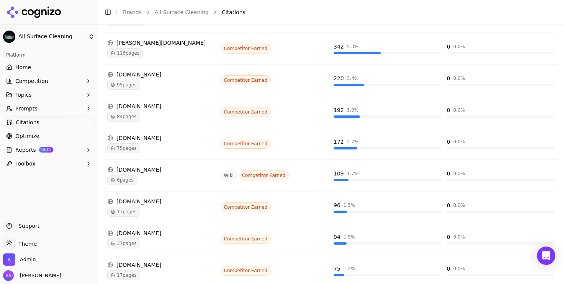
click at [158, 175] on div "[DOMAIN_NAME] 6 pages" at bounding box center [160, 175] width 107 height 19
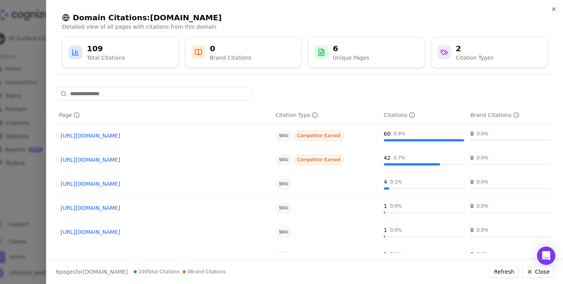
click at [149, 136] on link "[URL][DOMAIN_NAME]" at bounding box center [163, 136] width 207 height 8
click at [10, 186] on div at bounding box center [281, 142] width 563 height 284
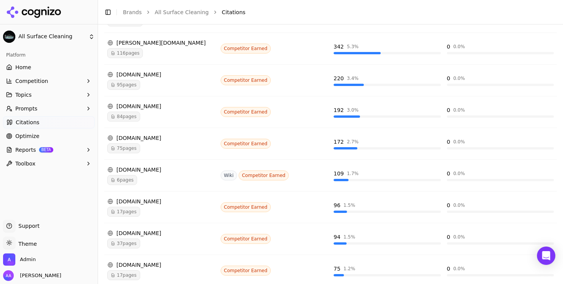
scroll to position [0, 0]
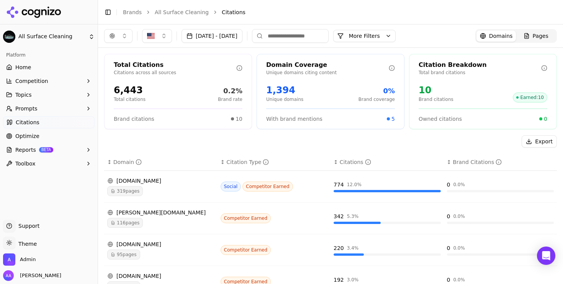
click at [243, 28] on div "[DATE] - [DATE] More More Filters Domains Pages" at bounding box center [330, 35] width 465 height 23
click at [241, 35] on button "[DATE] - [DATE]" at bounding box center [211, 36] width 61 height 14
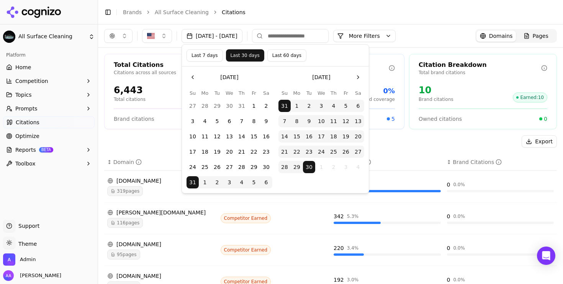
click at [212, 54] on button "Last 7 days" at bounding box center [204, 55] width 36 height 12
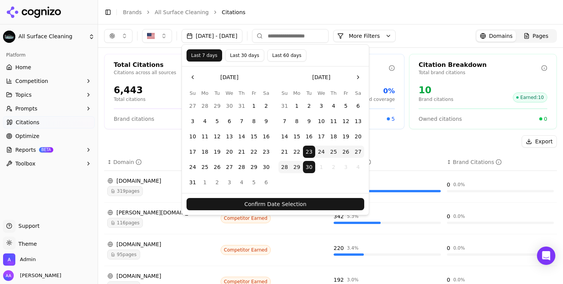
click at [255, 206] on button "Confirm Date Selection" at bounding box center [275, 204] width 178 height 12
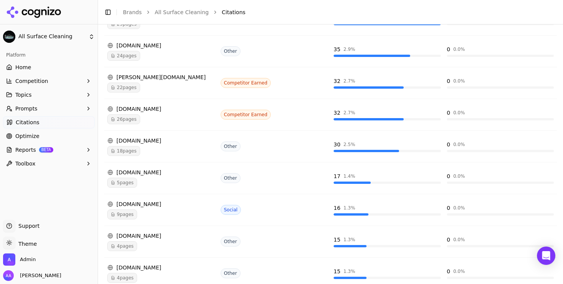
scroll to position [229, 0]
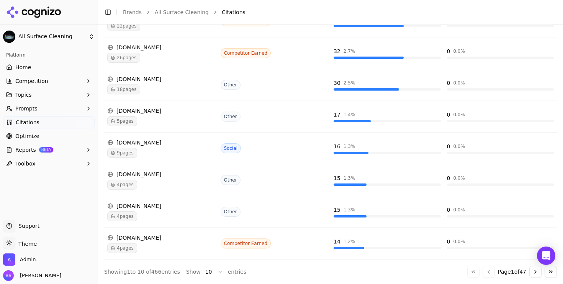
click at [159, 250] on div "4 pages" at bounding box center [160, 248] width 107 height 10
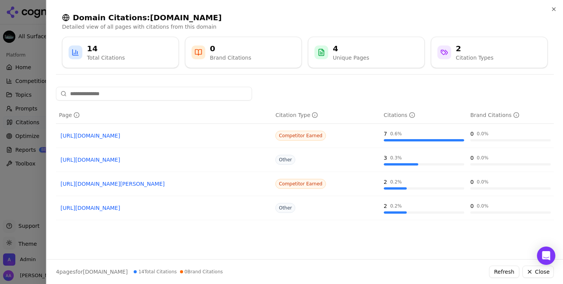
click at [38, 213] on div at bounding box center [281, 142] width 563 height 284
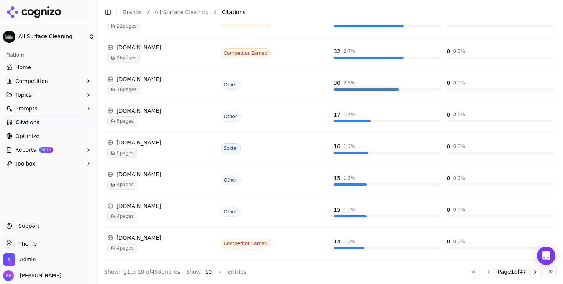
click at [532, 272] on button "Go to next page" at bounding box center [535, 272] width 12 height 12
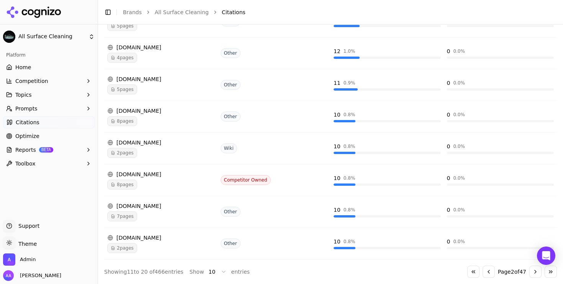
scroll to position [0, 0]
